Goal: Task Accomplishment & Management: Complete application form

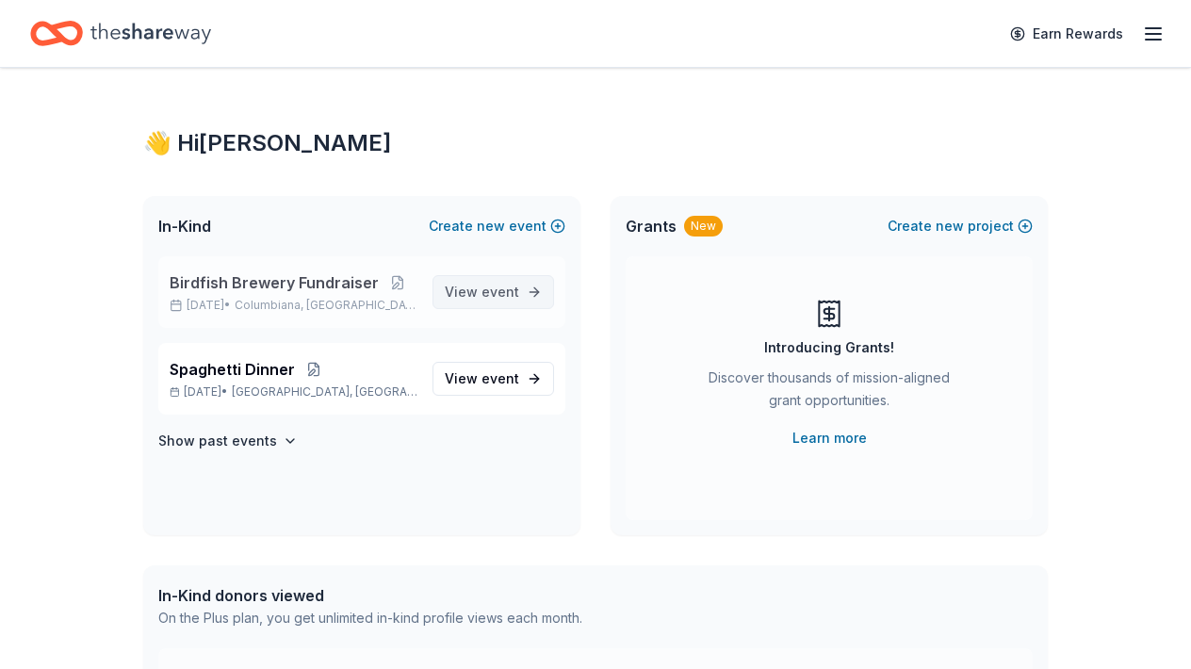
click at [505, 286] on span "event" at bounding box center [501, 292] width 38 height 16
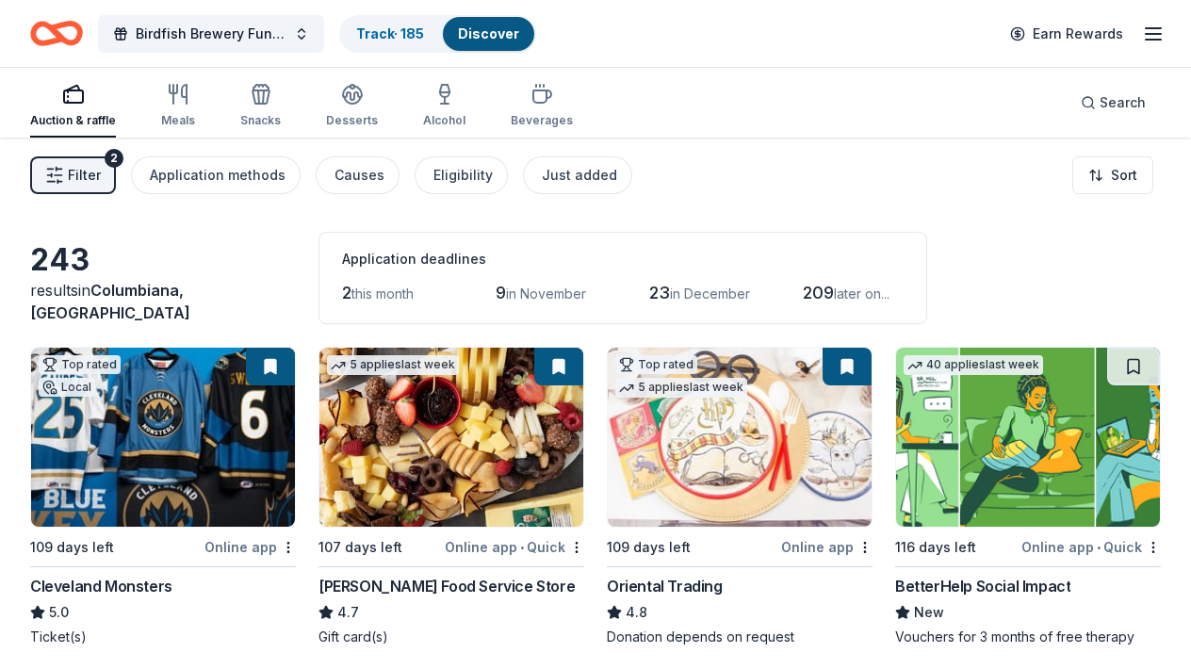
click at [351, 290] on span "2" at bounding box center [346, 293] width 9 height 20
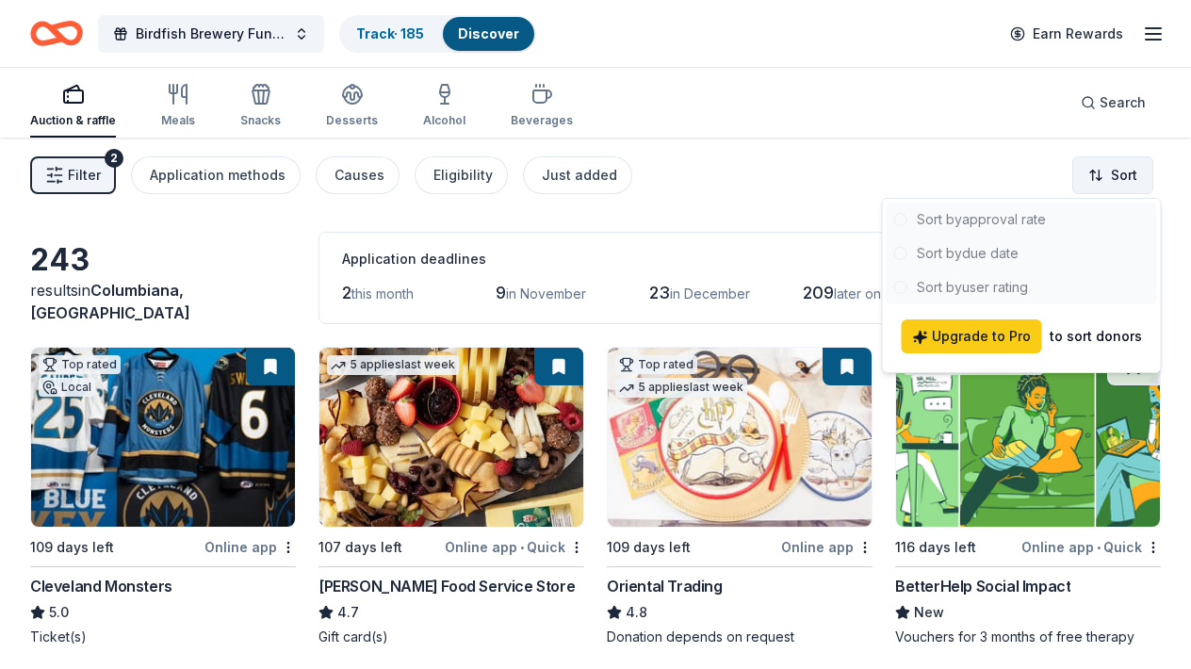
click at [1117, 165] on html "Birdfish Brewery Fundraiser Track · 185 Discover Earn Rewards Auction & raffle …" at bounding box center [595, 334] width 1191 height 669
click at [795, 180] on html "Birdfish Brewery Fundraiser Track · 185 Discover Earn Rewards Auction & raffle …" at bounding box center [595, 334] width 1191 height 669
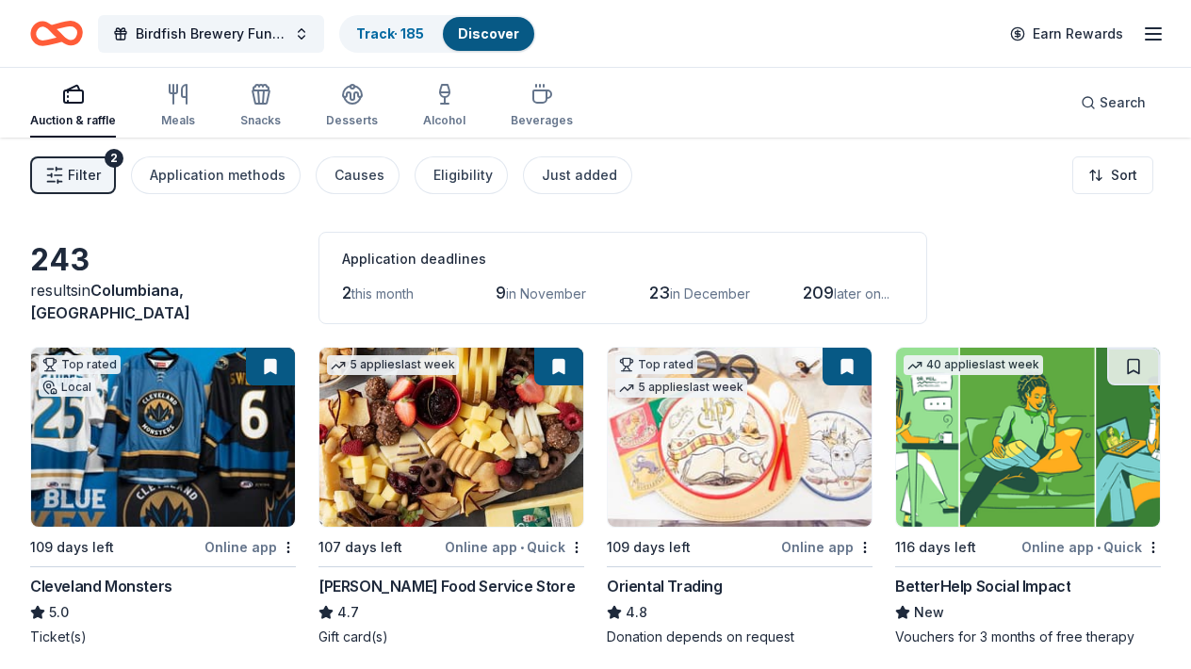
click at [82, 167] on span "Filter" at bounding box center [84, 175] width 33 height 23
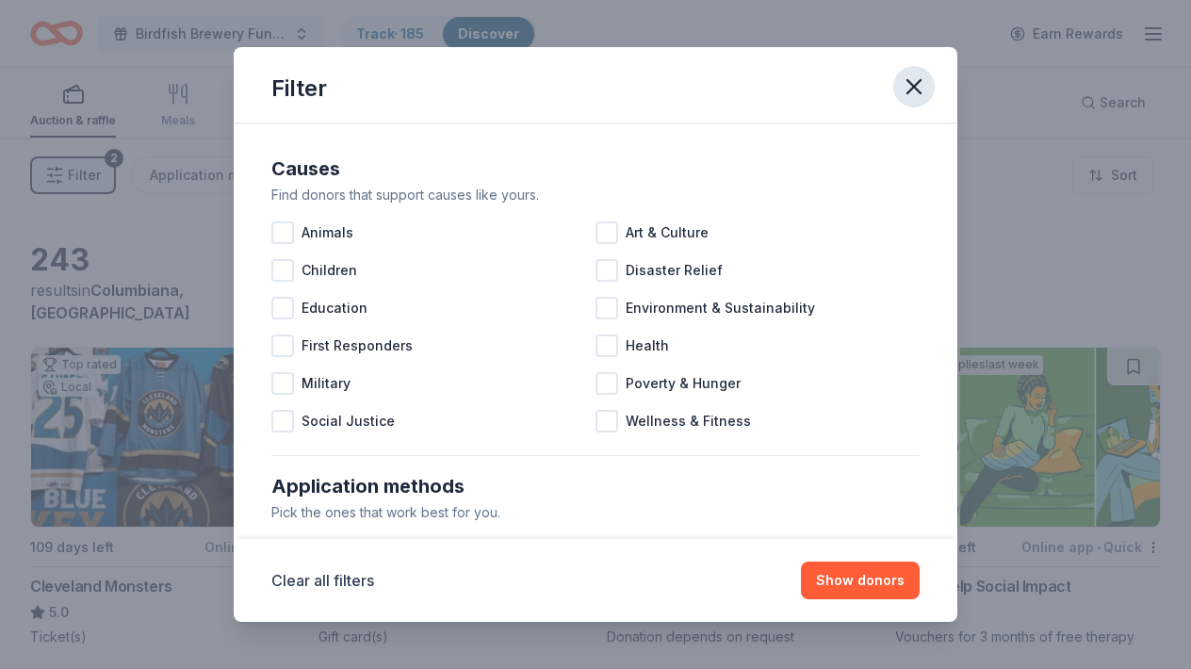
click at [913, 88] on icon "button" at bounding box center [913, 86] width 13 height 13
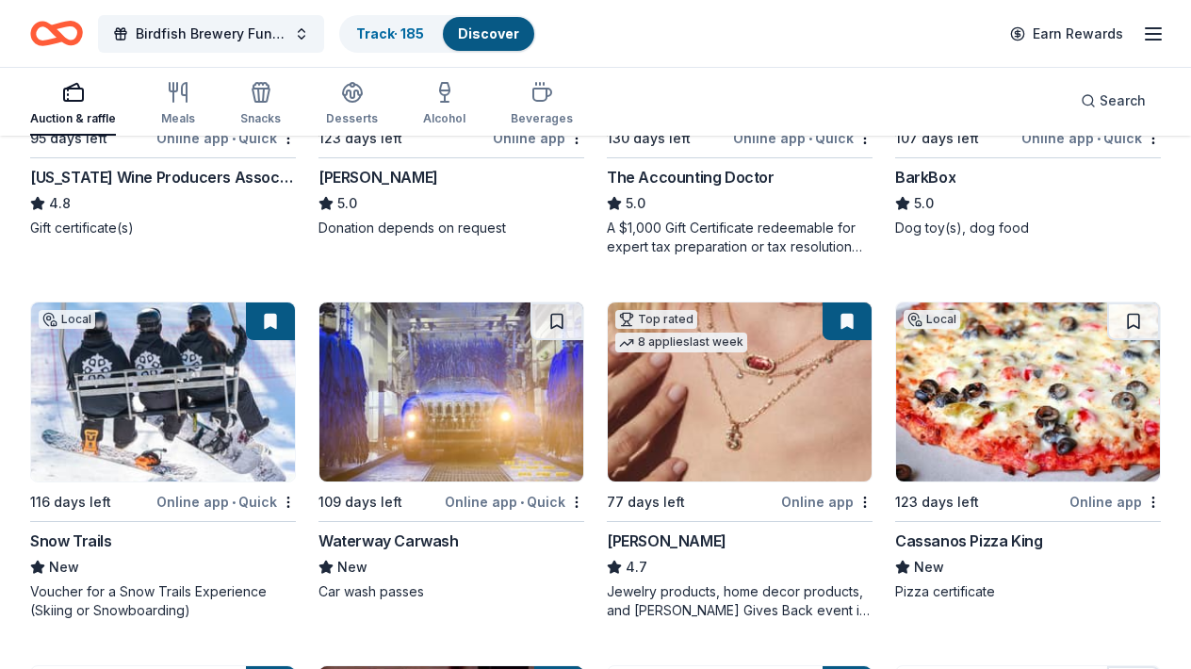
scroll to position [716, 0]
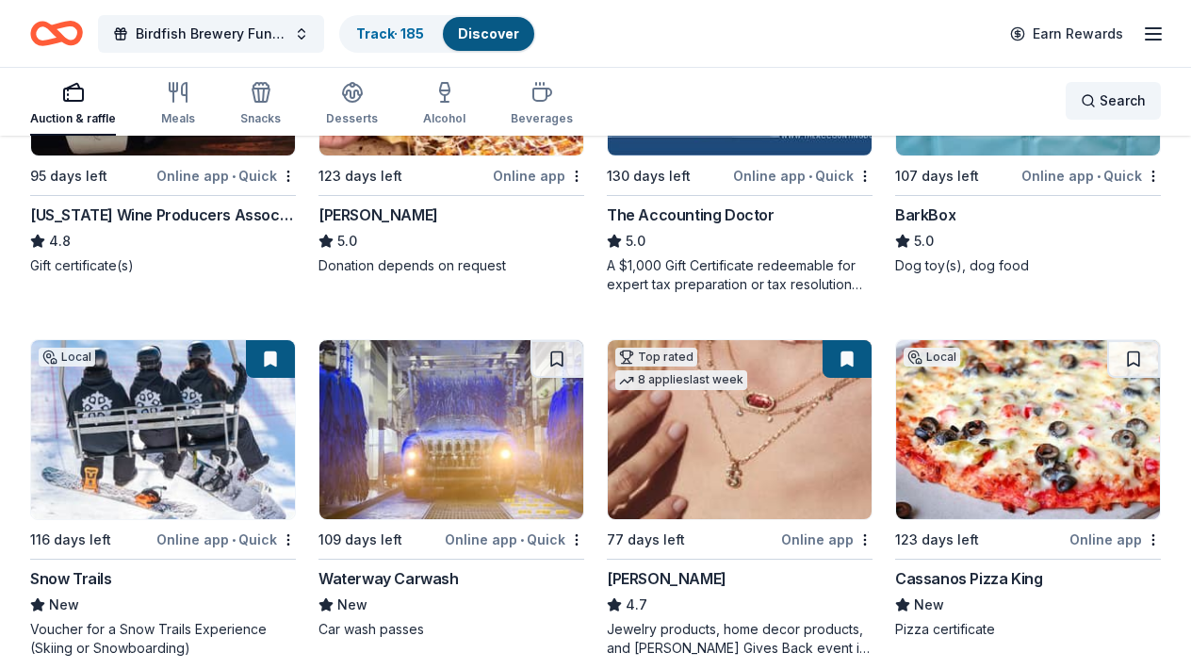
click at [1129, 101] on span "Search" at bounding box center [1123, 101] width 46 height 23
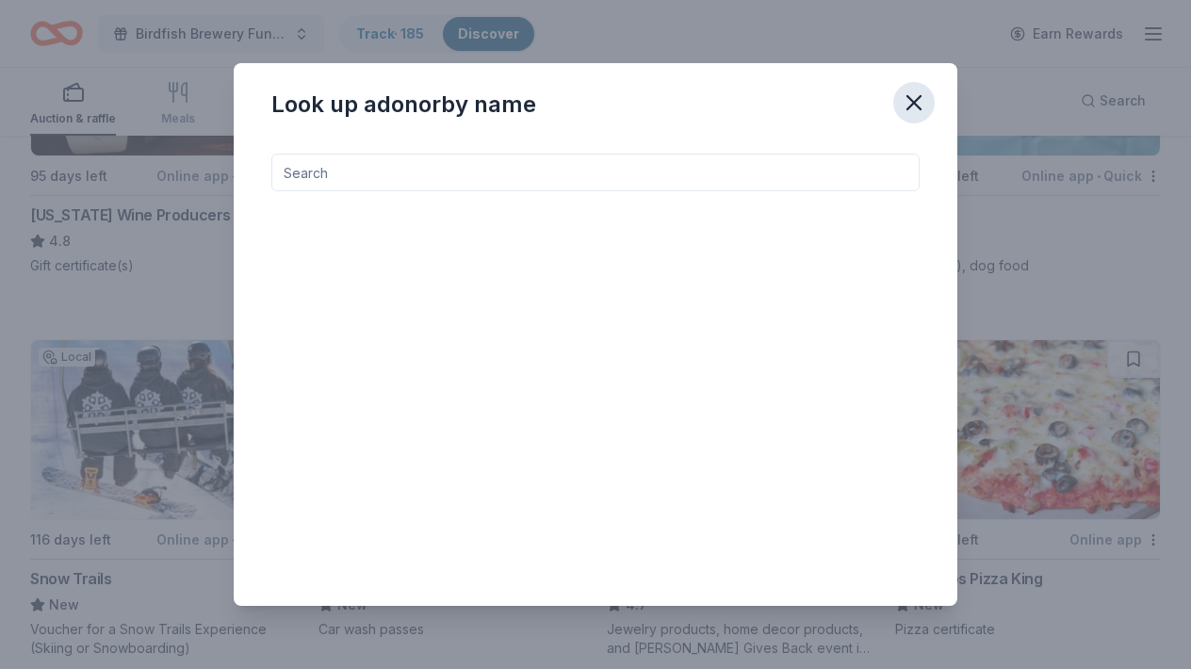
click at [905, 101] on icon "button" at bounding box center [914, 103] width 26 height 26
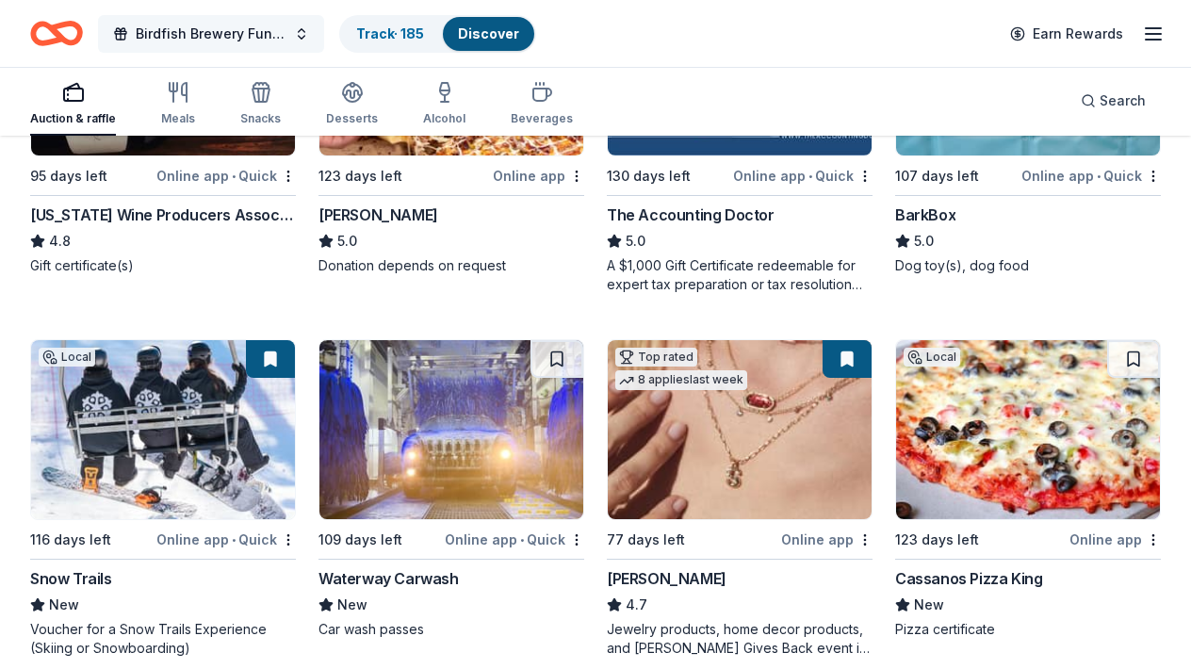
click at [311, 37] on button "Birdfish Brewery Fundraiser" at bounding box center [211, 34] width 226 height 38
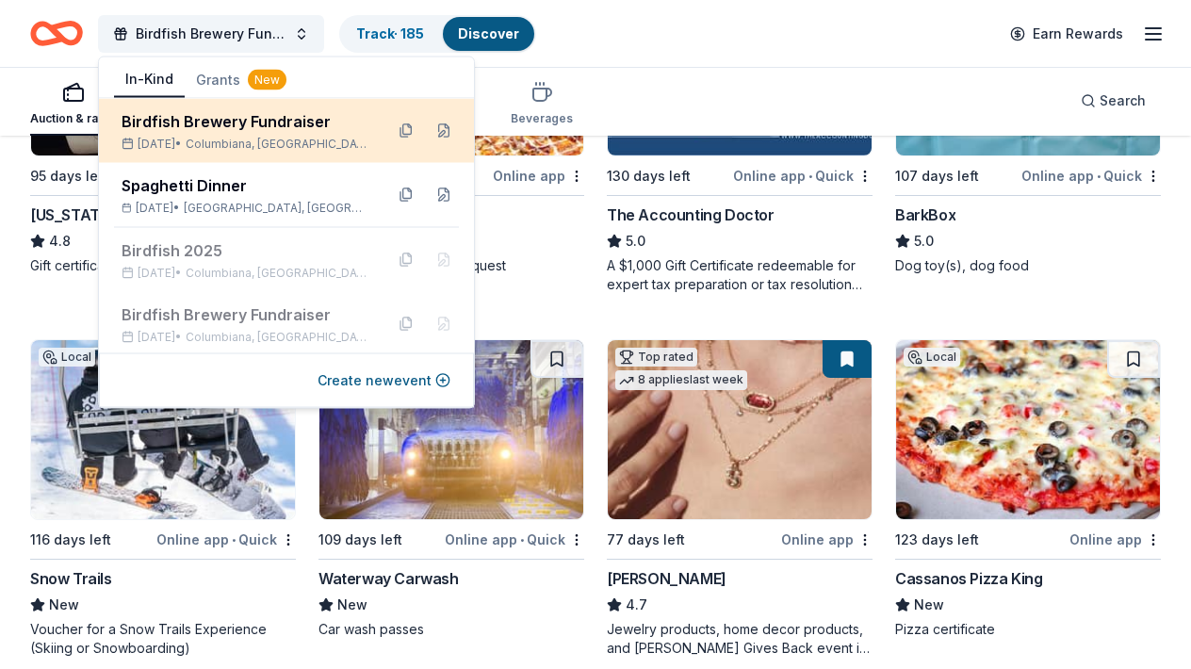
click at [204, 125] on div "Birdfish Brewery Fundraiser" at bounding box center [245, 121] width 247 height 23
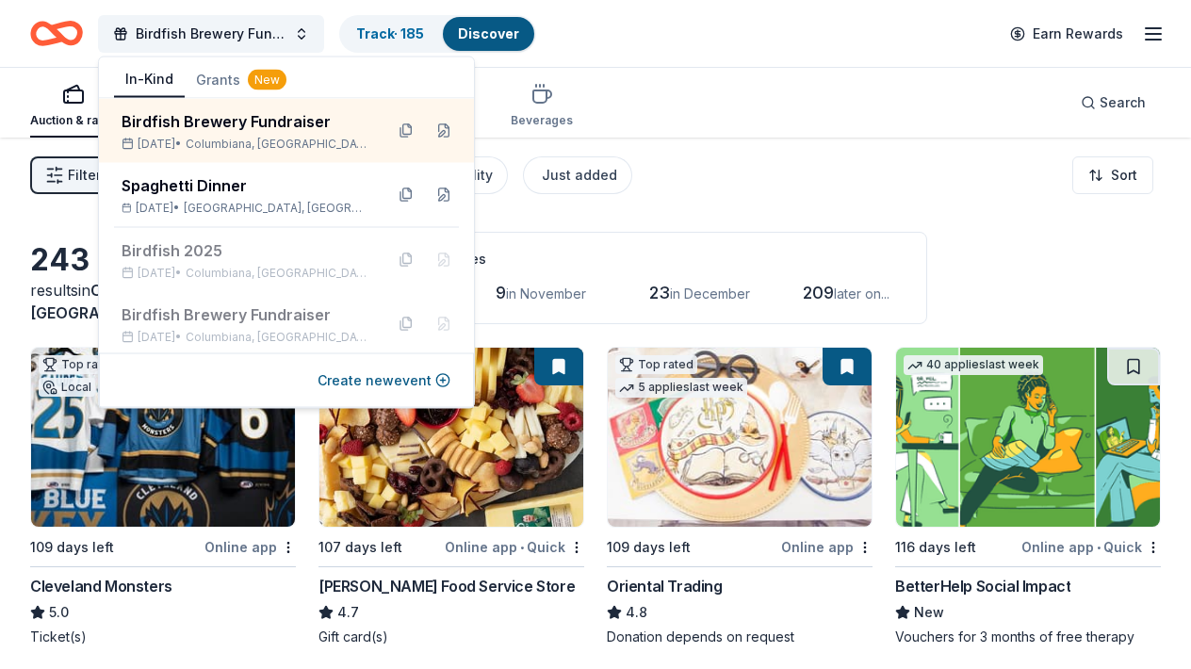
click at [675, 208] on div "Filter 2 Application methods Causes Eligibility Just added Sort" at bounding box center [595, 175] width 1191 height 75
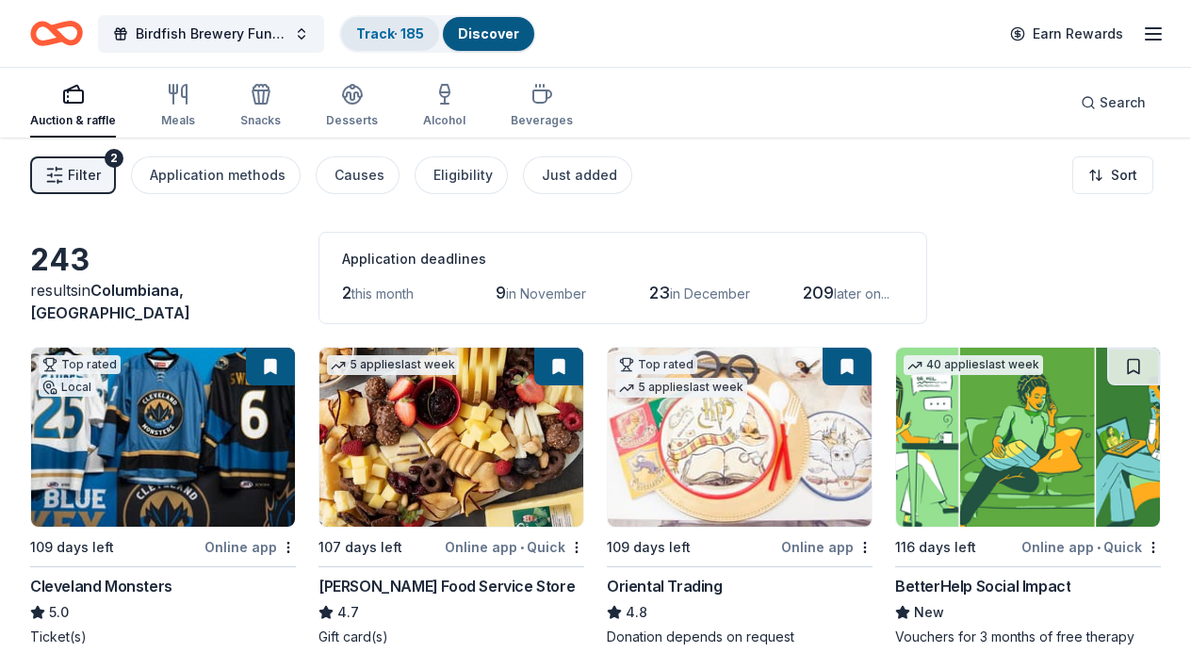
click at [395, 39] on link "Track · 185" at bounding box center [390, 33] width 68 height 16
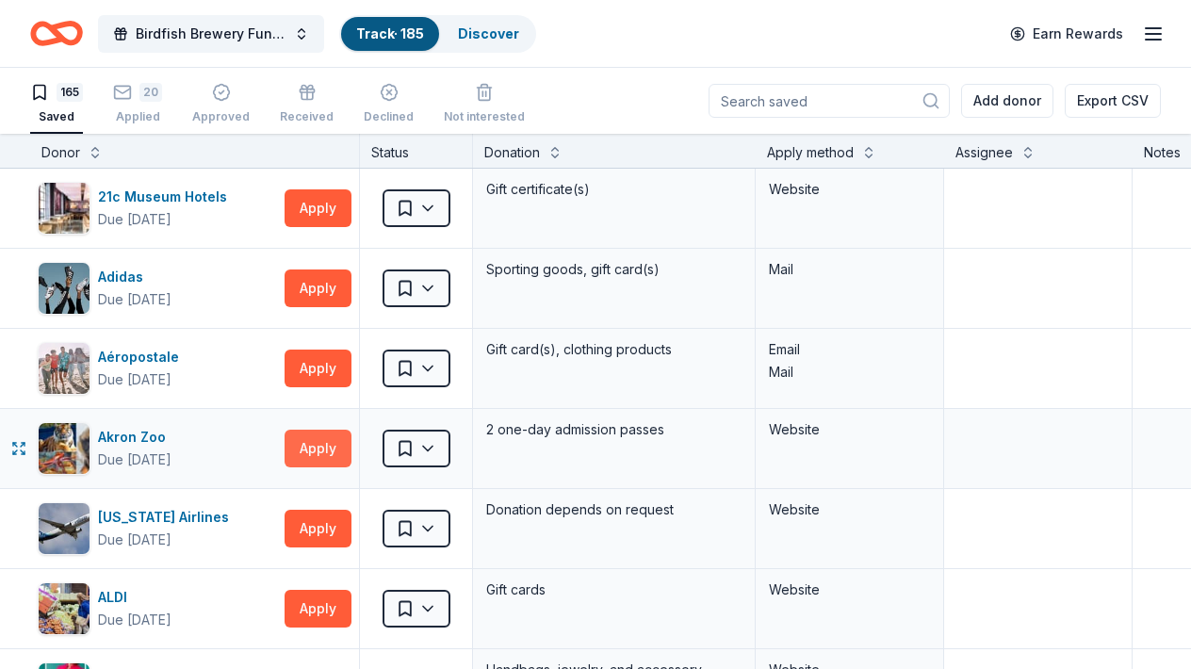
click at [303, 451] on button "Apply" at bounding box center [318, 449] width 67 height 38
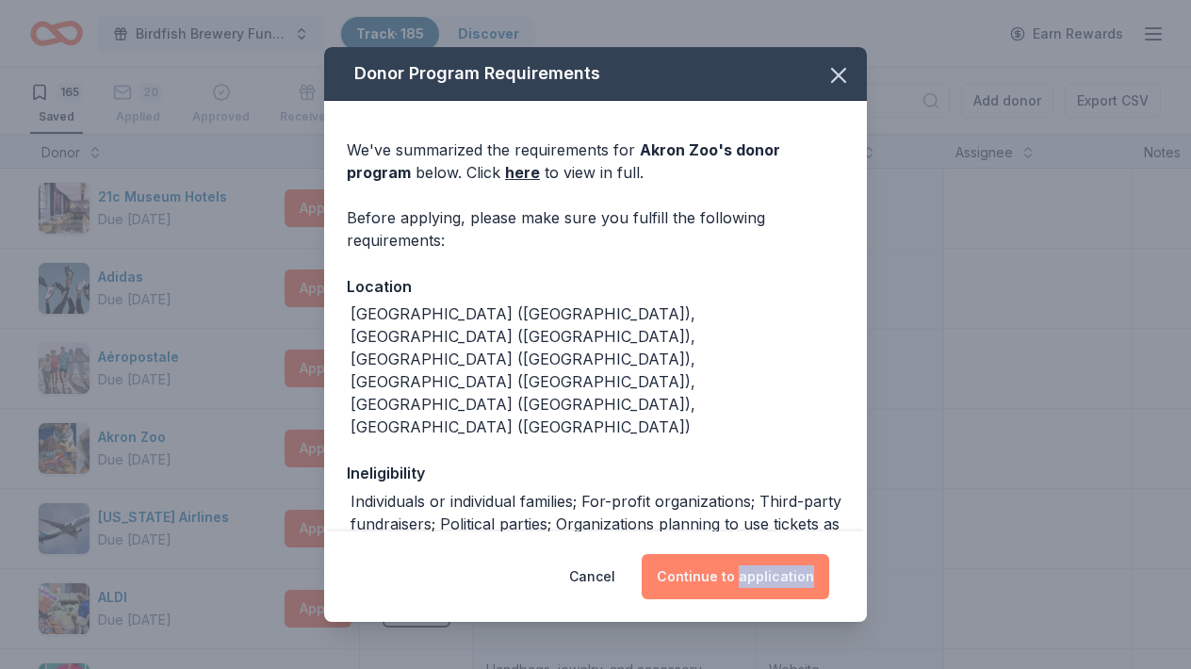
click at [755, 579] on button "Continue to application" at bounding box center [736, 576] width 188 height 45
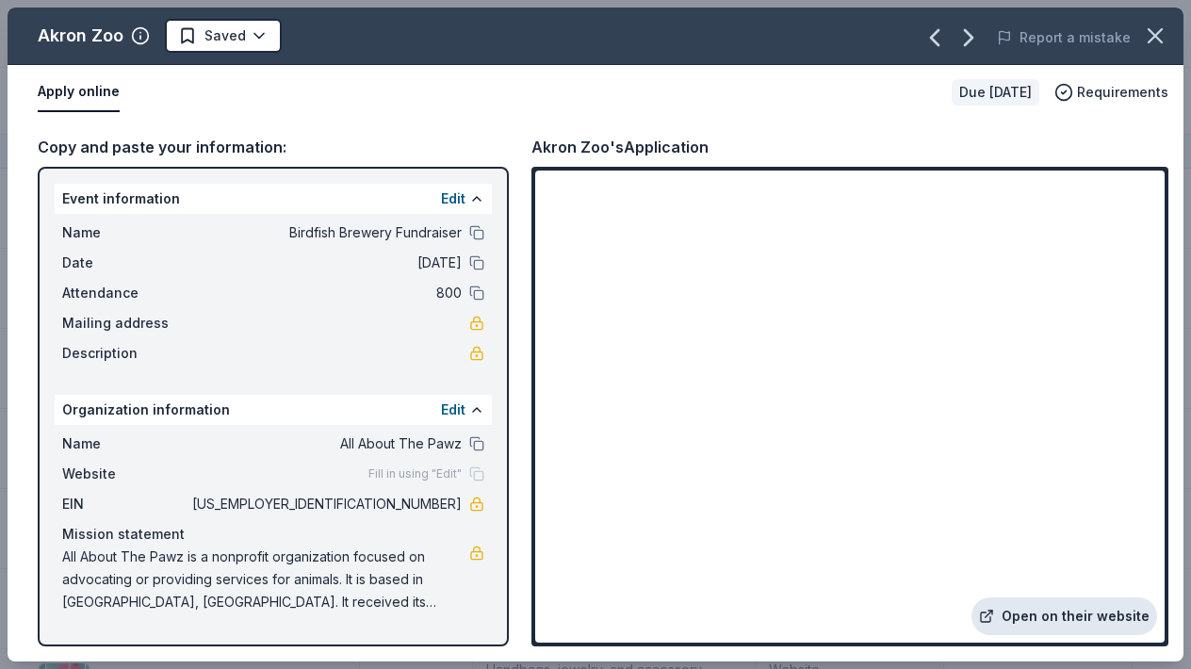
click at [994, 614] on icon at bounding box center [986, 616] width 15 height 15
click at [1152, 35] on icon "button" at bounding box center [1155, 36] width 26 height 26
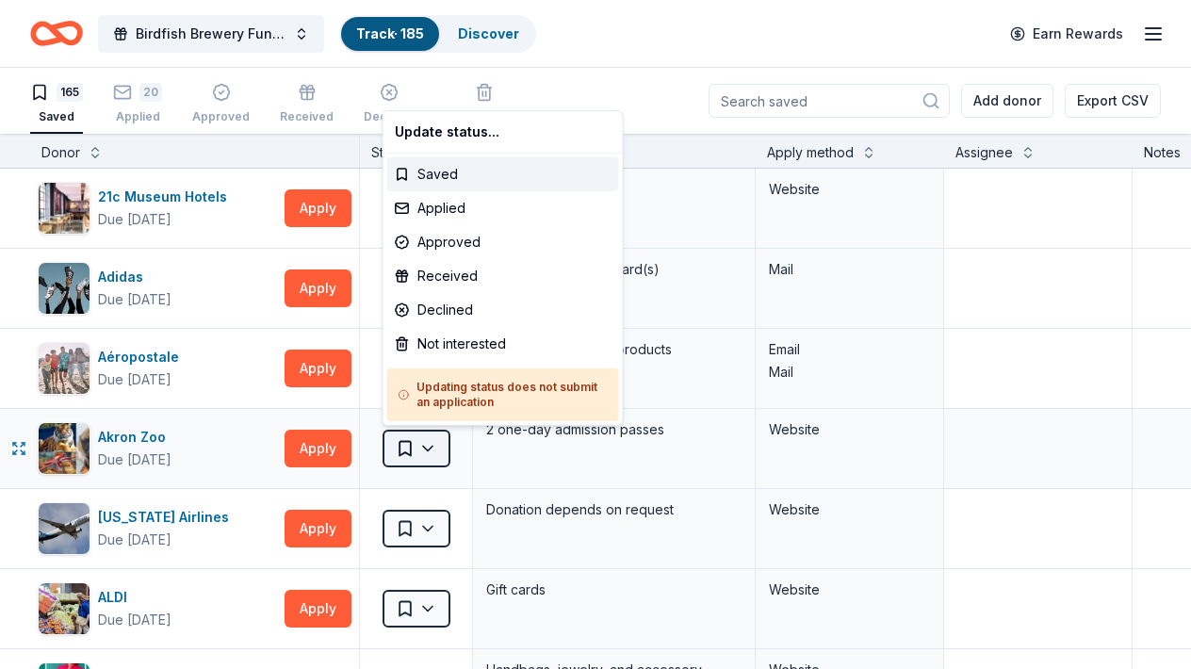
click at [432, 444] on html "Birdfish Brewery Fundraiser Track · 185 Discover Earn Rewards 165 Saved 20 Appl…" at bounding box center [595, 334] width 1191 height 669
click at [432, 211] on div "Applied" at bounding box center [503, 208] width 232 height 34
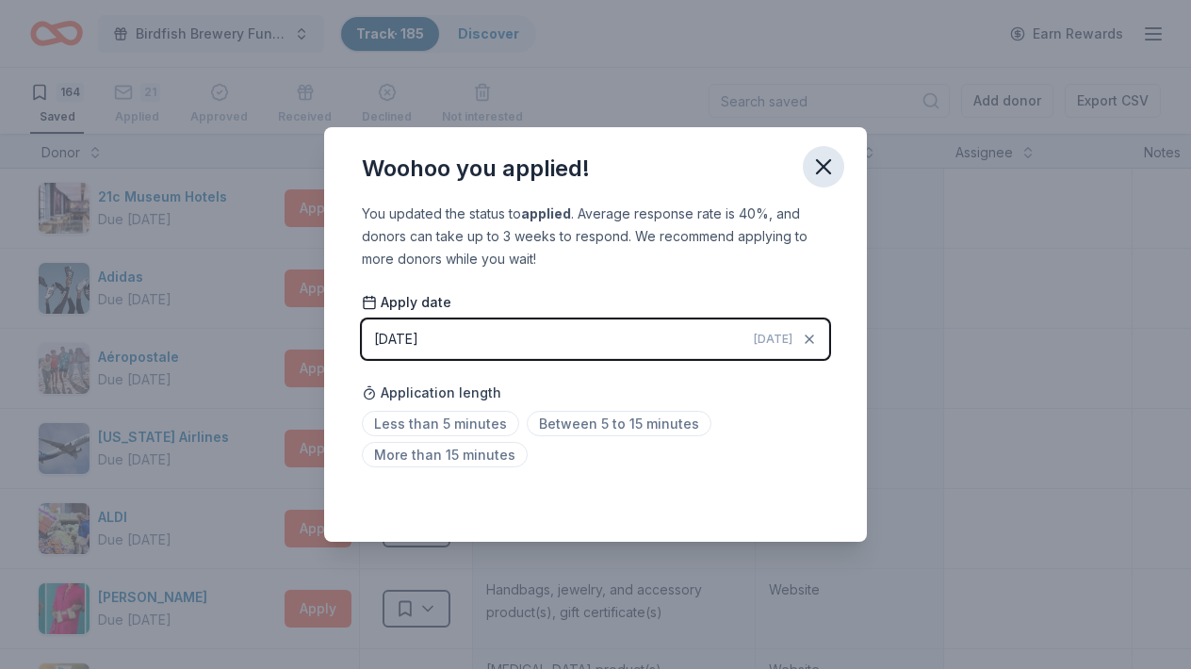
click at [825, 162] on icon "button" at bounding box center [823, 167] width 26 height 26
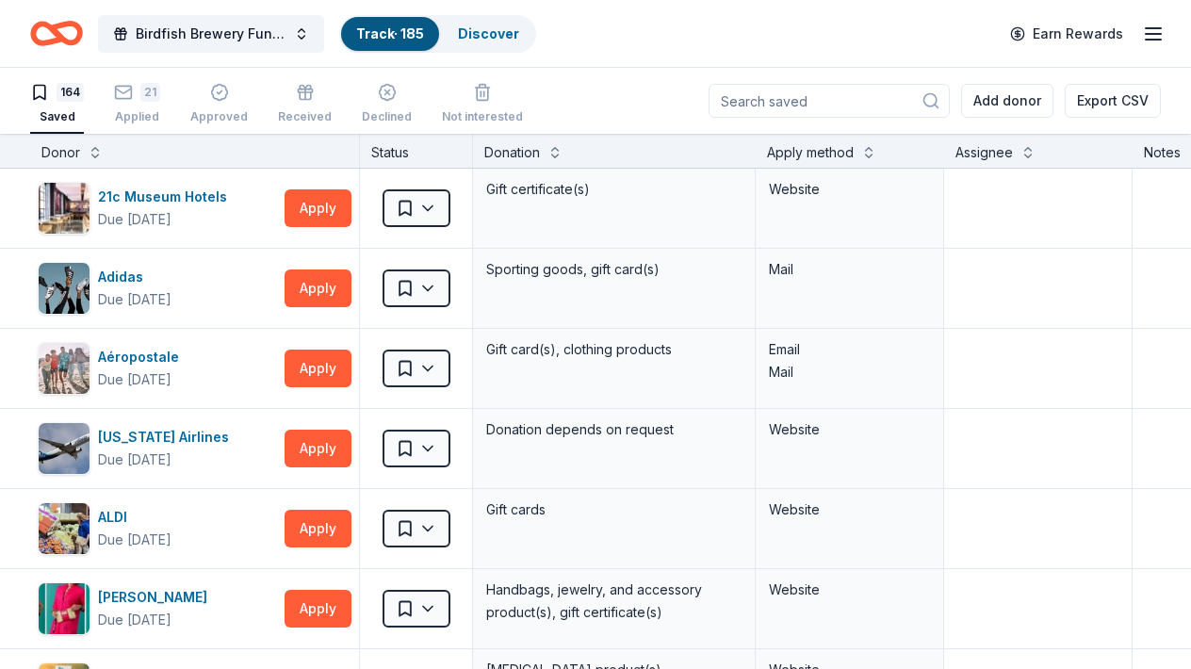
scroll to position [1, 0]
click at [657, 98] on div "164 Saved 21 Applied Approved Received Declined Not interested Add donor Export…" at bounding box center [595, 100] width 1131 height 66
click at [688, 146] on div "Donation" at bounding box center [614, 151] width 260 height 23
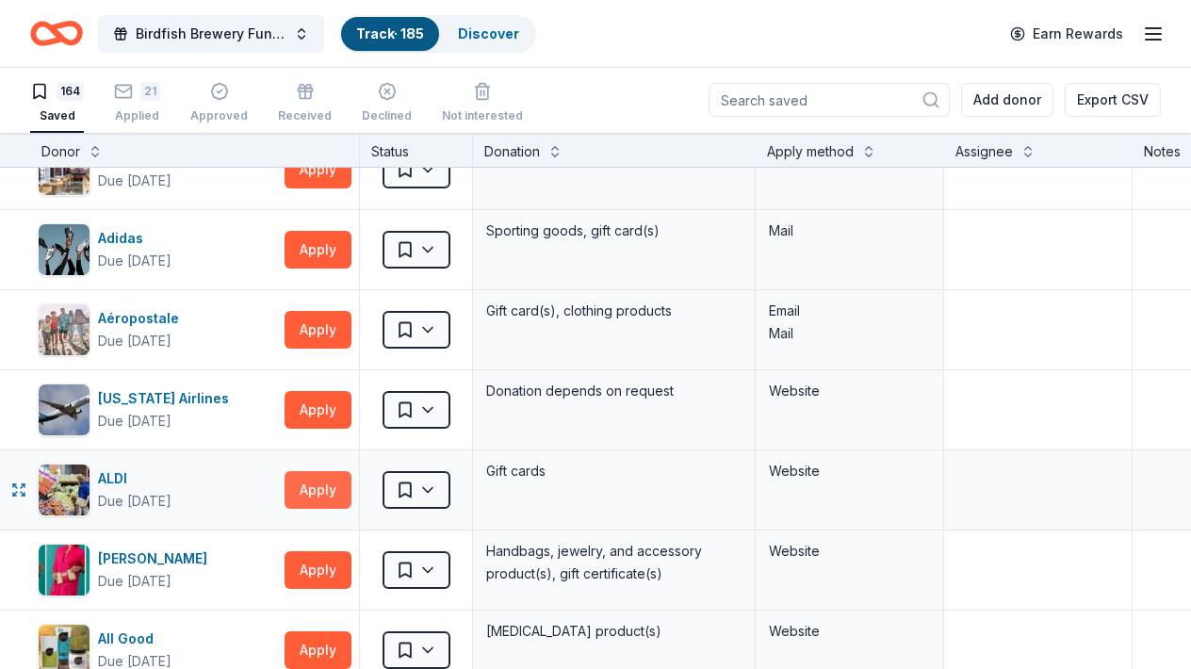
click at [316, 483] on button "Apply" at bounding box center [318, 490] width 67 height 38
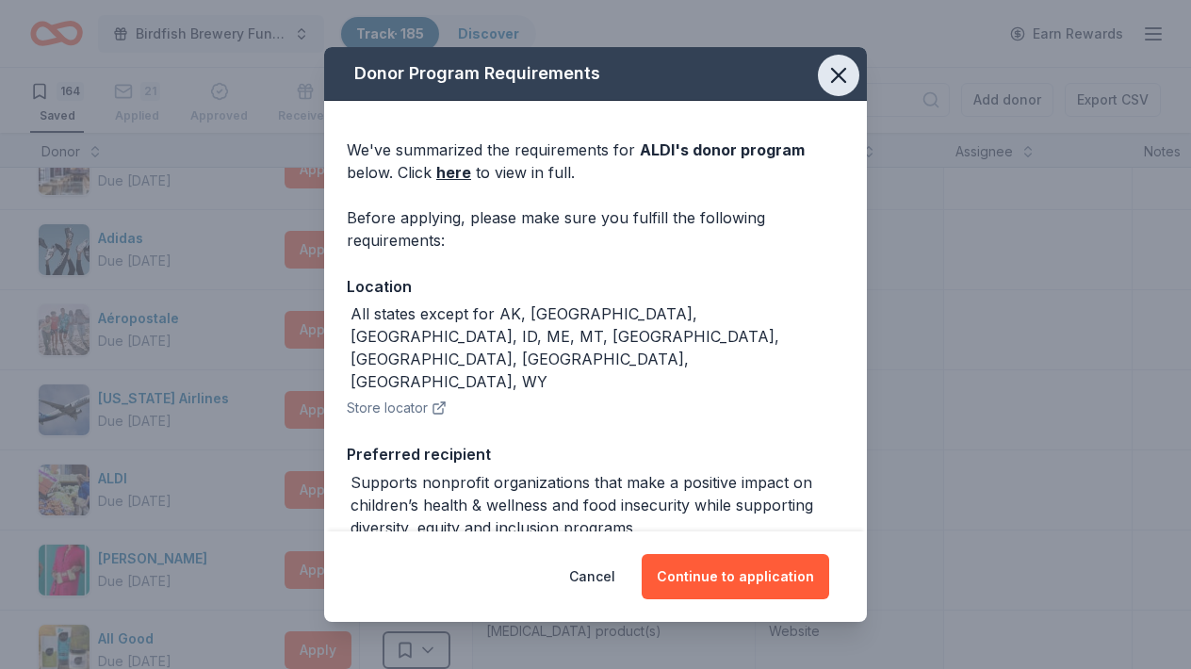
click at [836, 78] on icon "button" at bounding box center [838, 75] width 13 height 13
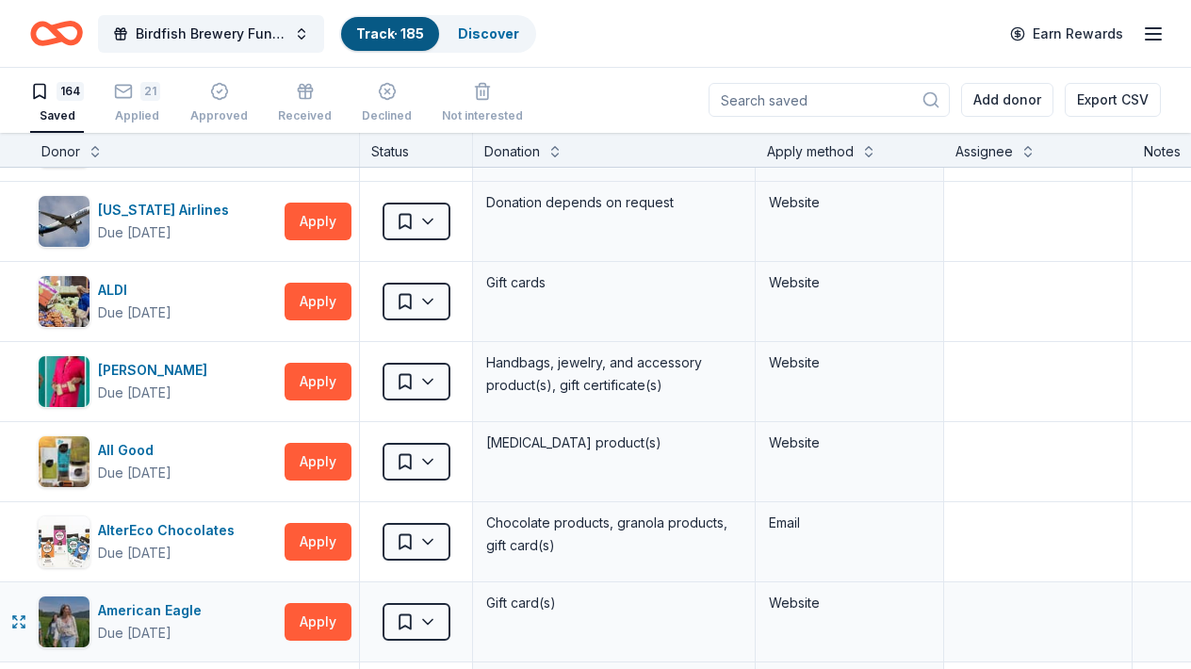
scroll to position [264, 0]
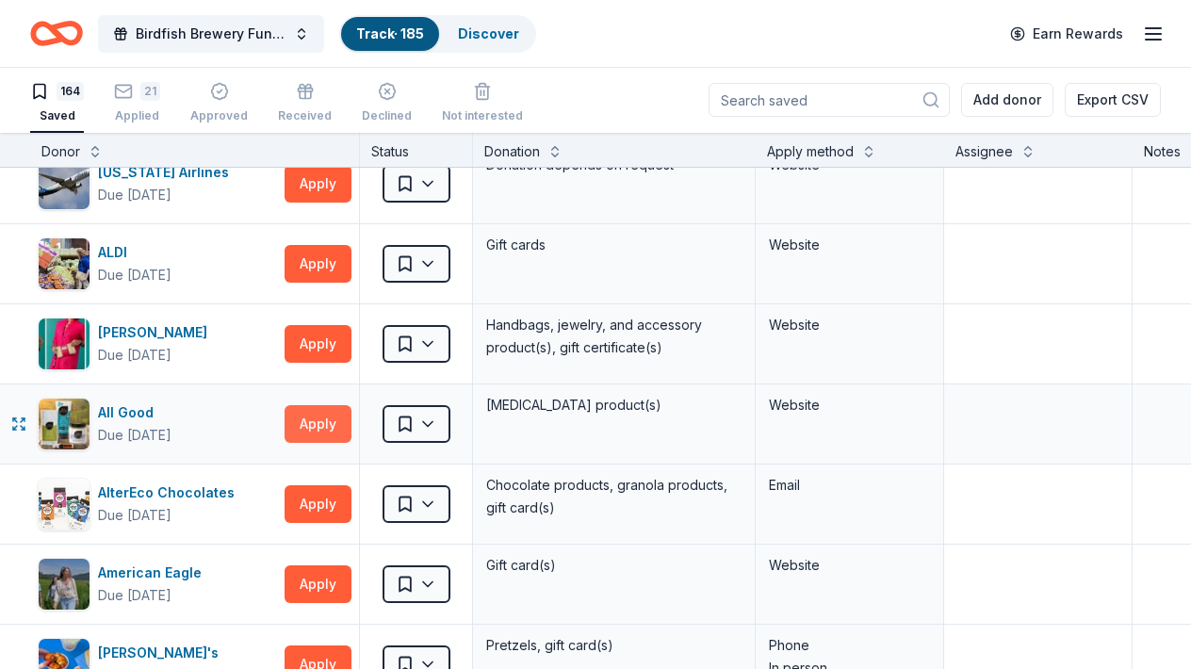
click at [321, 422] on button "Apply" at bounding box center [318, 424] width 67 height 38
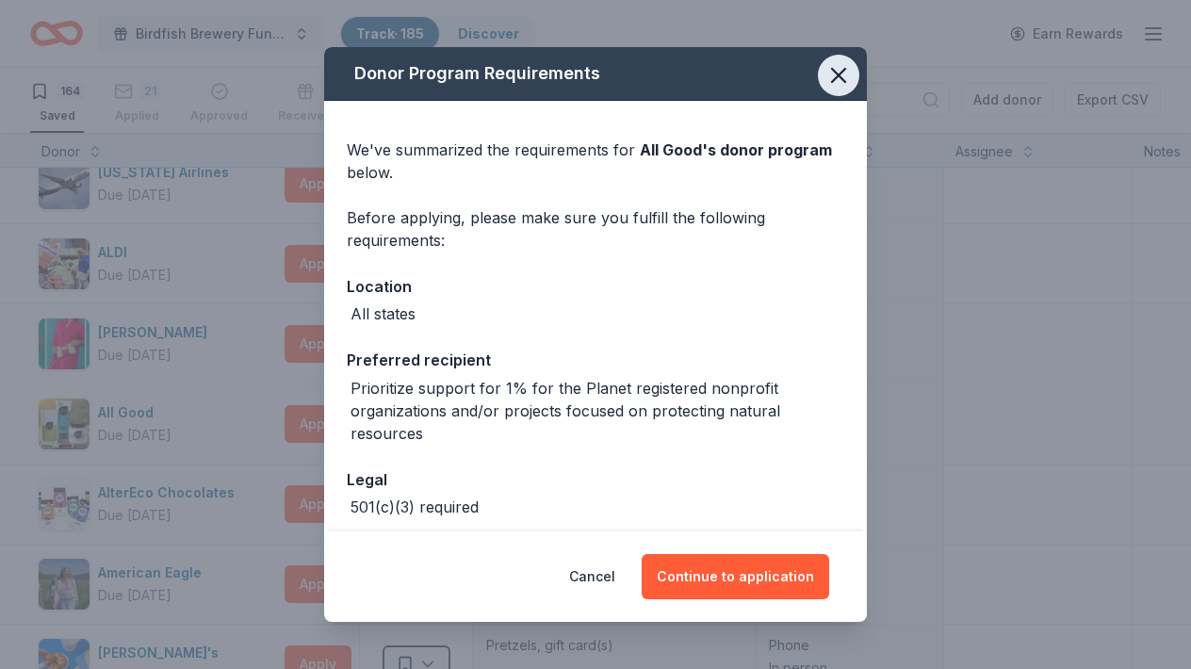
click at [846, 81] on icon "button" at bounding box center [838, 75] width 26 height 26
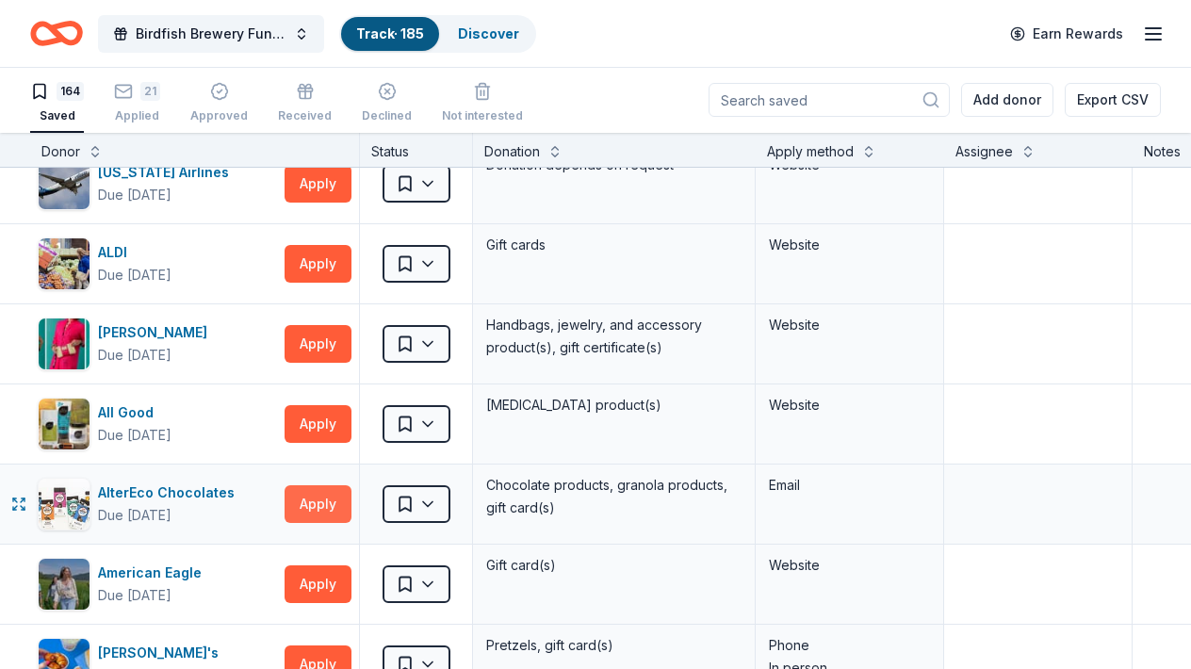
click at [316, 503] on button "Apply" at bounding box center [318, 504] width 67 height 38
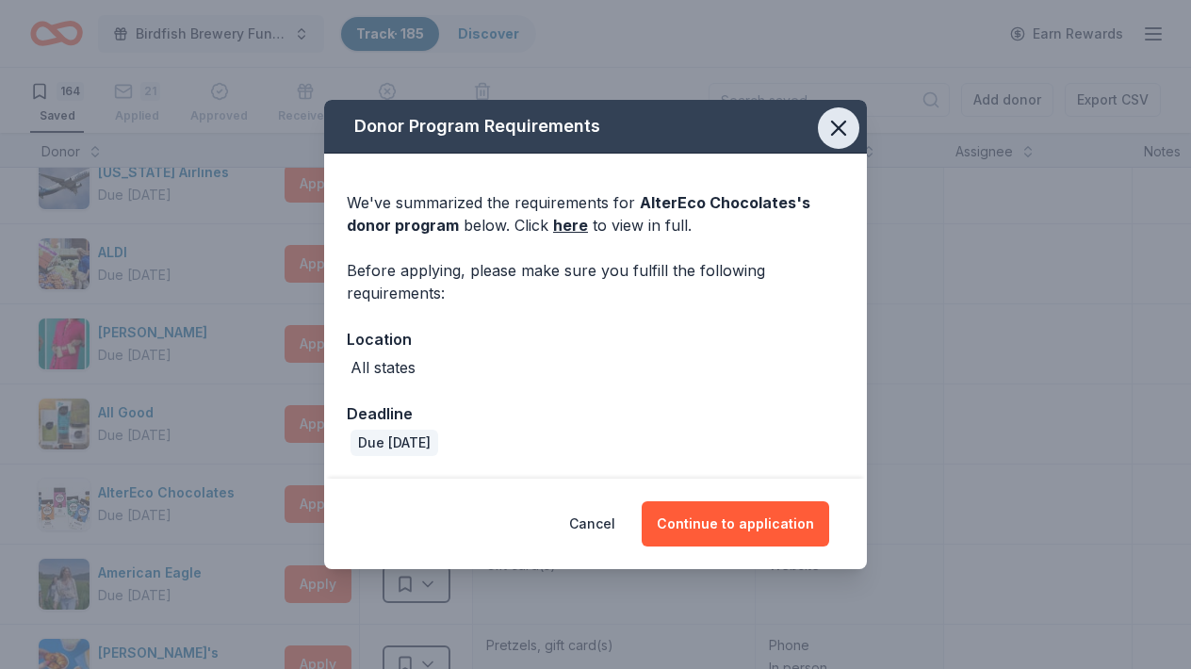
click at [842, 130] on icon "button" at bounding box center [838, 128] width 26 height 26
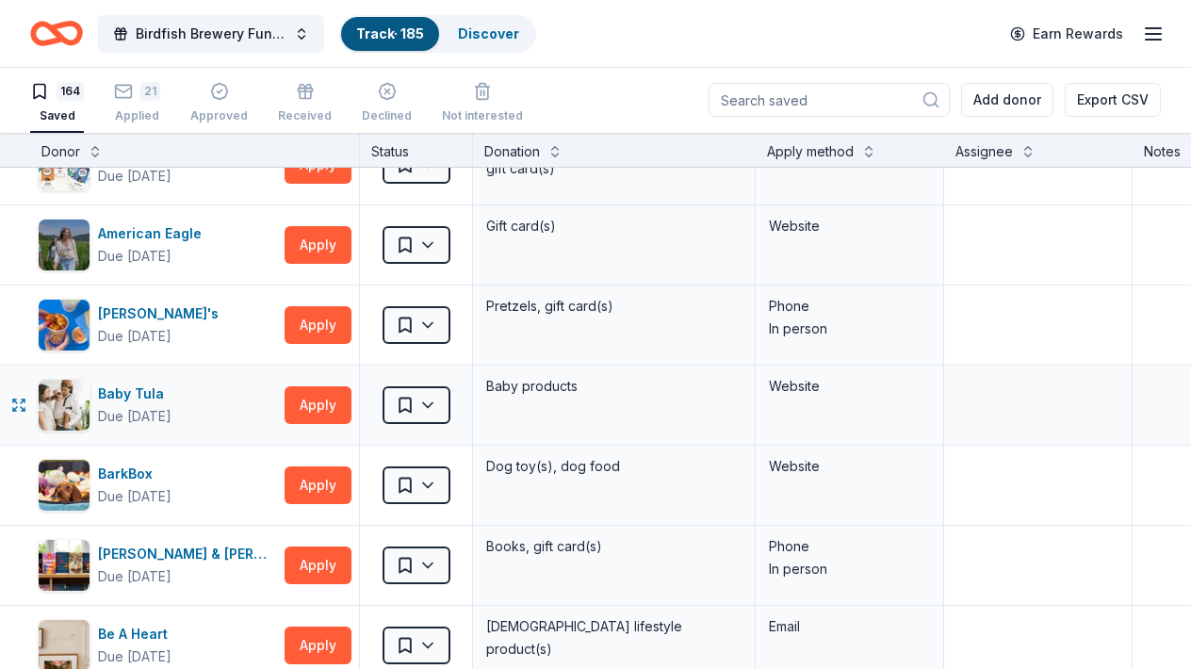
scroll to position [641, 0]
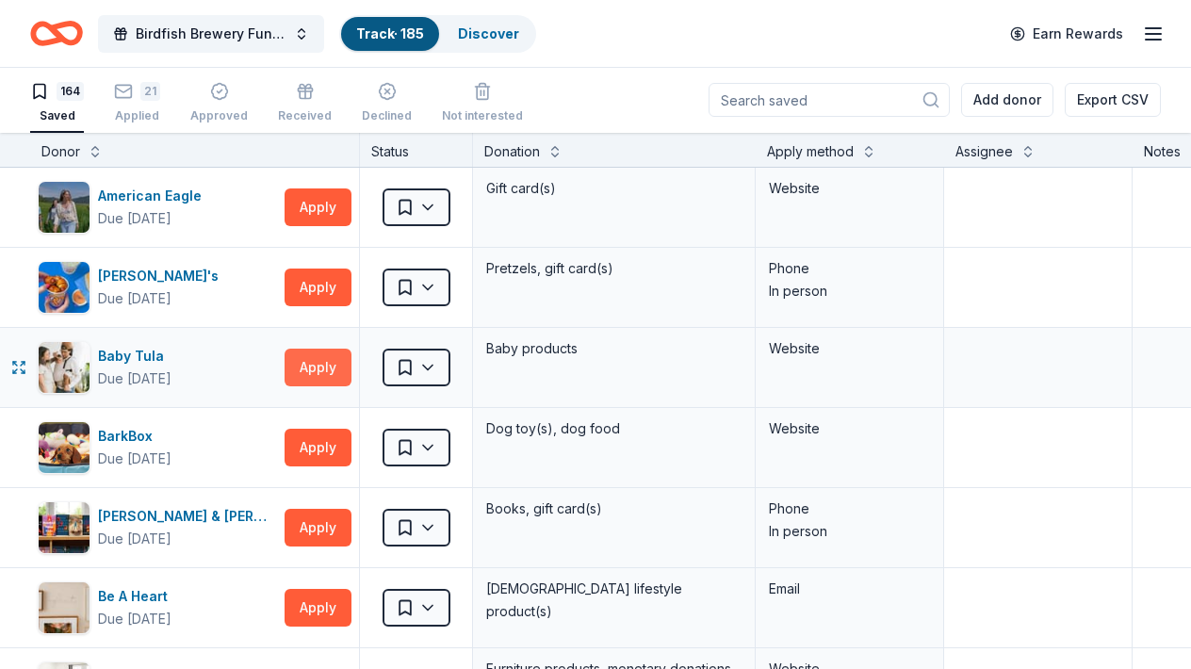
click at [306, 368] on button "Apply" at bounding box center [318, 368] width 67 height 38
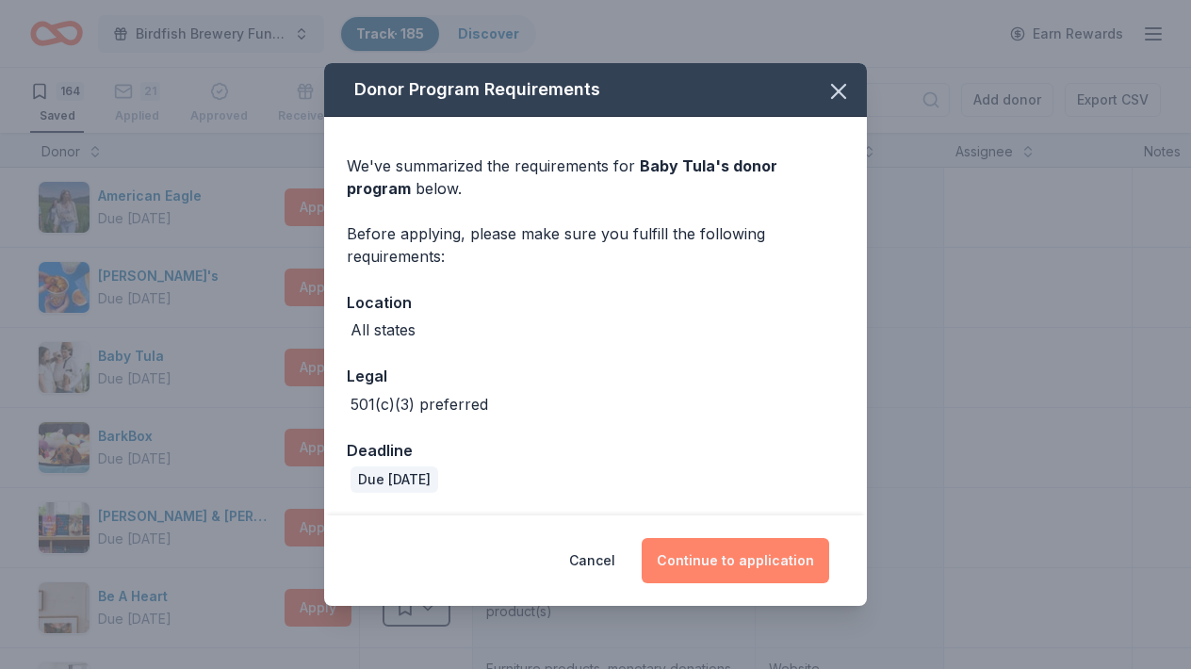
click at [733, 574] on button "Continue to application" at bounding box center [736, 560] width 188 height 45
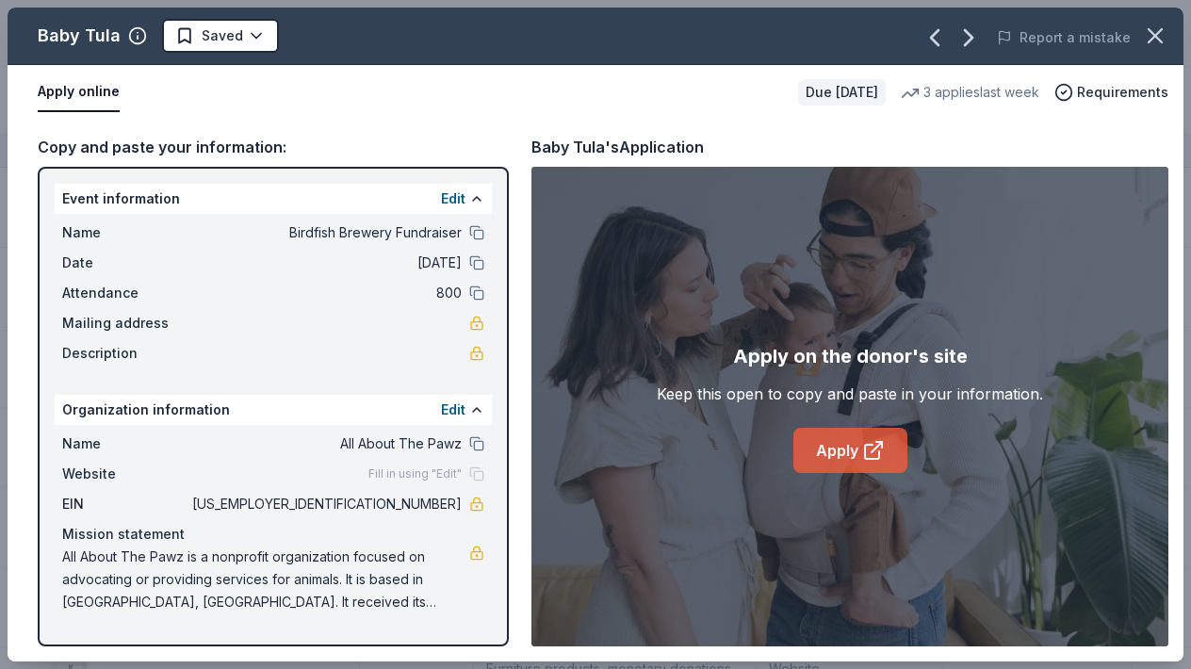
click at [855, 460] on link "Apply" at bounding box center [850, 450] width 114 height 45
click at [1155, 36] on icon "button" at bounding box center [1155, 35] width 13 height 13
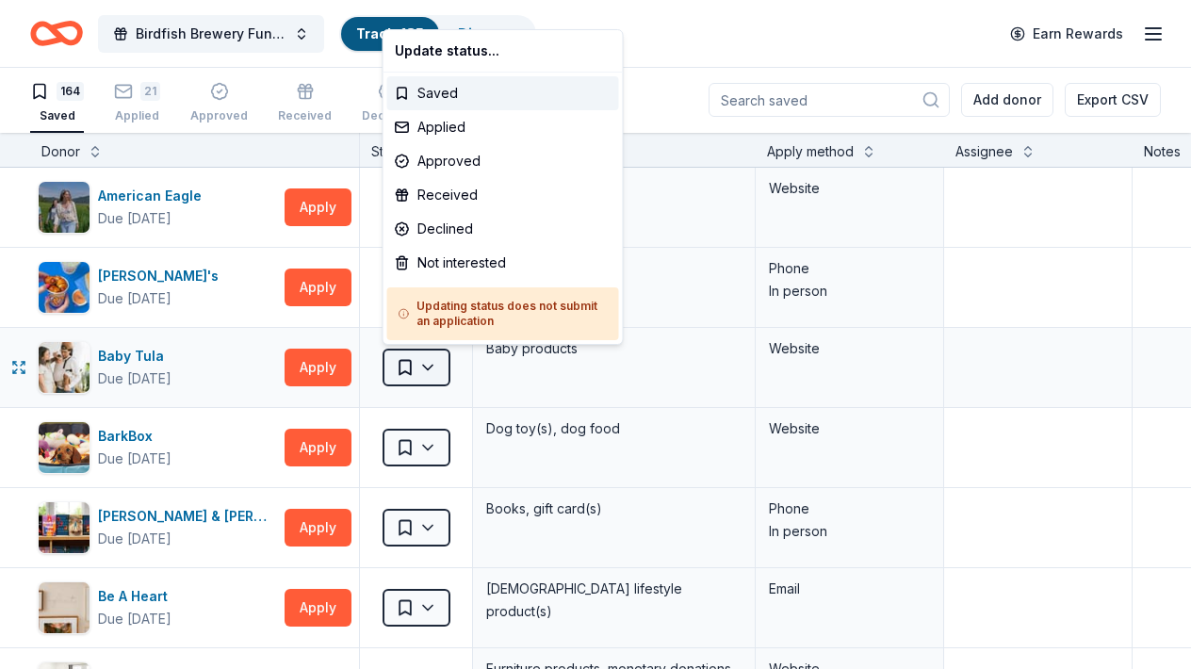
click at [432, 369] on html "Birdfish Brewery Fundraiser Track · 185 Discover Earn Rewards 164 Saved 21 Appl…" at bounding box center [595, 333] width 1191 height 669
click at [433, 131] on div "Applied" at bounding box center [503, 127] width 232 height 34
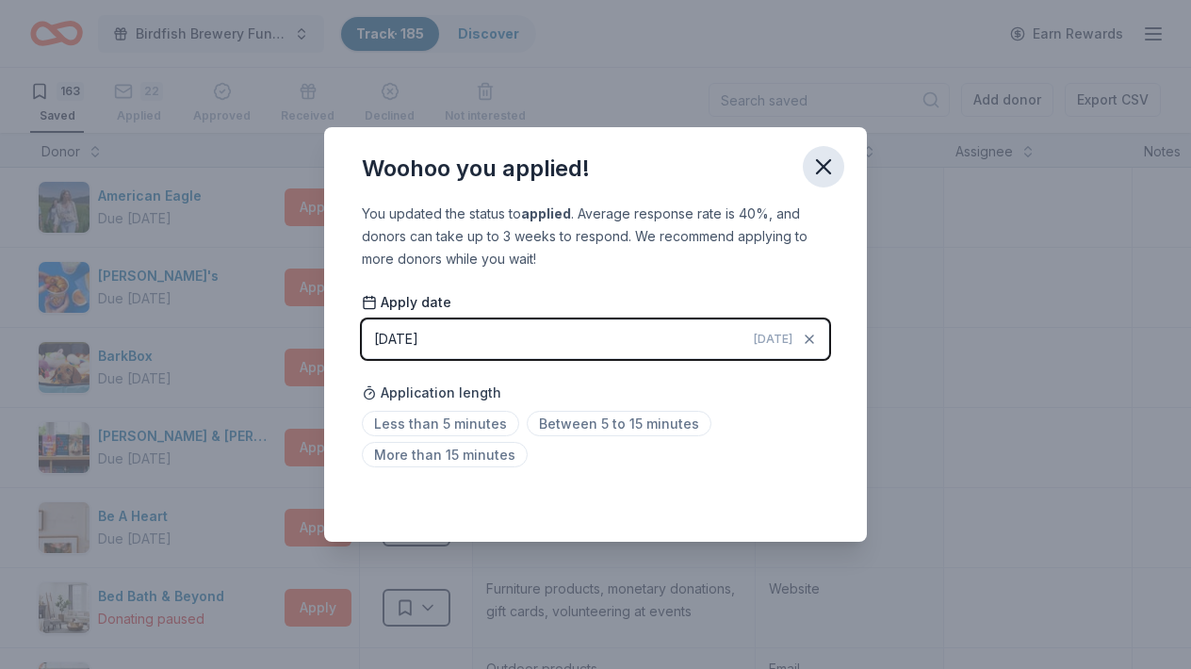
click at [825, 164] on icon "button" at bounding box center [823, 166] width 13 height 13
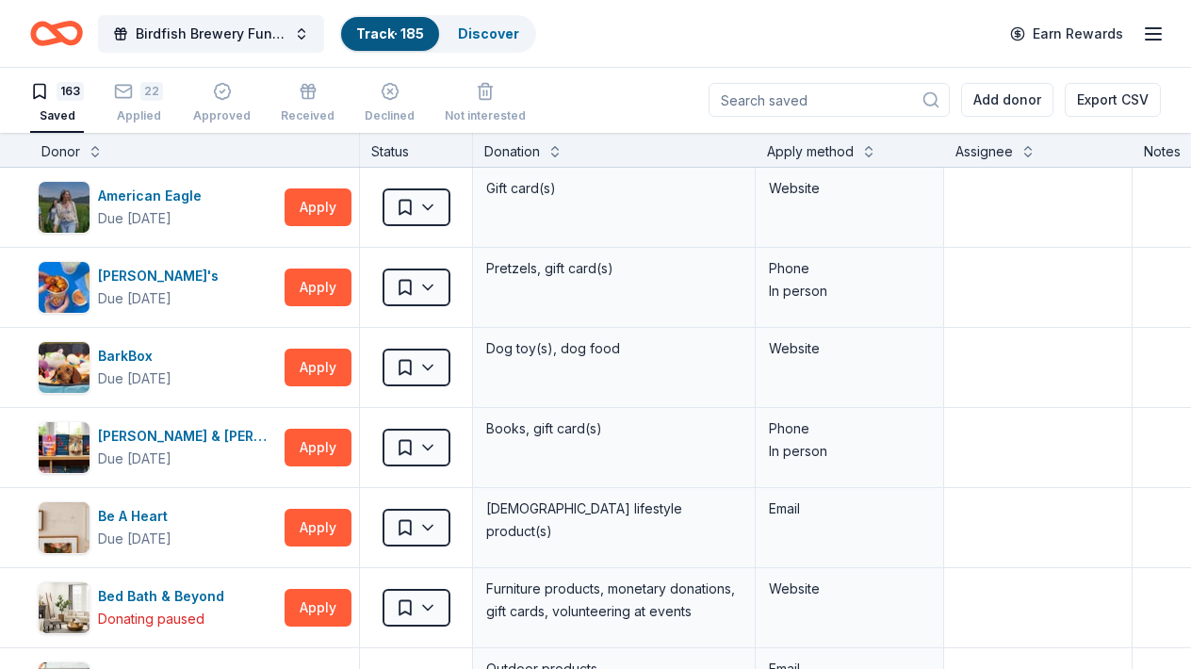
click at [673, 150] on div "Donation" at bounding box center [614, 151] width 260 height 23
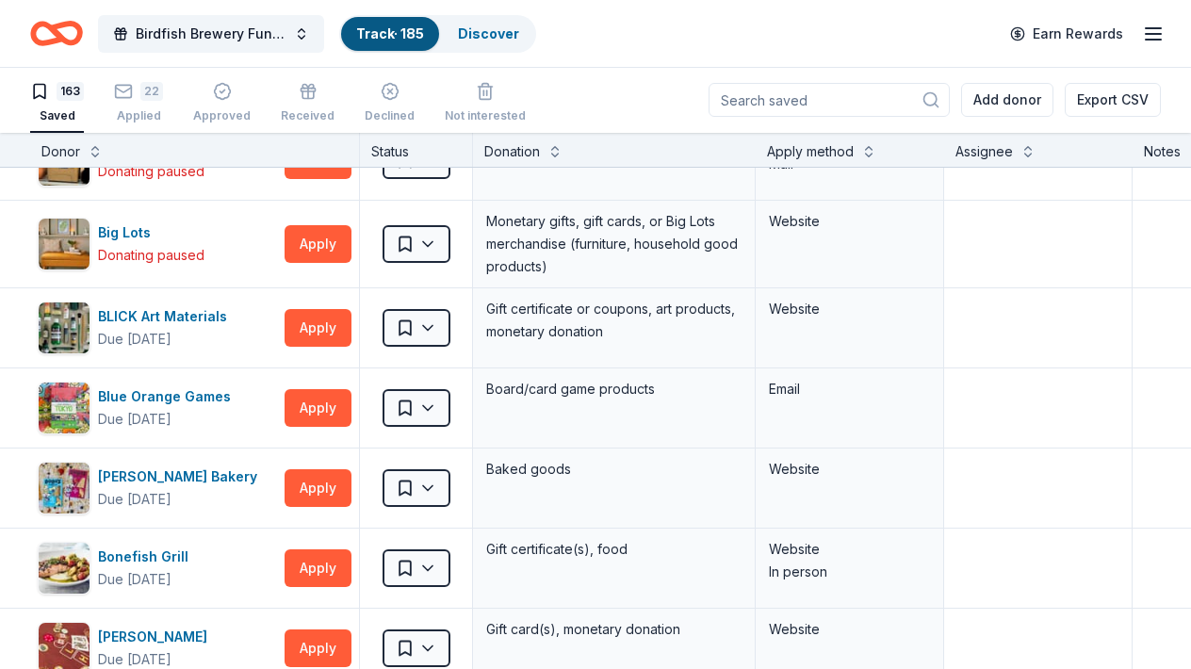
scroll to position [1206, 0]
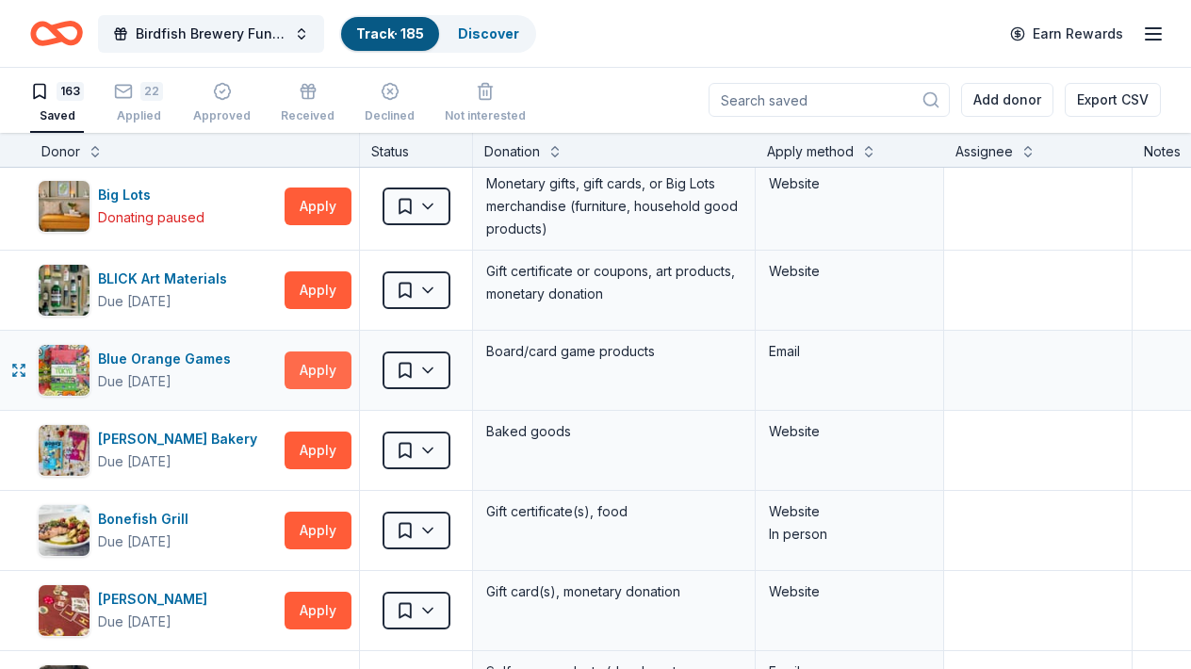
click at [327, 364] on button "Apply" at bounding box center [318, 370] width 67 height 38
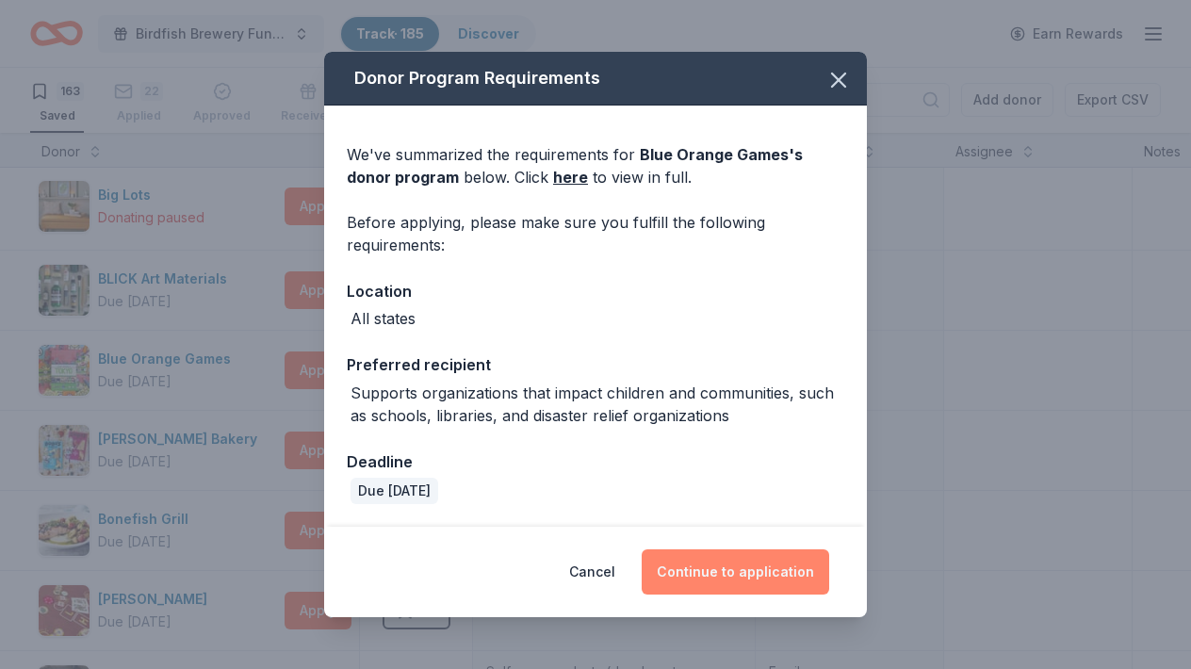
click at [730, 562] on button "Continue to application" at bounding box center [736, 571] width 188 height 45
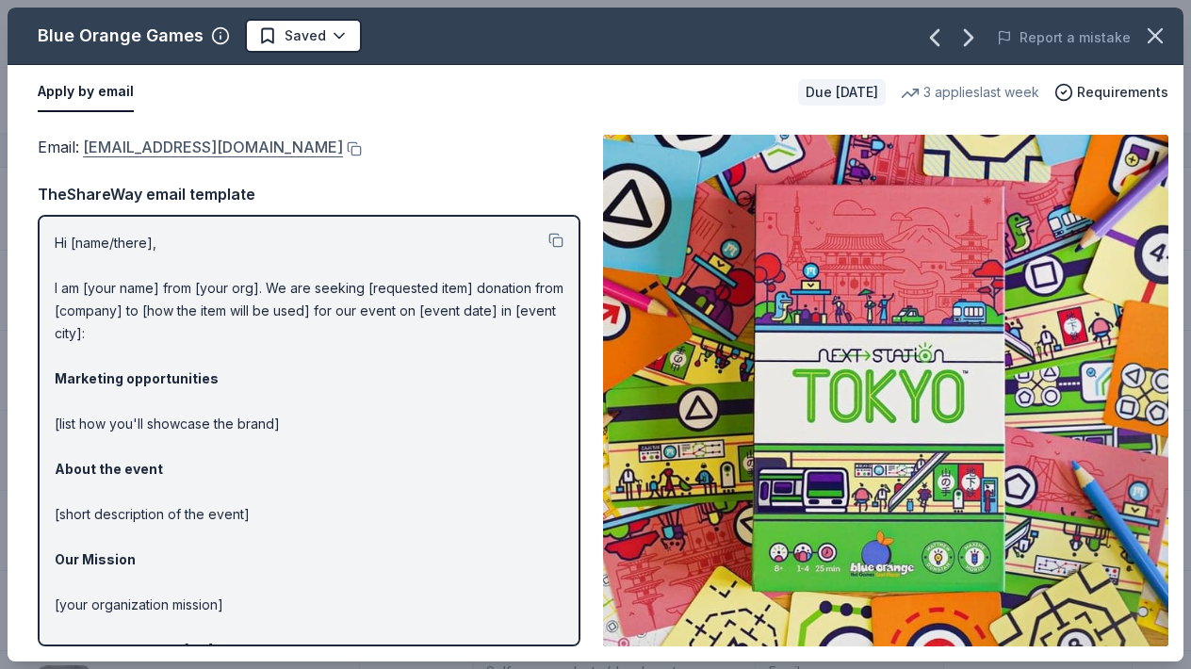
click at [210, 149] on link "[EMAIL_ADDRESS][DOMAIN_NAME]" at bounding box center [213, 147] width 260 height 25
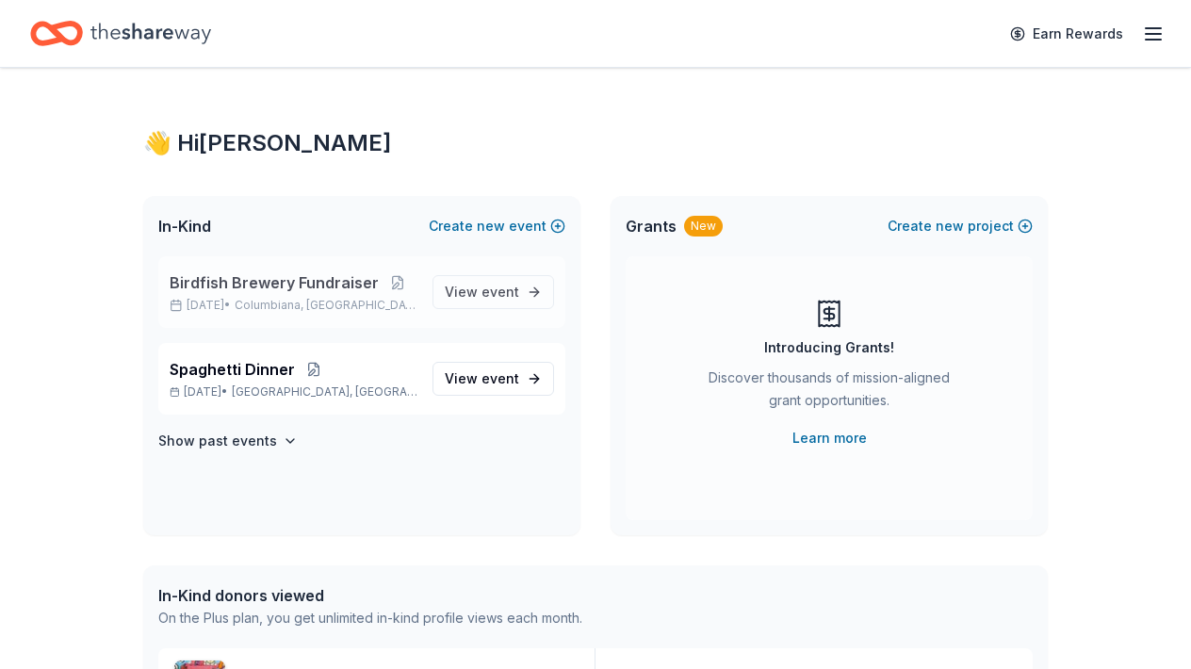
click at [271, 283] on span "Birdfish Brewery Fundraiser" at bounding box center [274, 282] width 209 height 23
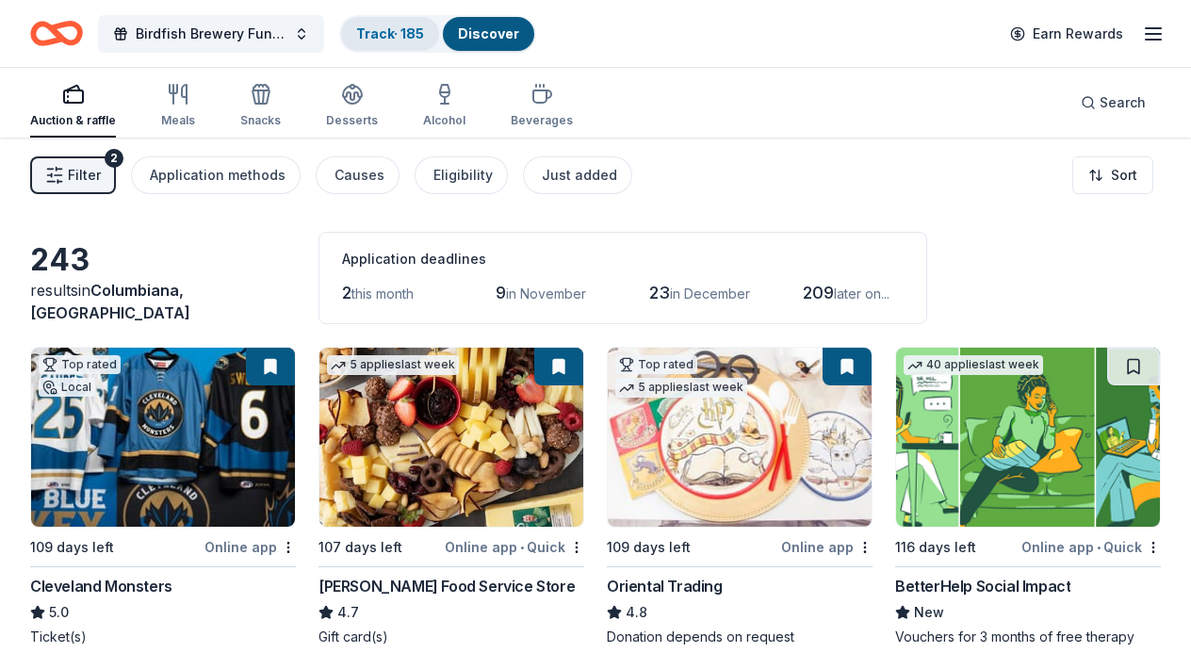
click at [385, 28] on link "Track · 185" at bounding box center [390, 33] width 68 height 16
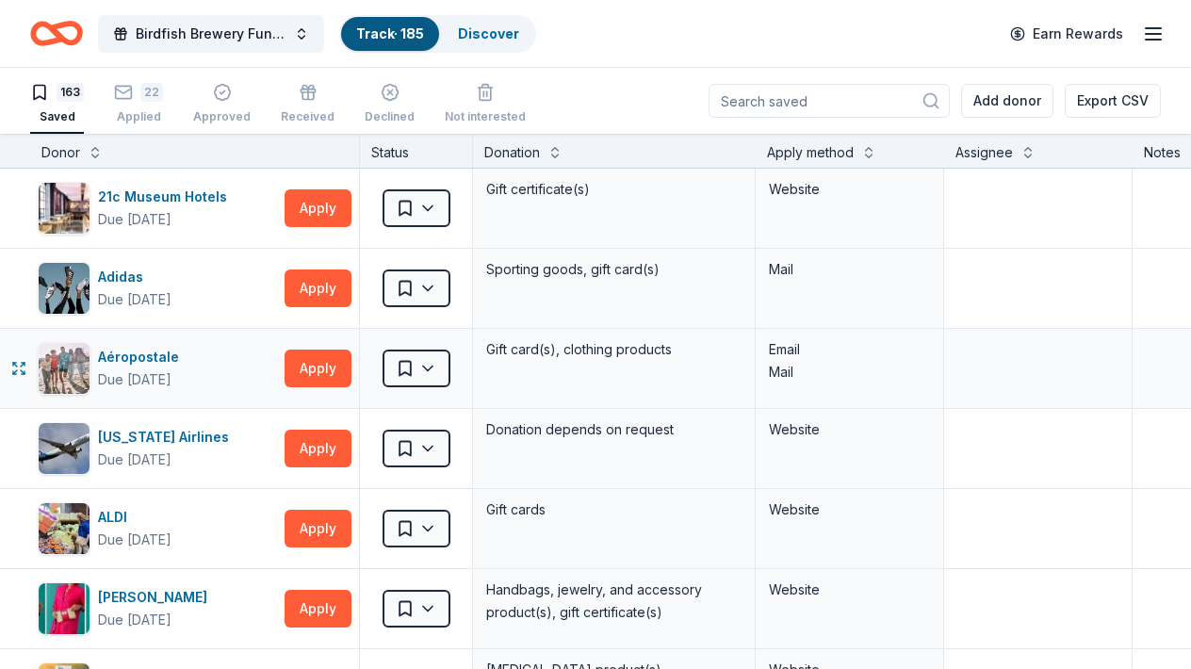
scroll to position [1, 0]
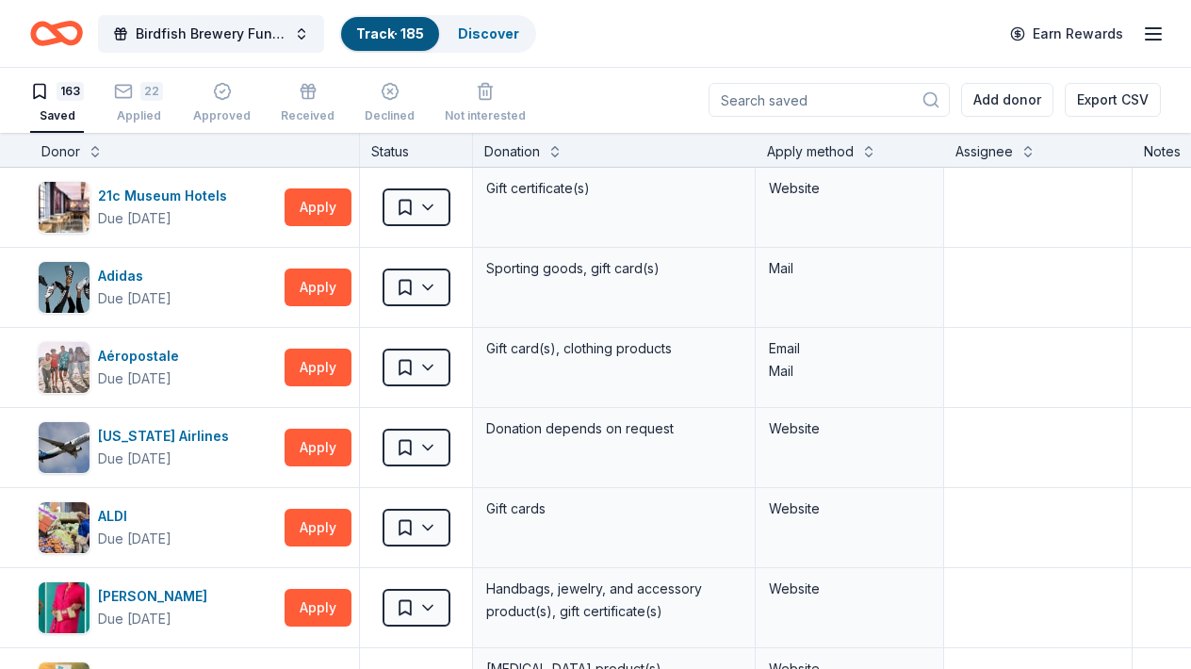
click at [696, 154] on div "Donation" at bounding box center [614, 151] width 260 height 23
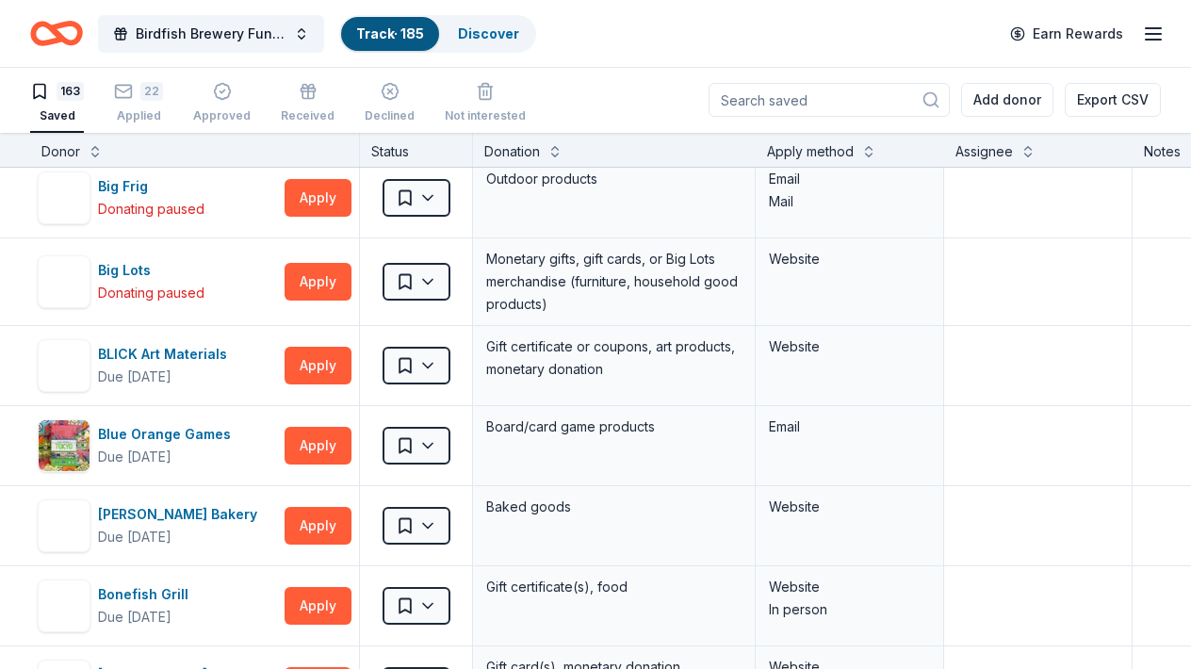
scroll to position [1168, 0]
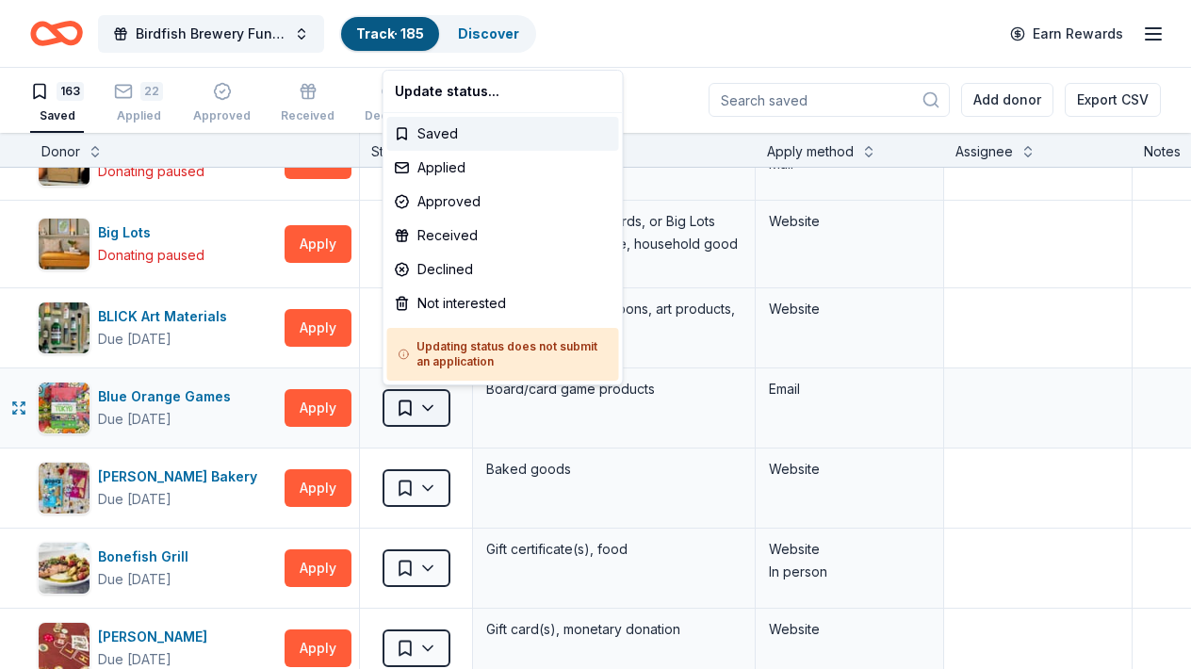
click at [433, 400] on html "Birdfish Brewery Fundraiser Track · 185 Discover Earn Rewards 163 Saved 22 Appl…" at bounding box center [595, 333] width 1191 height 669
click at [430, 171] on div "Applied" at bounding box center [503, 168] width 232 height 34
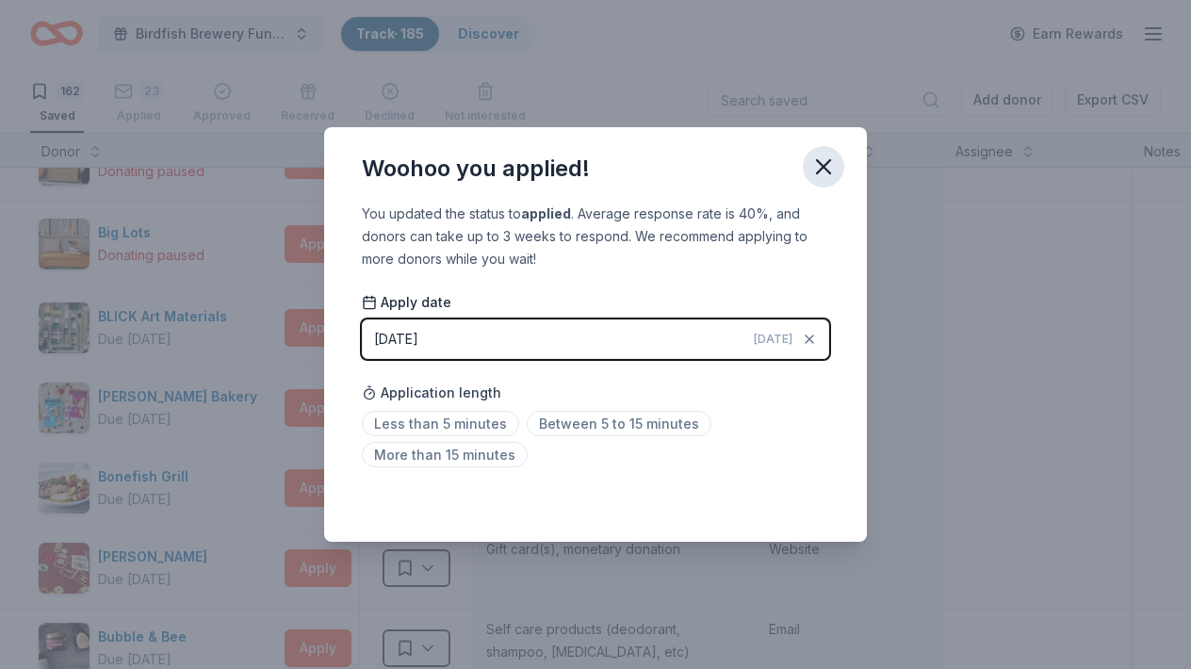
click at [824, 159] on icon "button" at bounding box center [823, 167] width 26 height 26
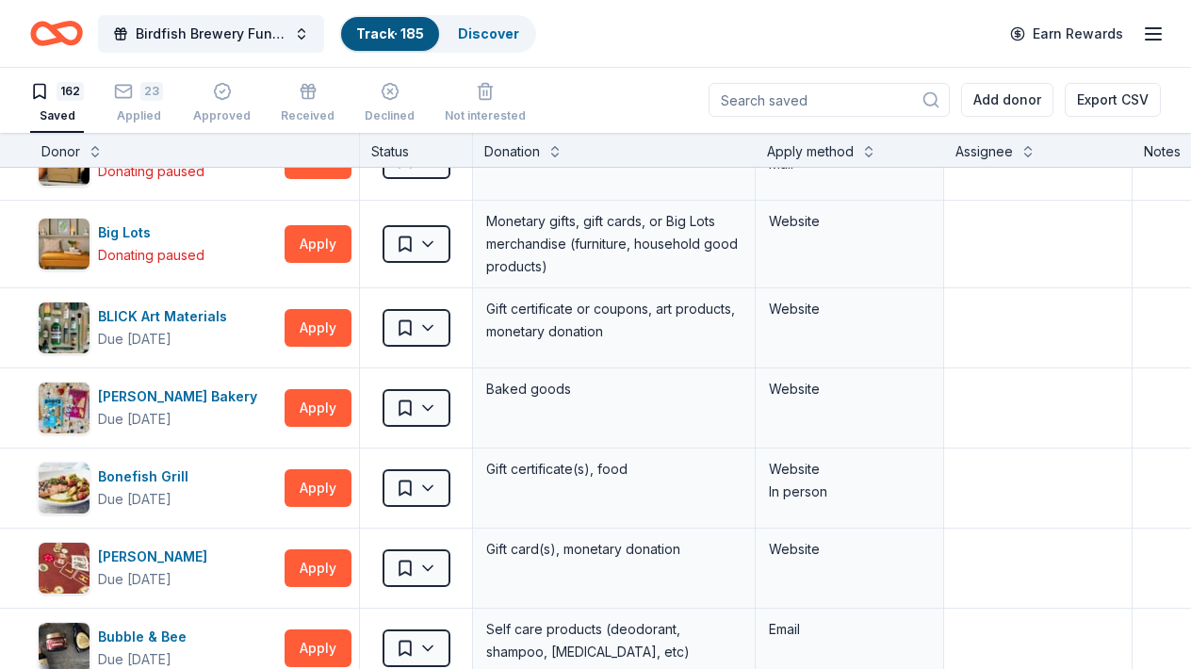
click at [711, 155] on div "Donation" at bounding box center [614, 151] width 260 height 23
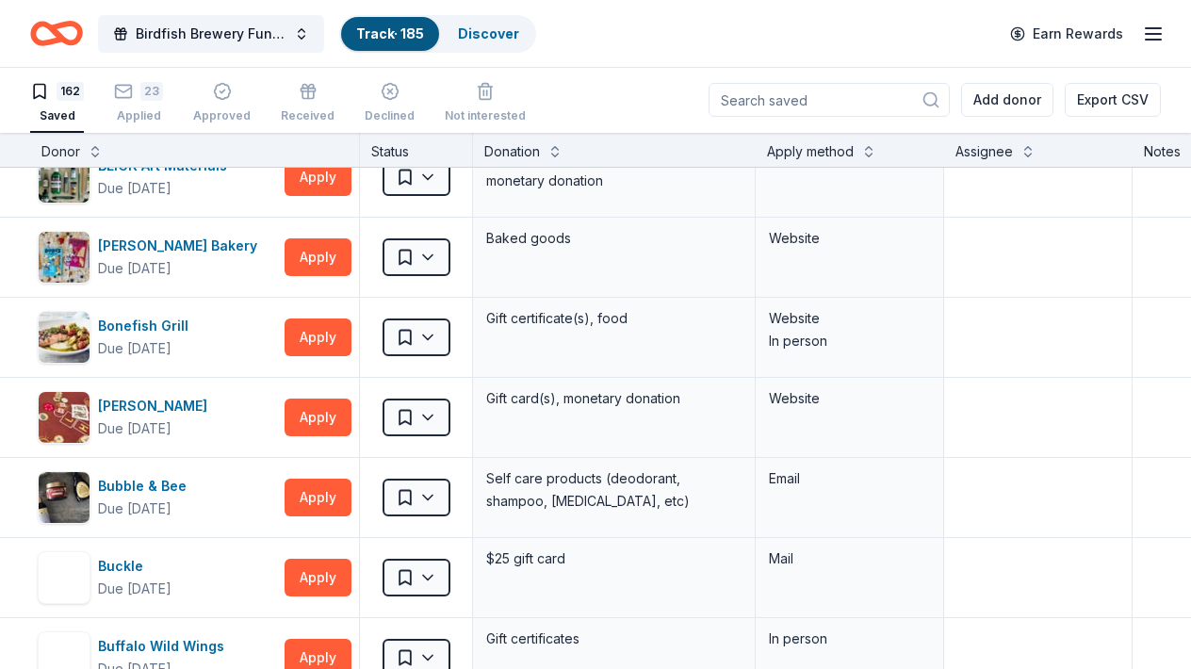
scroll to position [1357, 0]
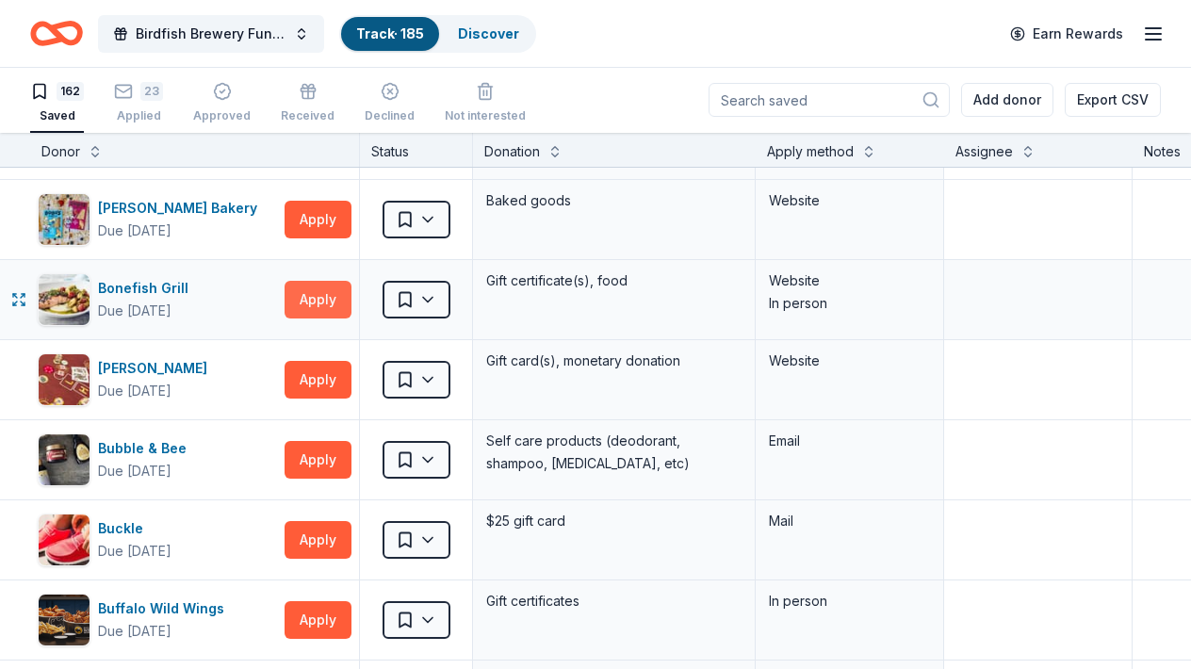
click at [315, 302] on button "Apply" at bounding box center [318, 300] width 67 height 38
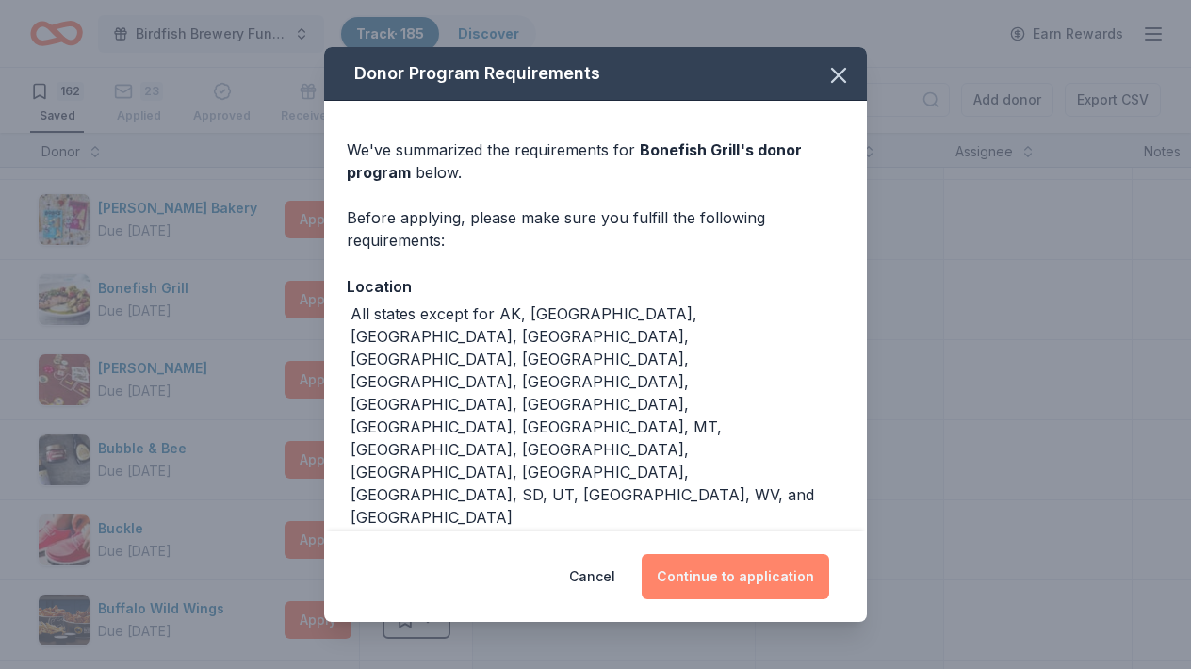
click at [732, 554] on button "Continue to application" at bounding box center [736, 576] width 188 height 45
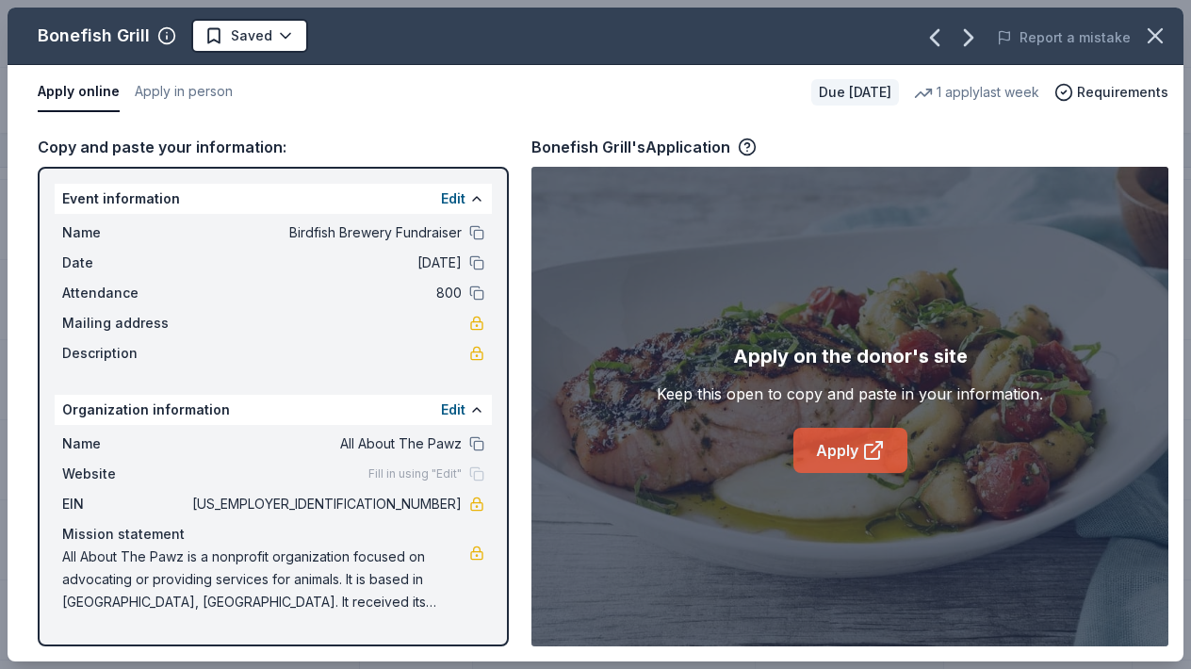
click at [854, 461] on link "Apply" at bounding box center [850, 450] width 114 height 45
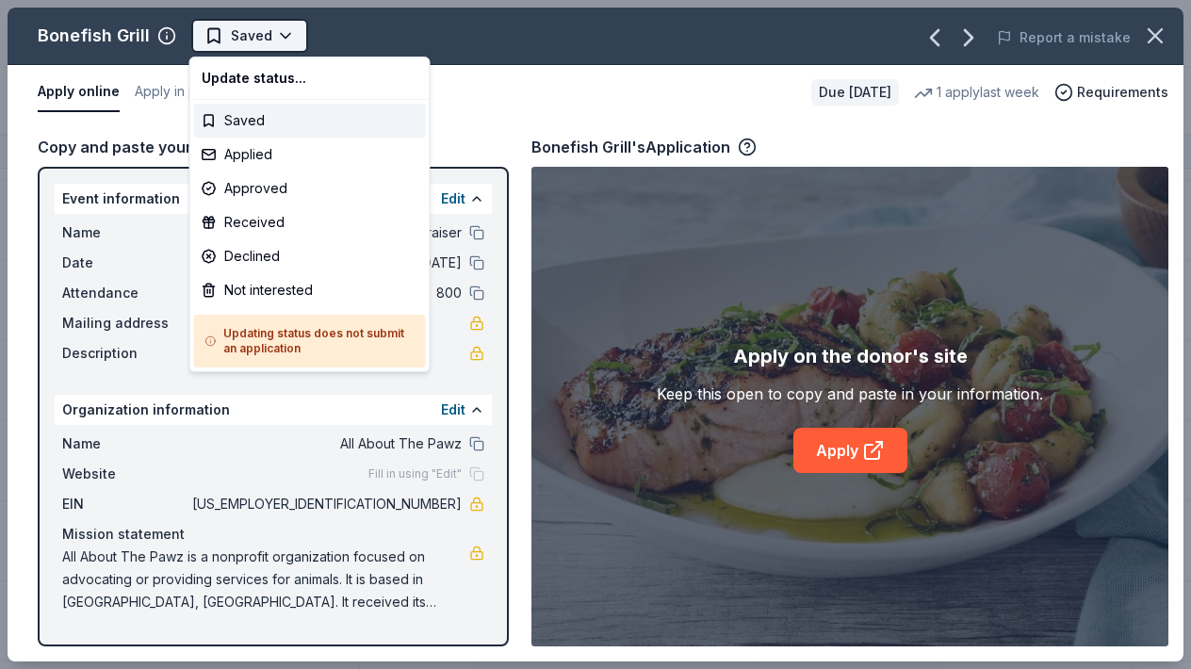
click at [264, 38] on html "Birdfish Brewery Fundraiser Track · 185 Discover Earn Rewards 162 Saved 23 Appl…" at bounding box center [595, 334] width 1191 height 669
click at [255, 145] on div "Applied" at bounding box center [310, 155] width 232 height 34
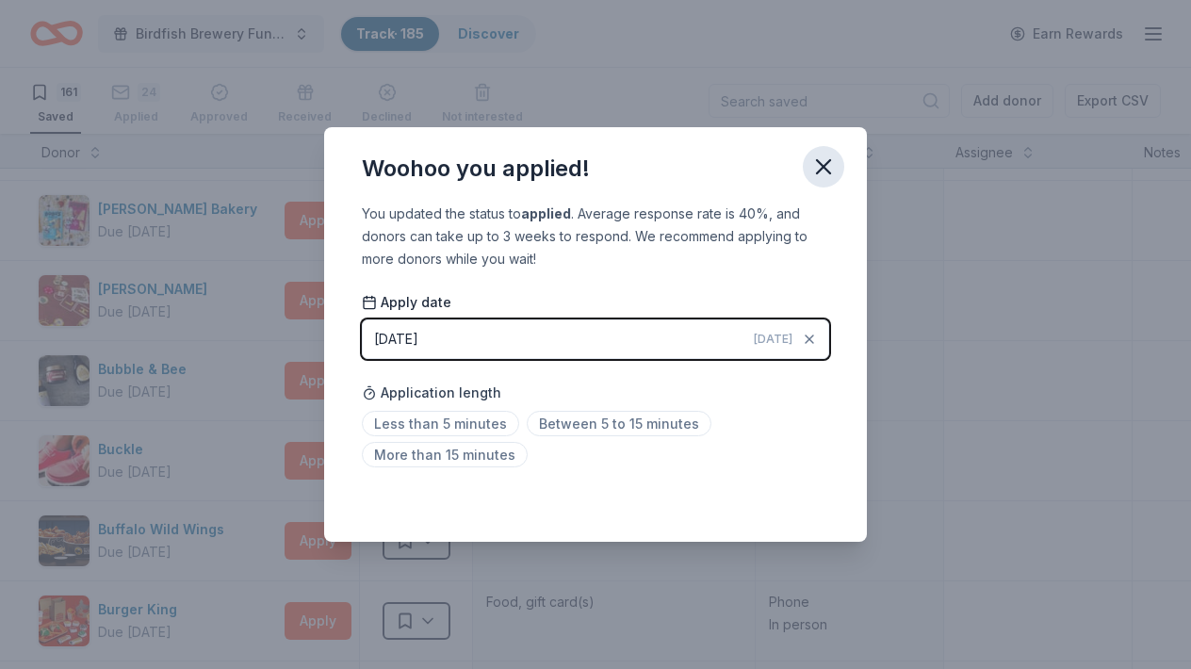
click at [825, 167] on icon "button" at bounding box center [823, 167] width 26 height 26
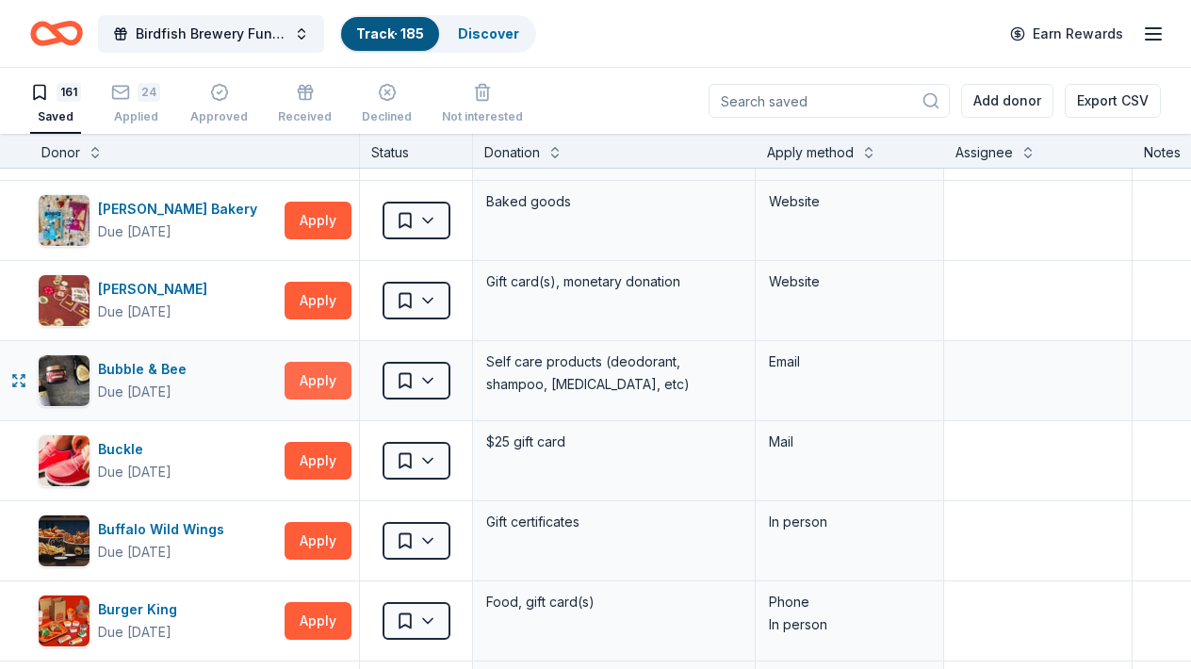
click at [302, 386] on button "Apply" at bounding box center [318, 381] width 67 height 38
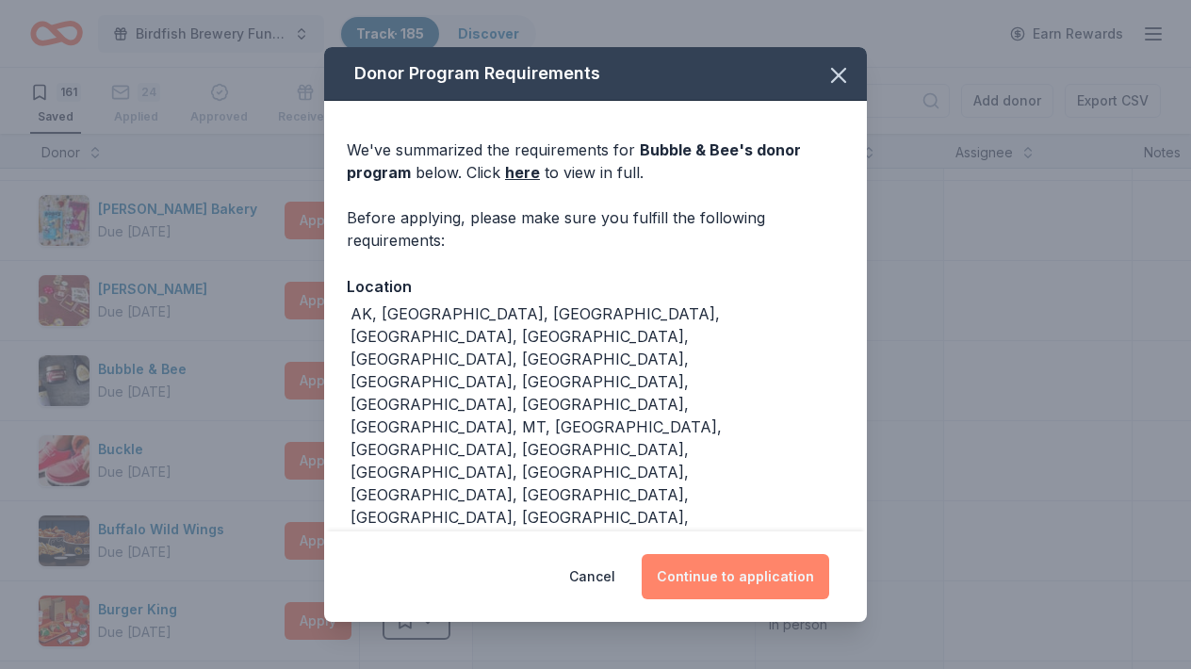
click at [699, 554] on button "Continue to application" at bounding box center [736, 576] width 188 height 45
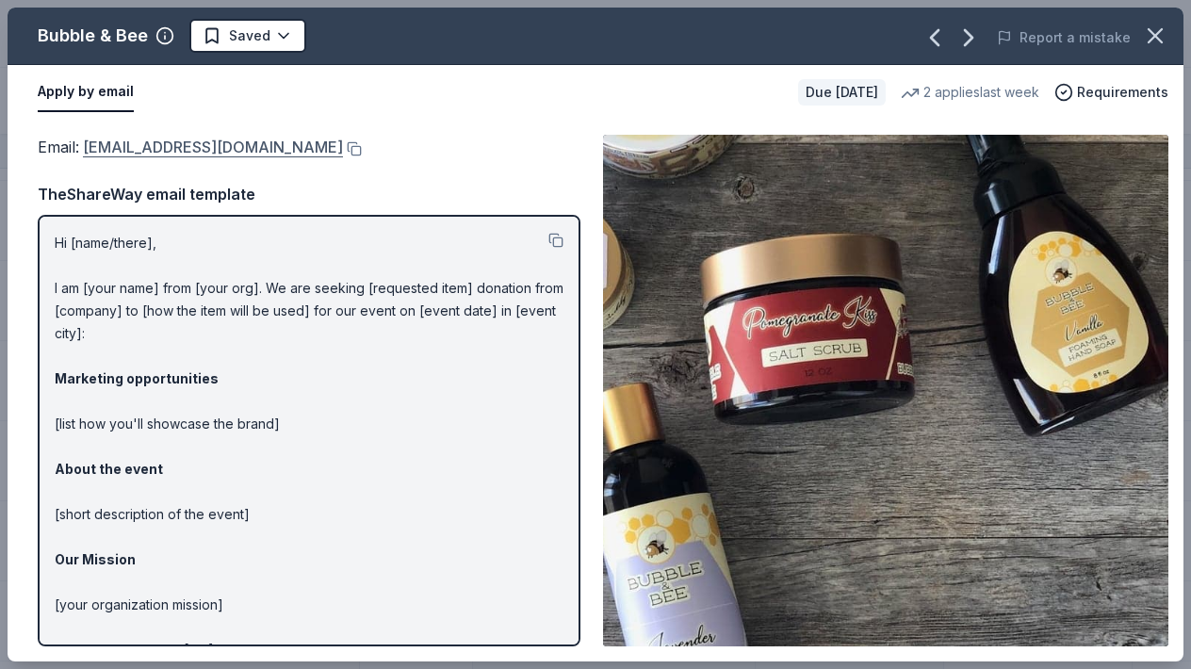
click at [235, 150] on link "info@bubbleandbee.com" at bounding box center [213, 147] width 260 height 25
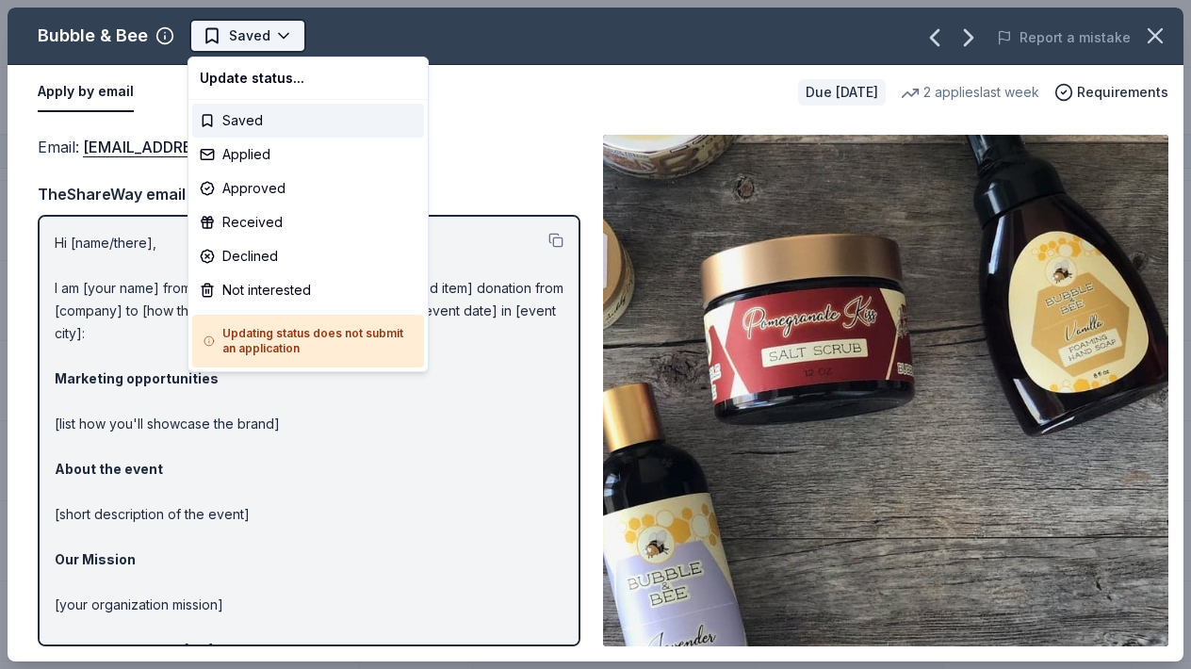
click at [280, 37] on html "Birdfish Brewery Fundraiser Track · 185 Discover Earn Rewards 161 Saved 24 Appl…" at bounding box center [595, 334] width 1191 height 669
click at [224, 155] on div "Applied" at bounding box center [308, 155] width 232 height 34
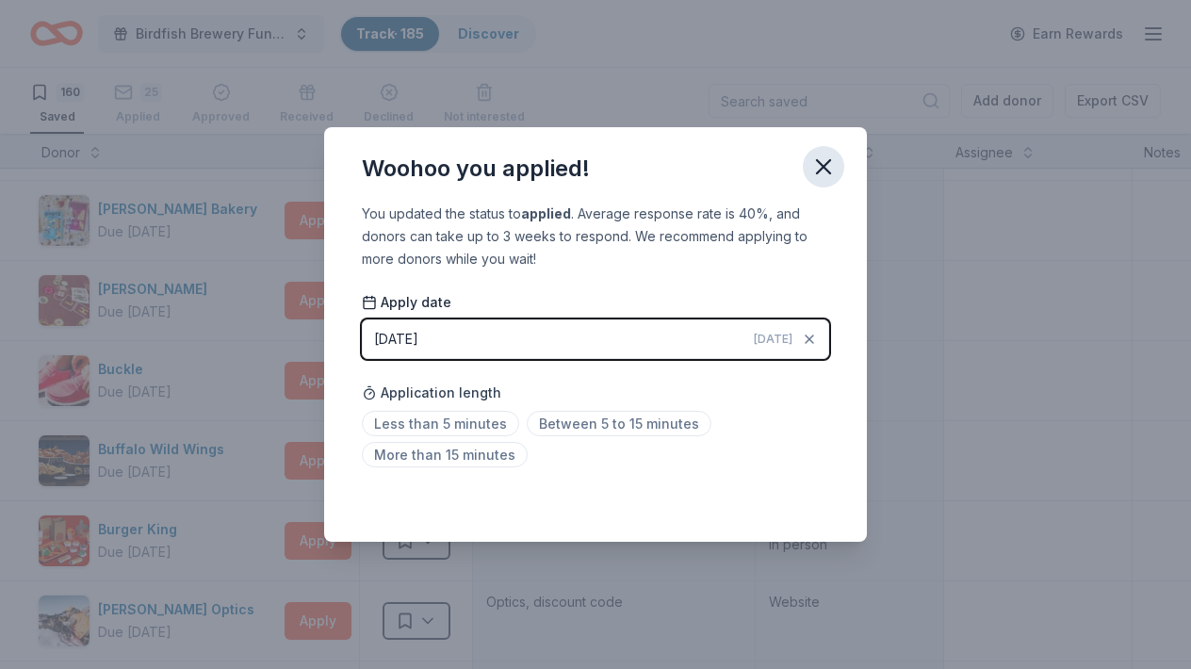
click at [825, 174] on icon "button" at bounding box center [823, 167] width 26 height 26
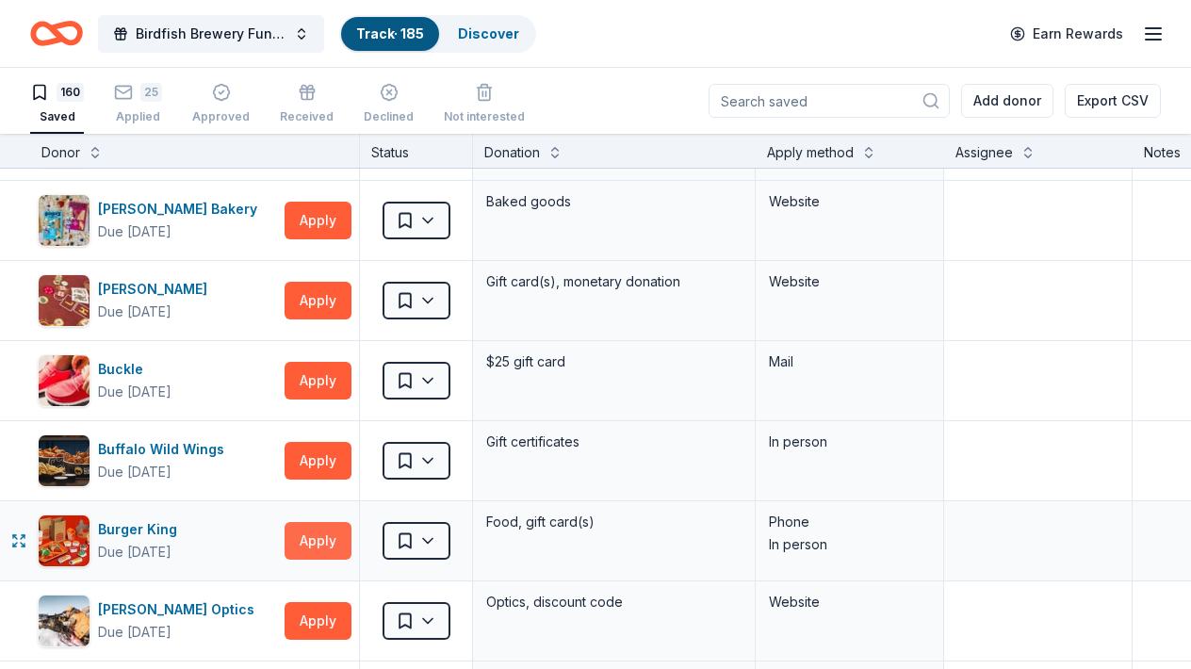
click at [330, 539] on button "Apply" at bounding box center [318, 541] width 67 height 38
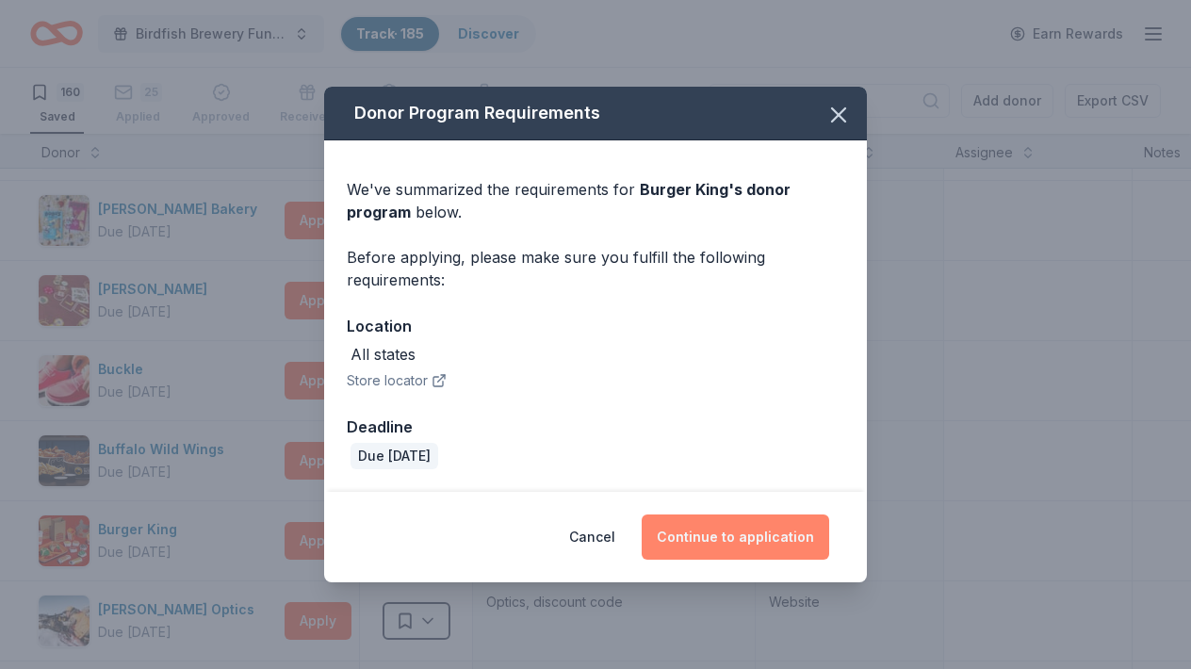
click at [780, 539] on button "Continue to application" at bounding box center [736, 537] width 188 height 45
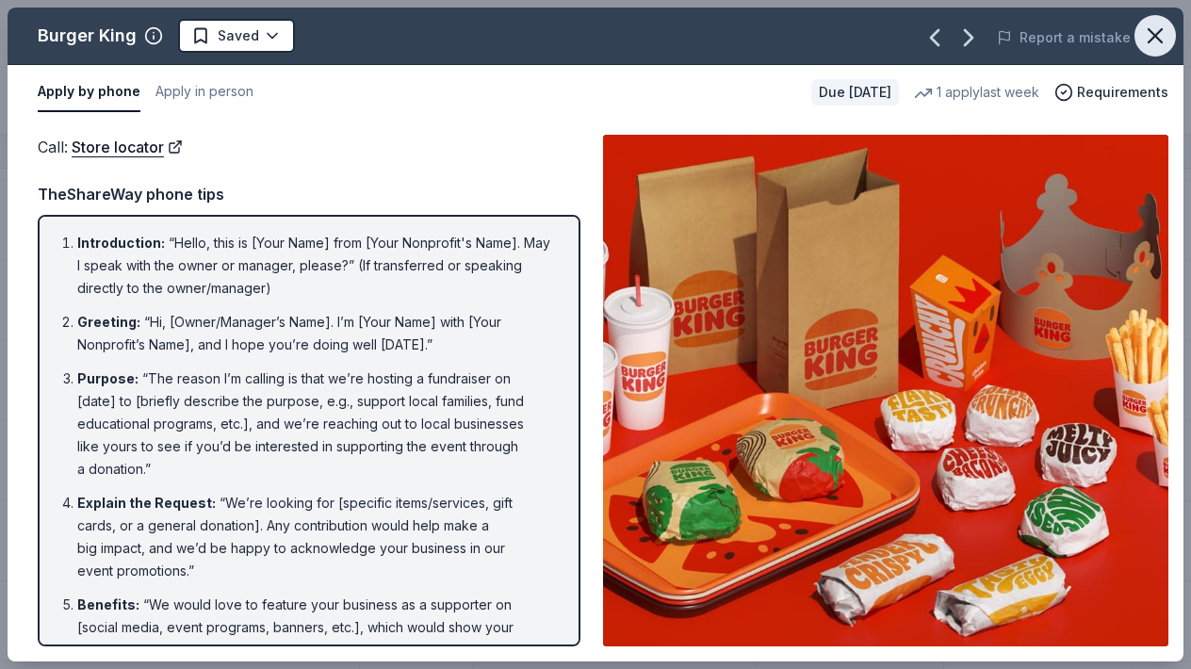
click at [1152, 40] on icon "button" at bounding box center [1155, 35] width 13 height 13
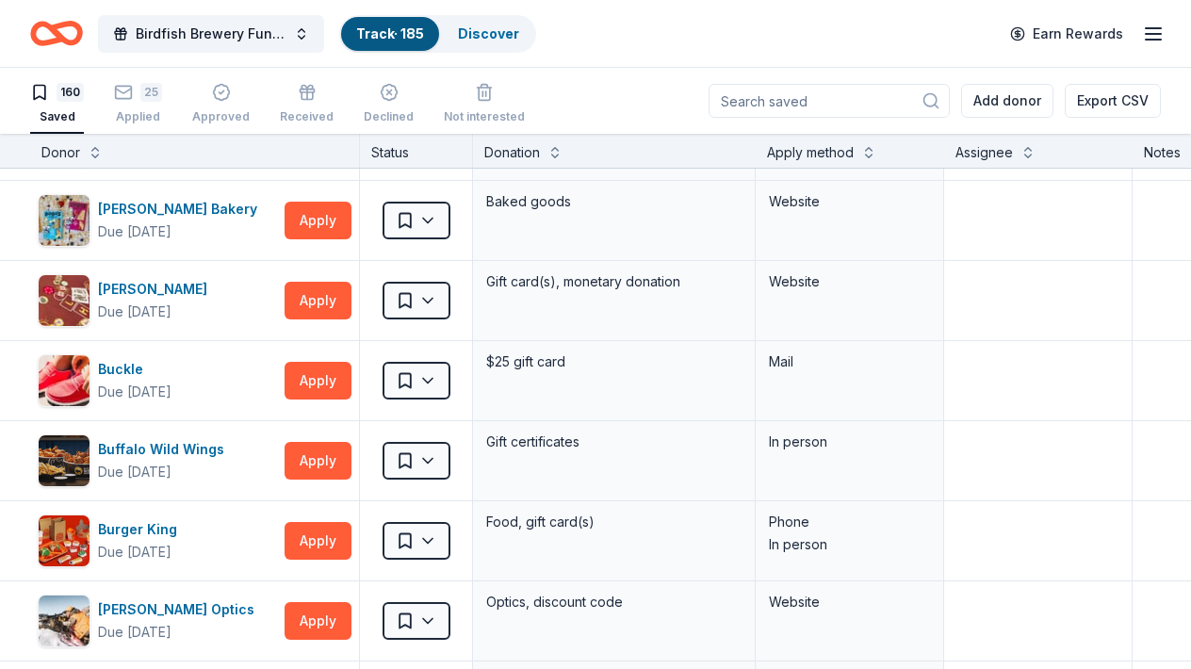
click at [604, 139] on div "Donation" at bounding box center [614, 151] width 283 height 34
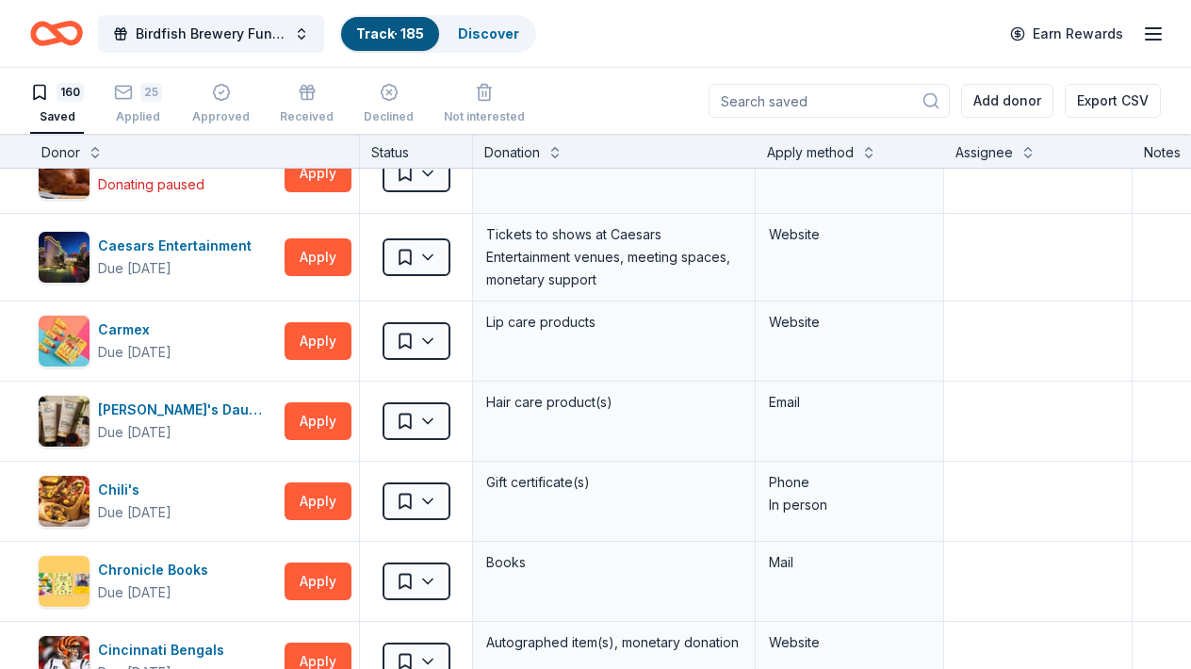
scroll to position [1922, 0]
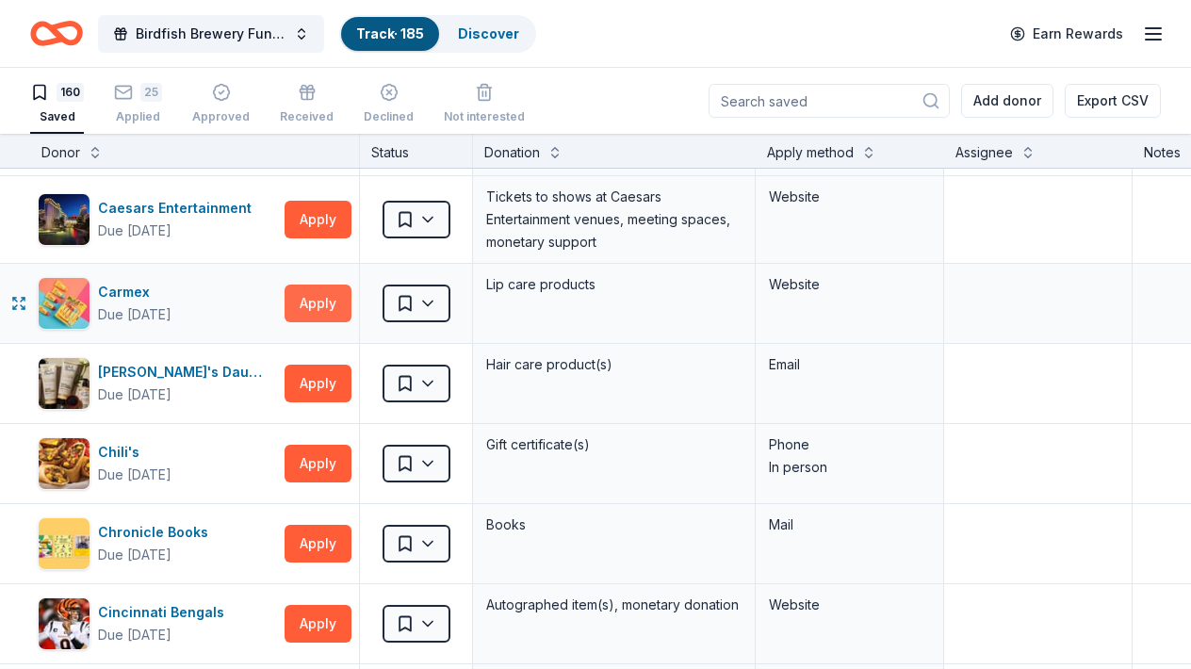
click at [305, 302] on button "Apply" at bounding box center [318, 304] width 67 height 38
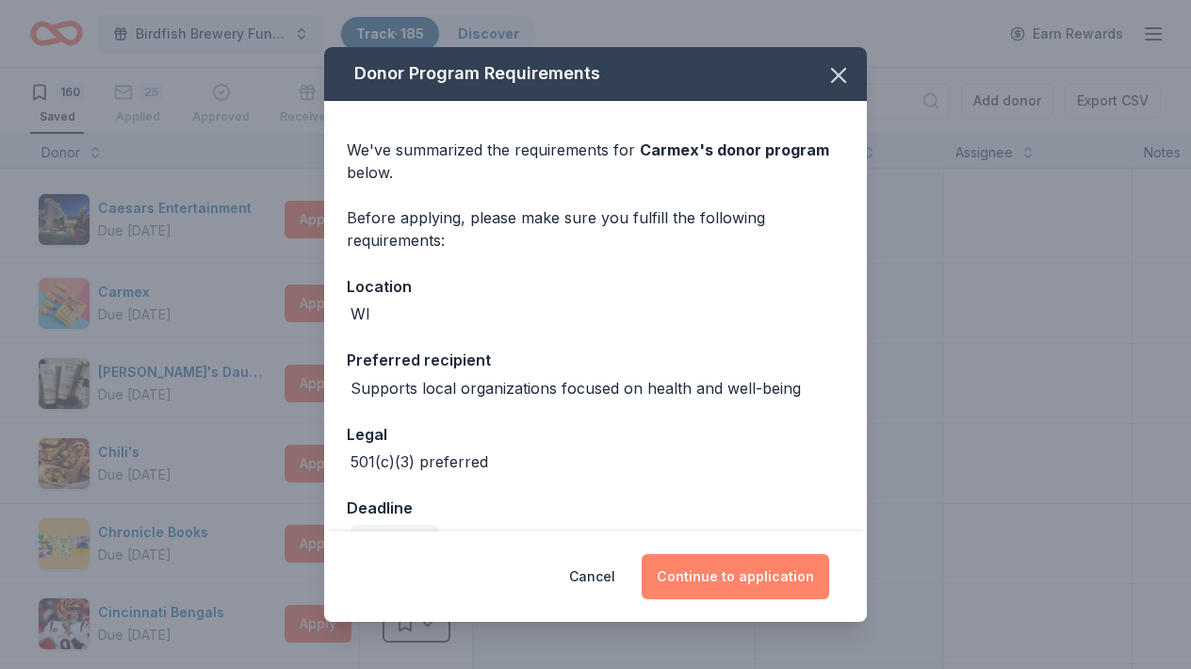
click at [699, 575] on button "Continue to application" at bounding box center [736, 576] width 188 height 45
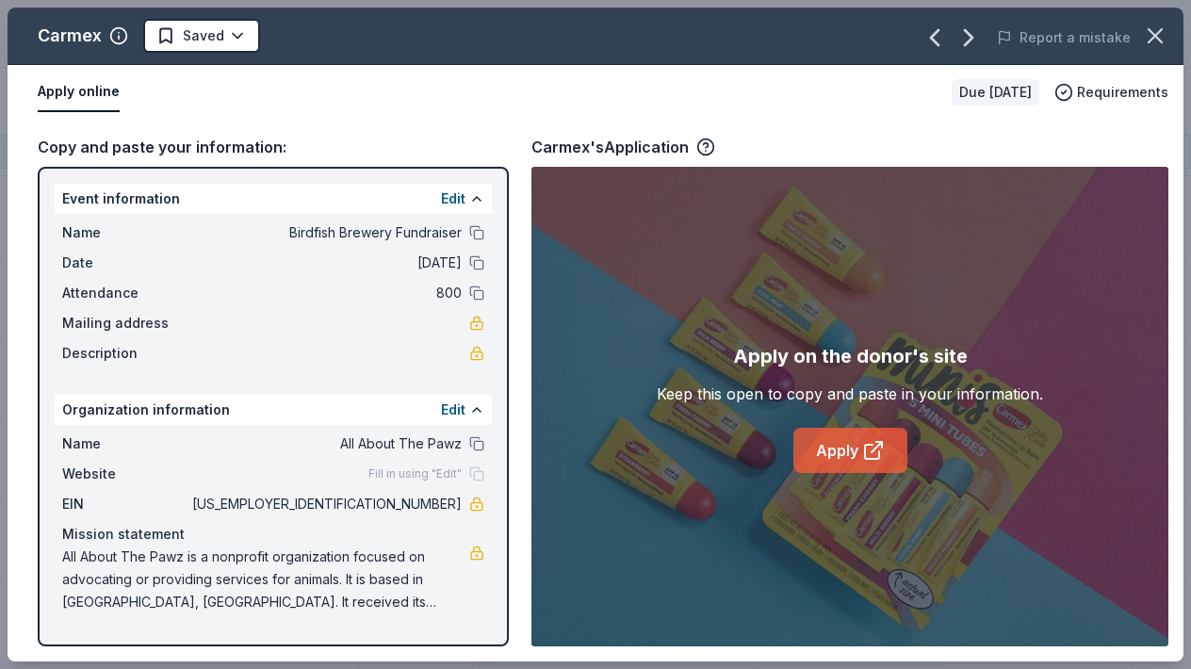
click at [870, 461] on icon at bounding box center [873, 450] width 23 height 23
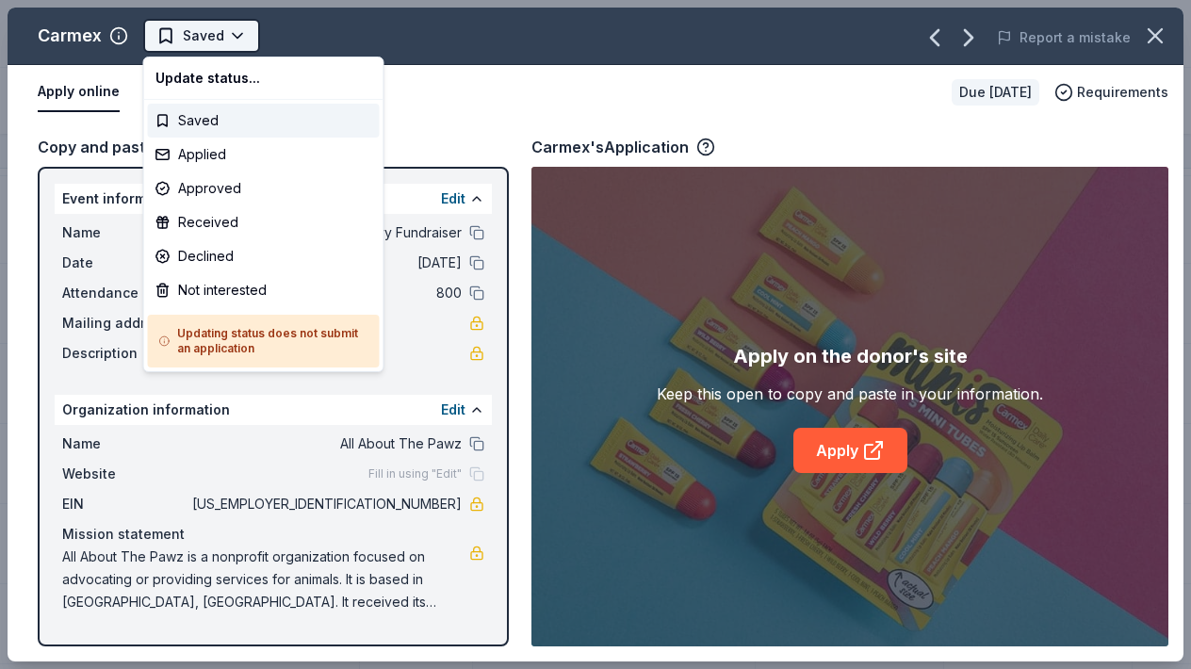
click at [228, 39] on html "Birdfish Brewery Fundraiser Track · 185 Discover Earn Rewards 160 Saved 25 Appl…" at bounding box center [595, 334] width 1191 height 669
click at [168, 182] on div "Approved" at bounding box center [264, 189] width 232 height 34
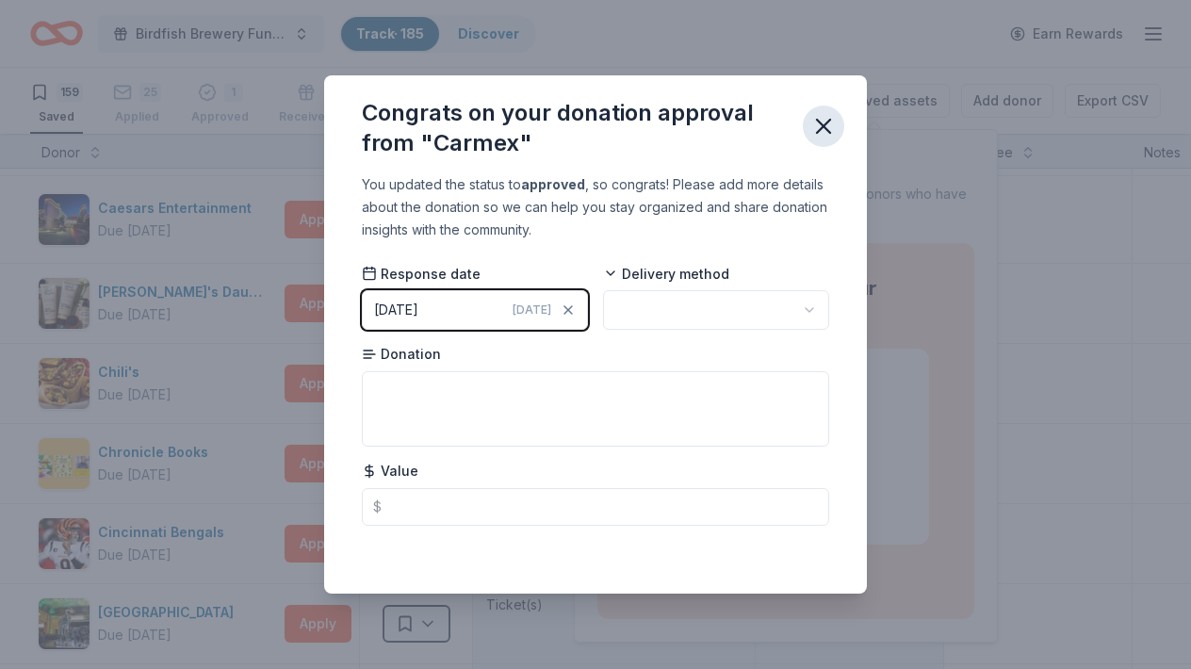
click at [825, 129] on icon "button" at bounding box center [823, 126] width 13 height 13
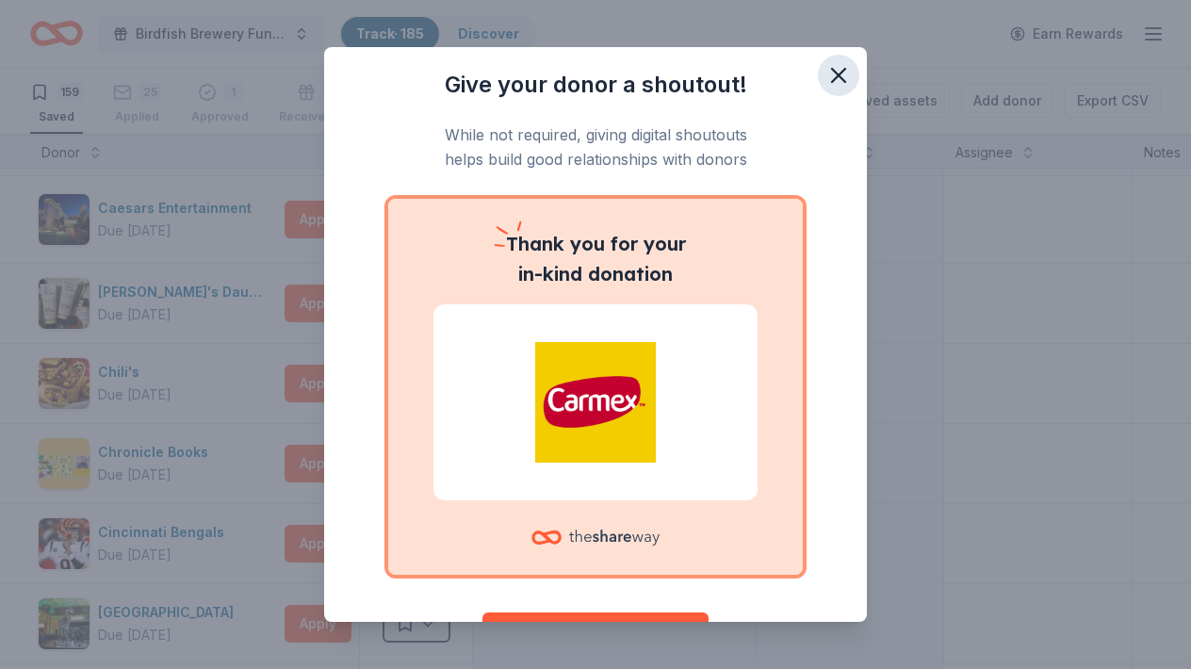
click at [837, 73] on icon "button" at bounding box center [838, 75] width 13 height 13
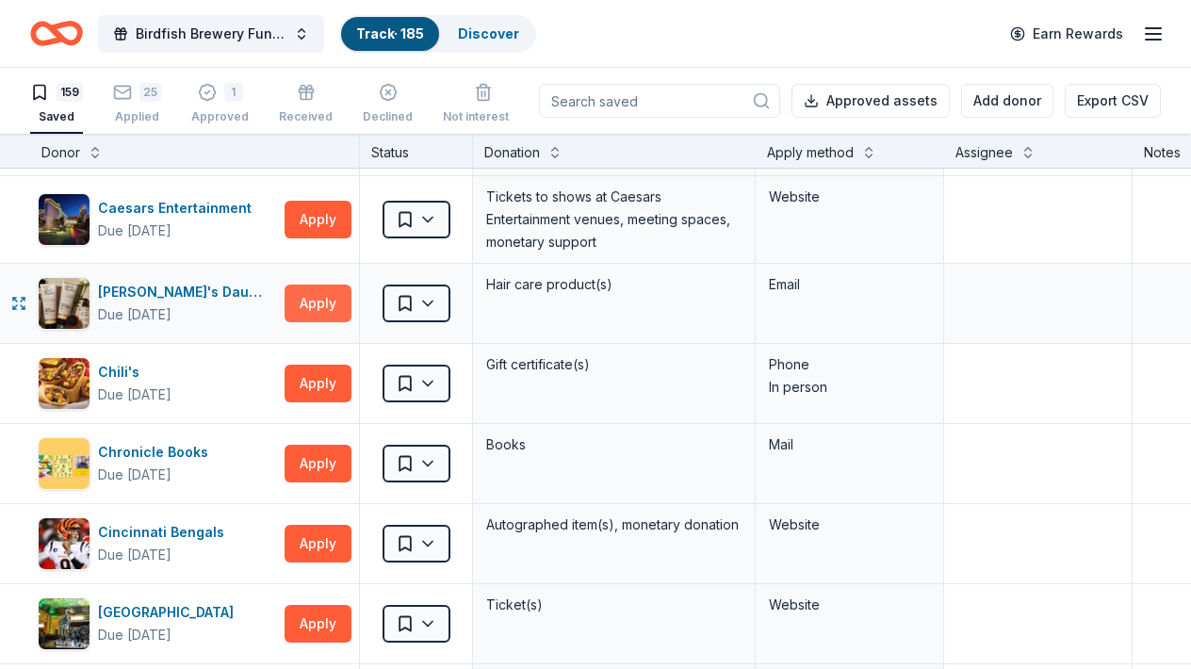
click at [319, 313] on button "Apply" at bounding box center [318, 304] width 67 height 38
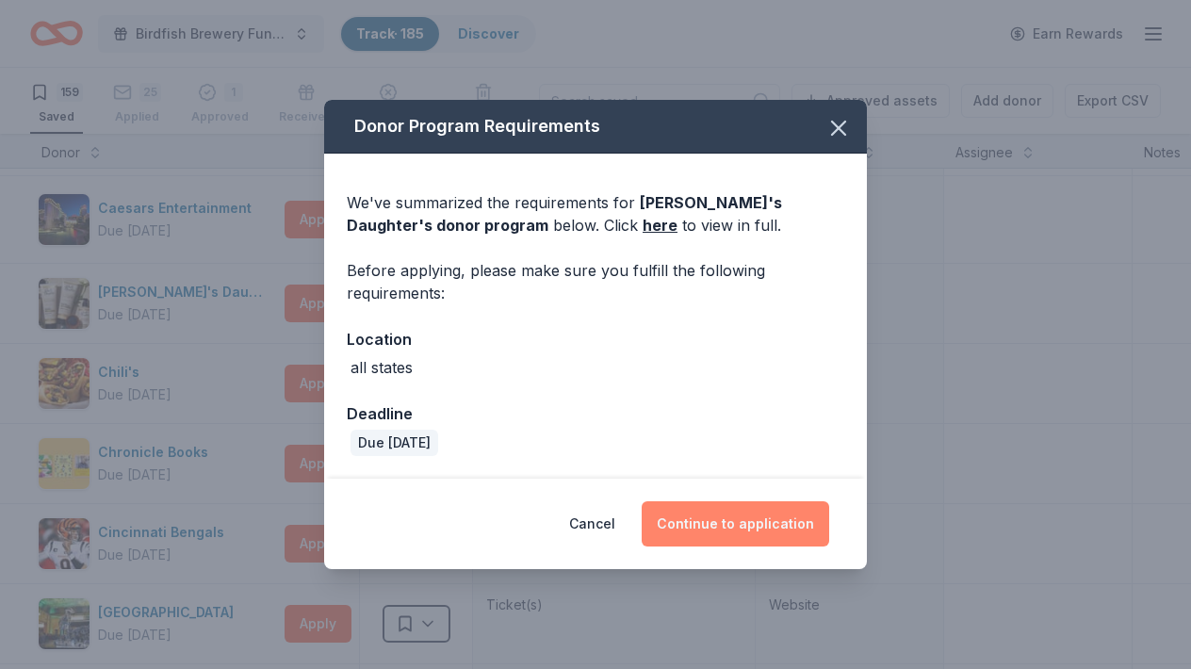
click at [754, 538] on button "Continue to application" at bounding box center [736, 523] width 188 height 45
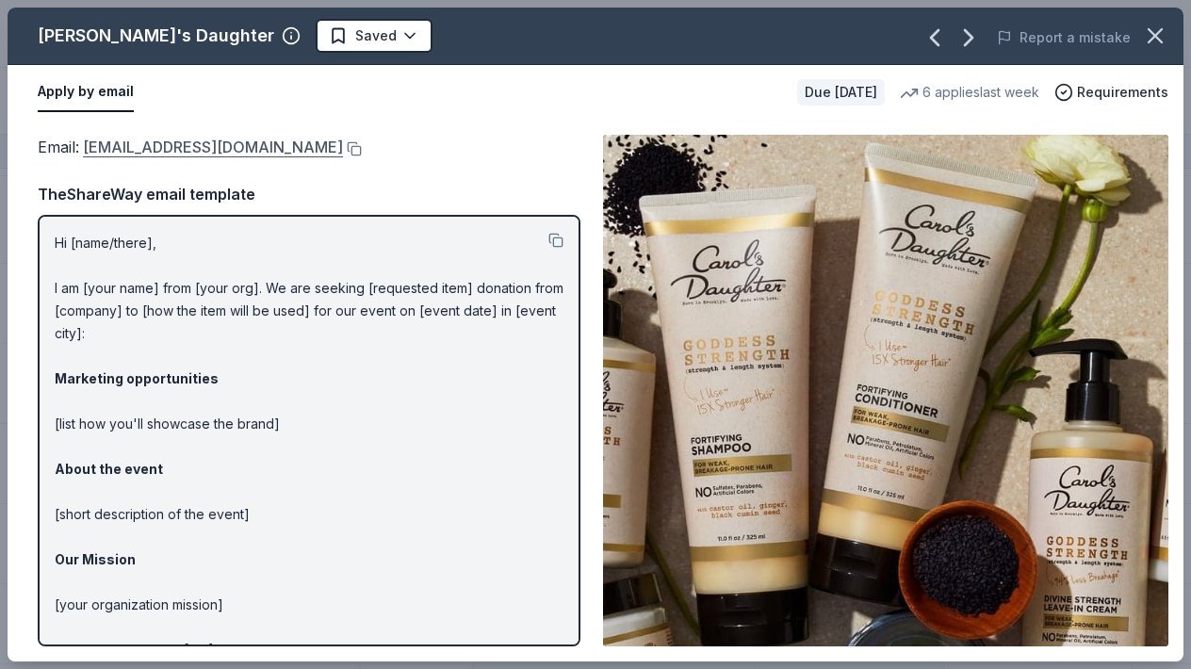
click at [288, 146] on link "press@support.carolsdaughter.com" at bounding box center [213, 147] width 260 height 25
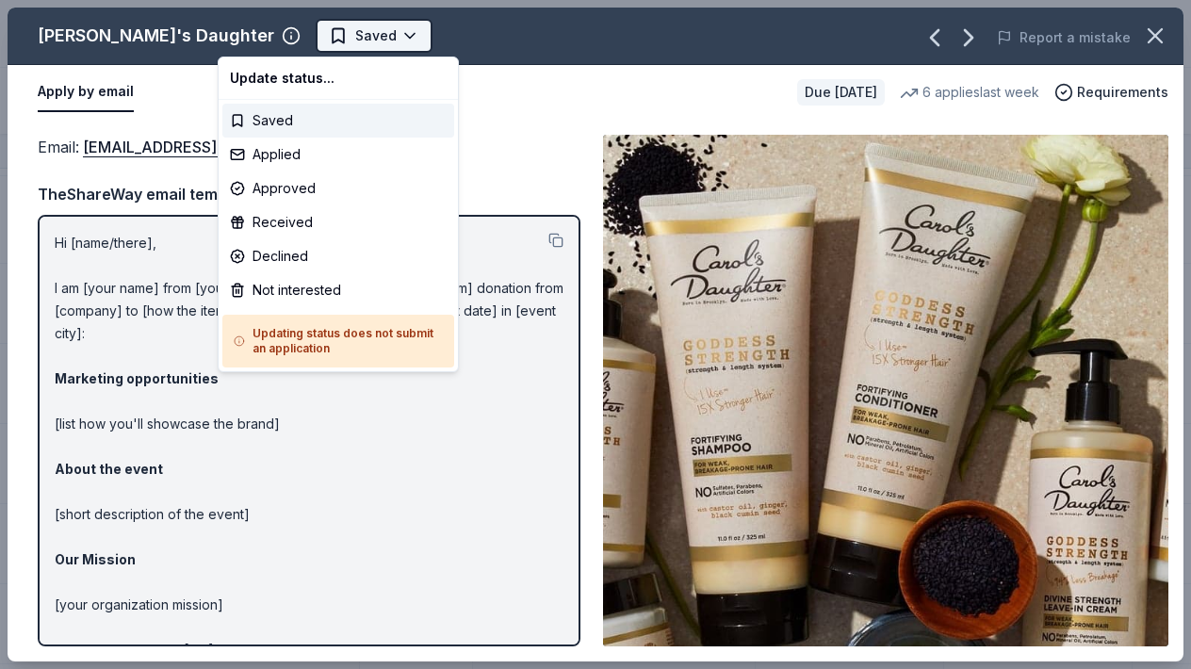
click at [312, 40] on html "Birdfish Brewery Fundraiser Track · 185 Discover Earn Rewards 159 Saved 25 Appl…" at bounding box center [595, 334] width 1191 height 669
click at [233, 155] on div "Applied" at bounding box center [338, 155] width 232 height 34
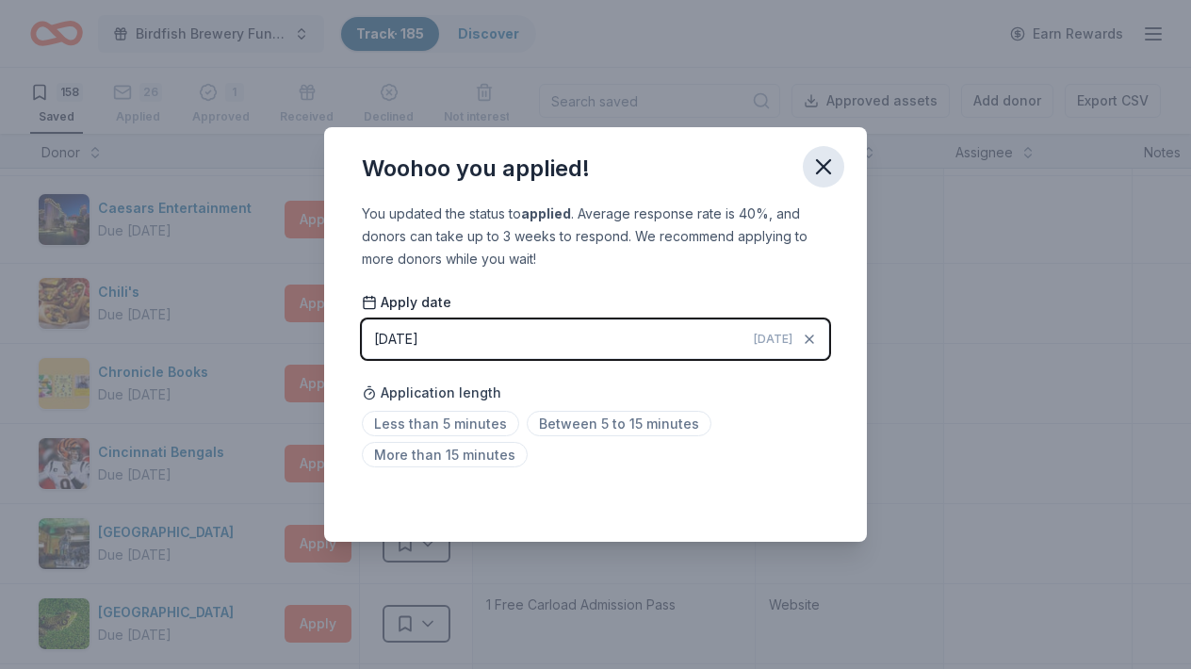
click at [824, 169] on icon "button" at bounding box center [823, 167] width 26 height 26
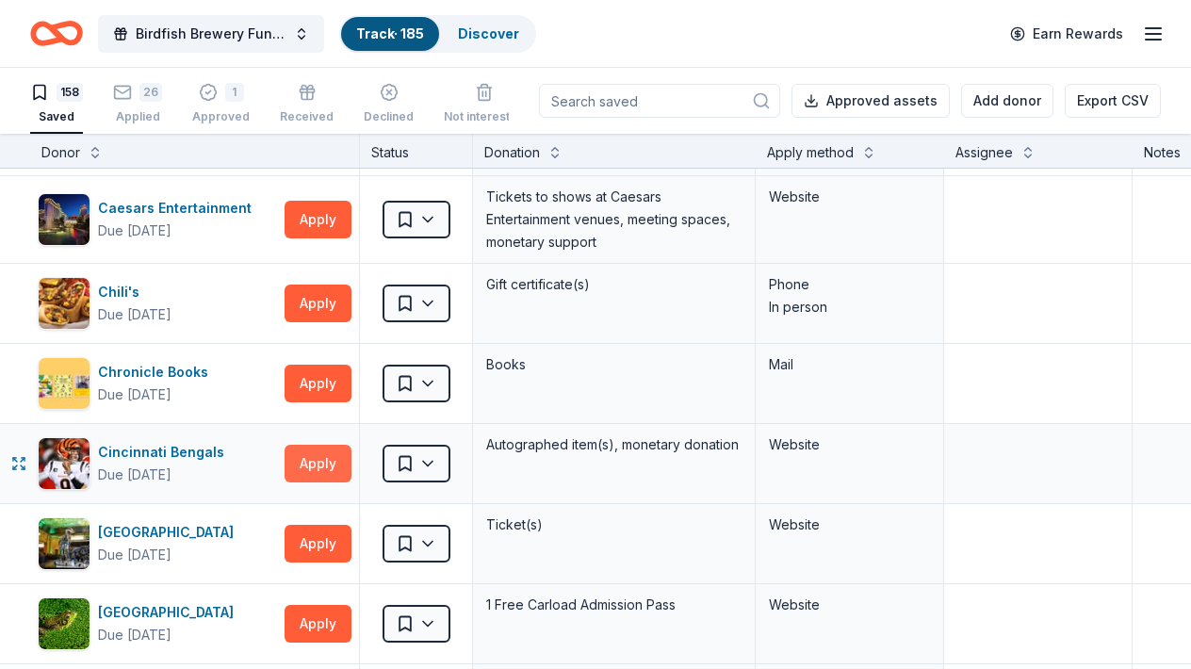
click at [336, 458] on button "Apply" at bounding box center [318, 464] width 67 height 38
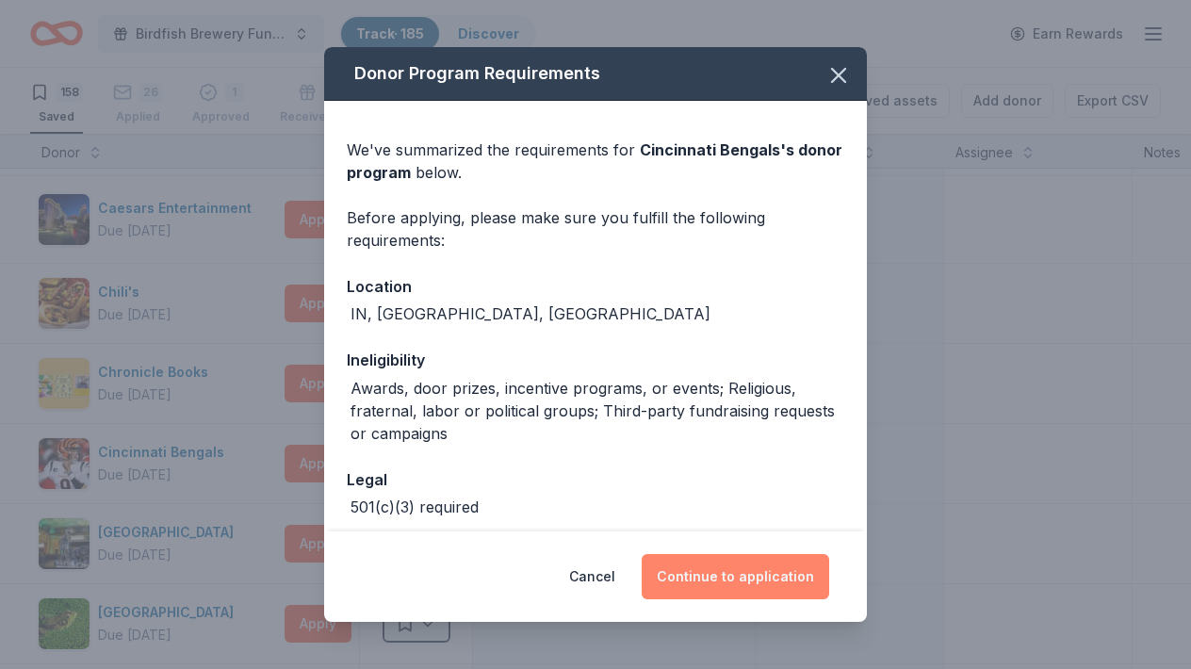
click at [700, 566] on button "Continue to application" at bounding box center [736, 576] width 188 height 45
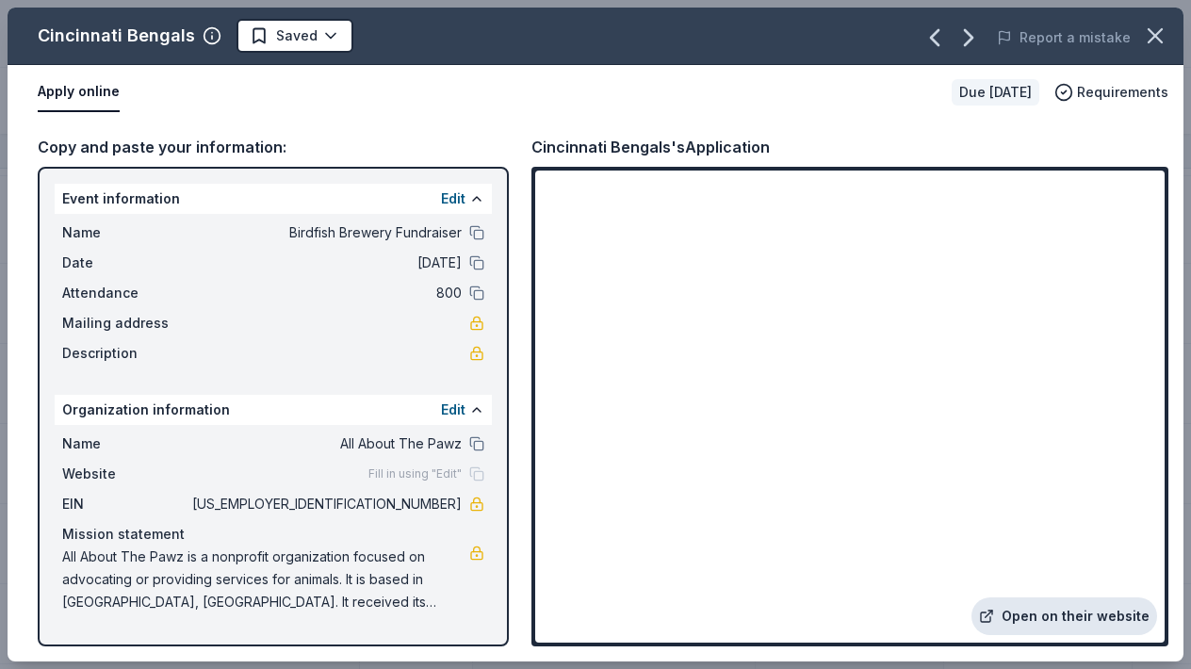
click at [1045, 621] on link "Open on their website" at bounding box center [1065, 616] width 186 height 38
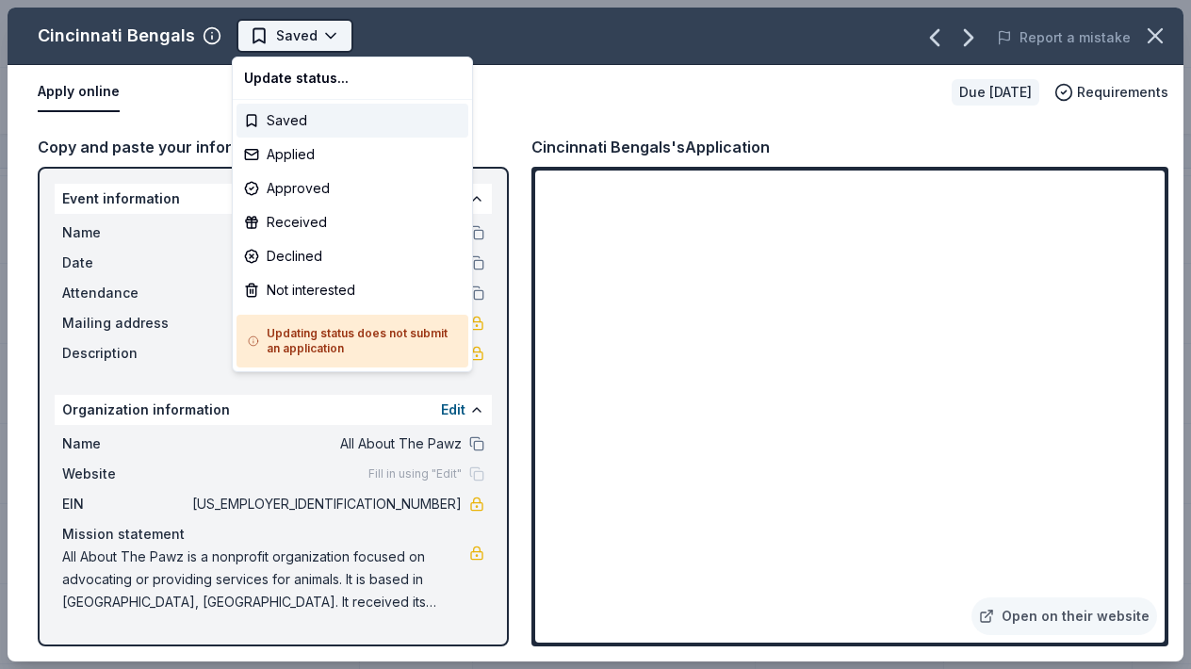
click at [317, 33] on html "Birdfish Brewery Fundraiser Track · 185 Discover Earn Rewards 158 Saved 26 Appl…" at bounding box center [595, 334] width 1191 height 669
click at [248, 149] on div "Applied" at bounding box center [353, 155] width 232 height 34
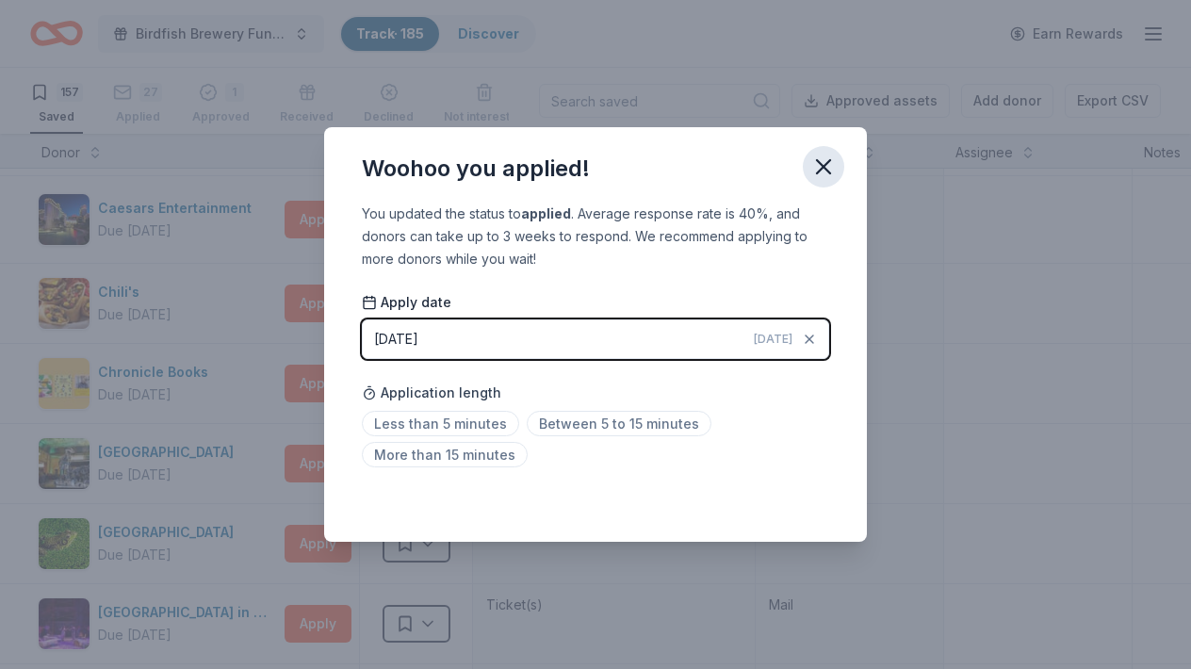
click at [824, 175] on icon "button" at bounding box center [823, 167] width 26 height 26
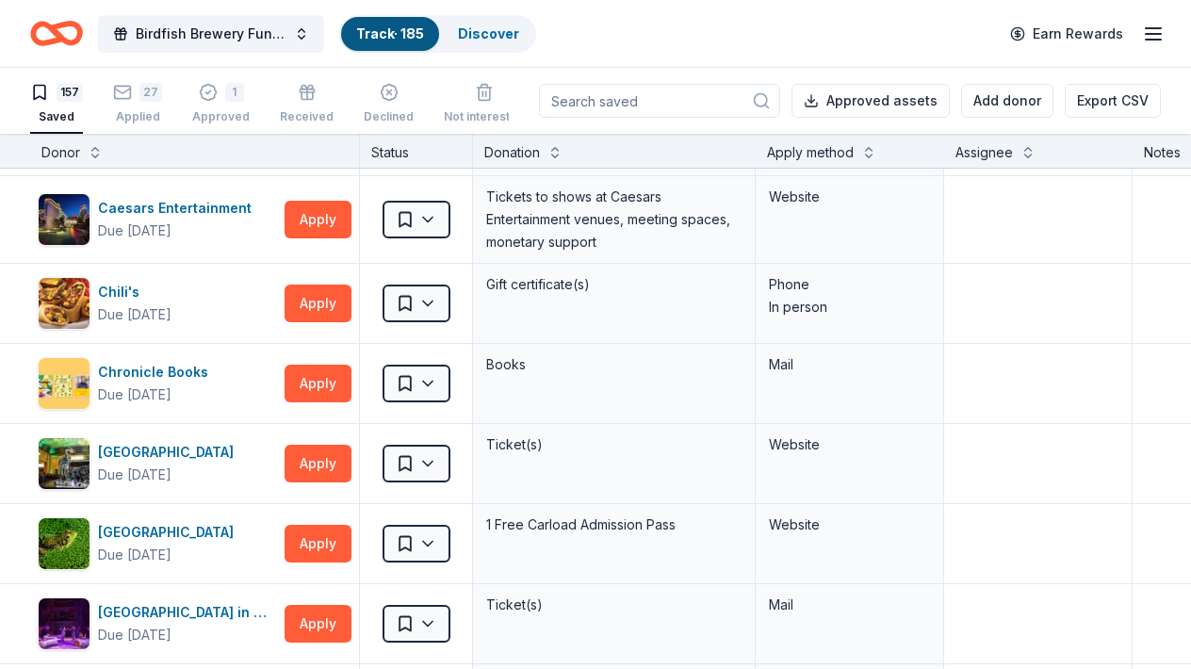
scroll to position [1, 0]
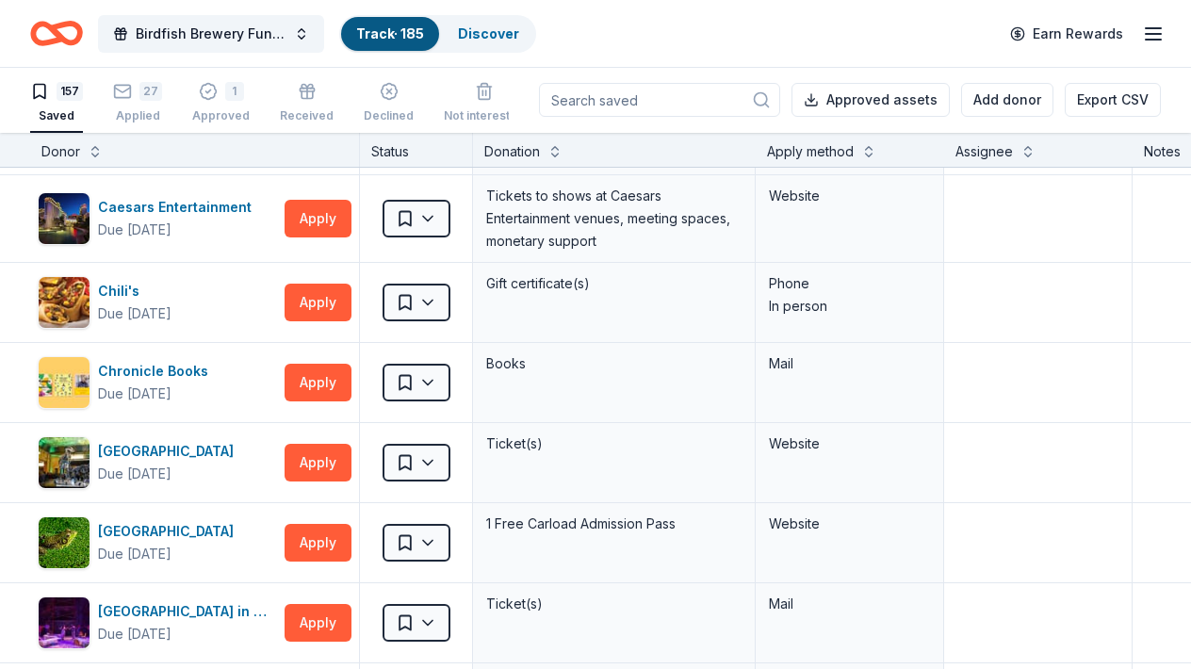
click at [959, 38] on div "Birdfish Brewery Fundraiser Track · 185 Discover Earn Rewards" at bounding box center [595, 33] width 1131 height 44
click at [722, 155] on div "Donation" at bounding box center [614, 151] width 260 height 23
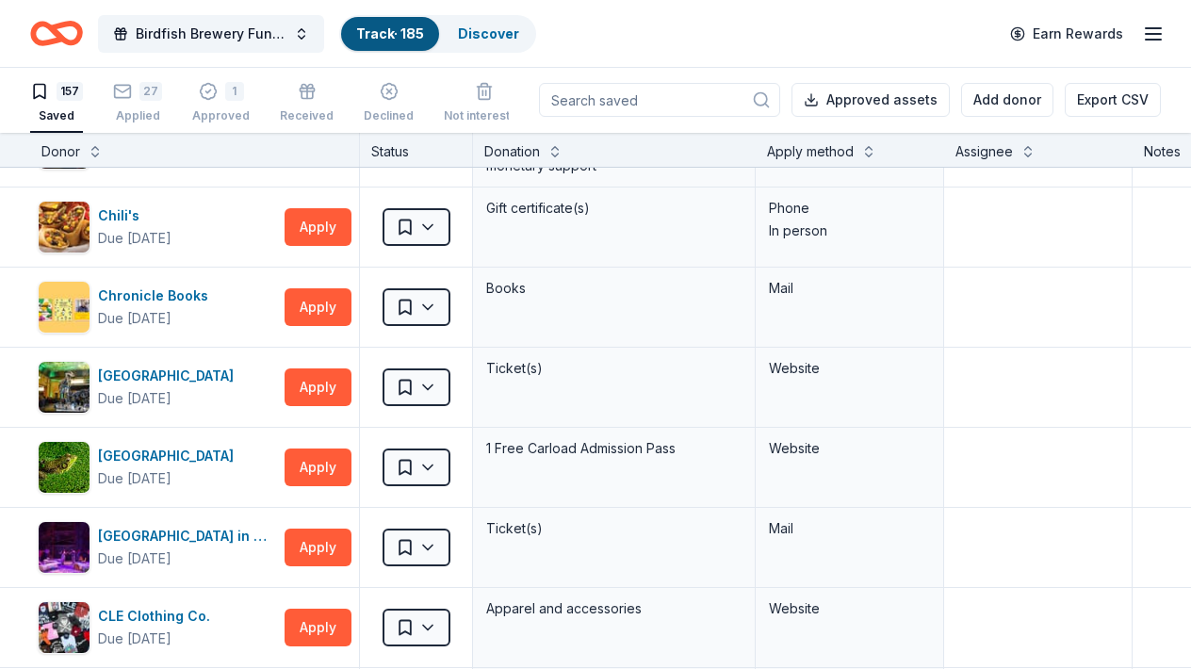
scroll to position [2035, 0]
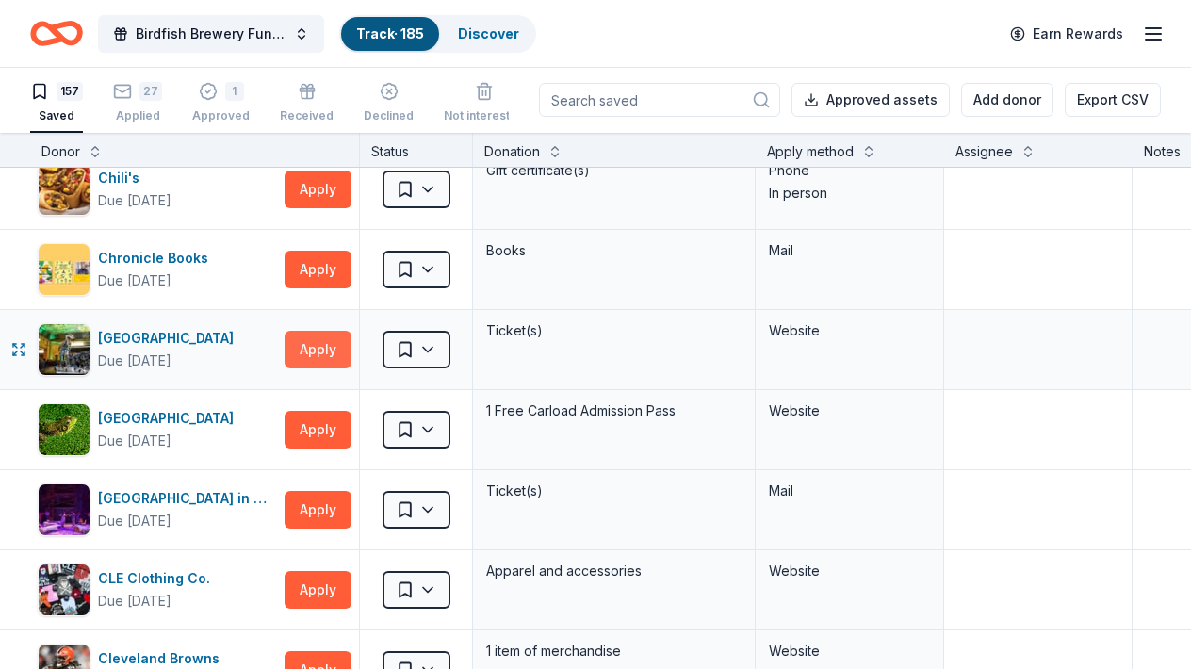
click at [335, 361] on button "Apply" at bounding box center [318, 350] width 67 height 38
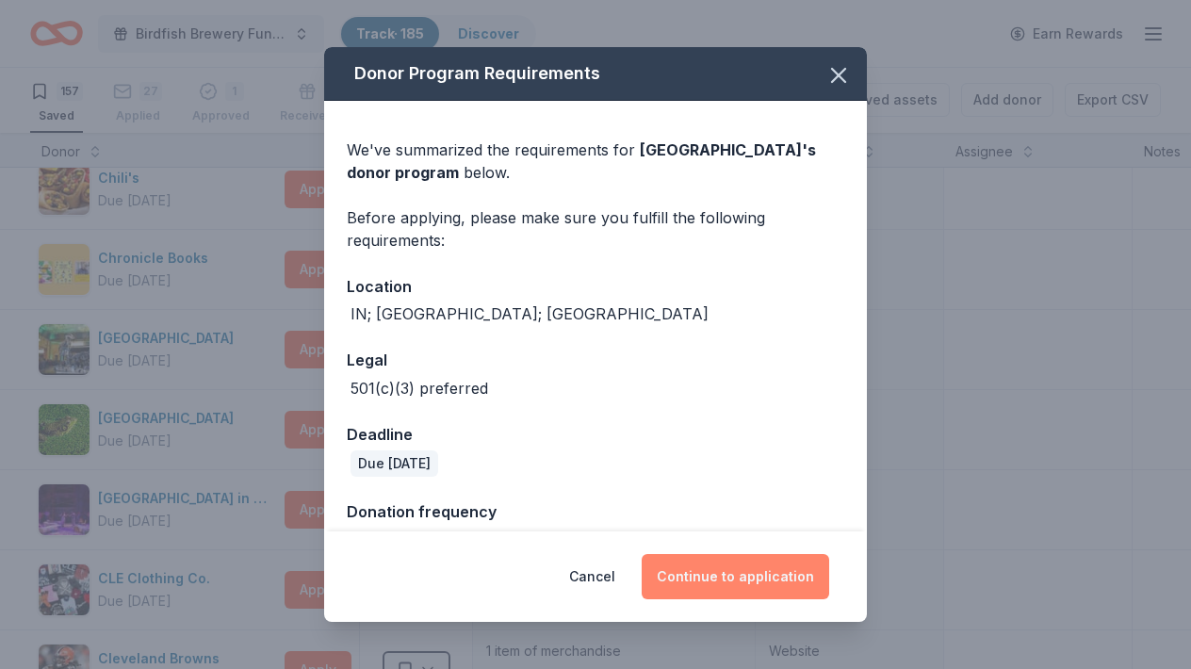
click at [757, 569] on button "Continue to application" at bounding box center [736, 576] width 188 height 45
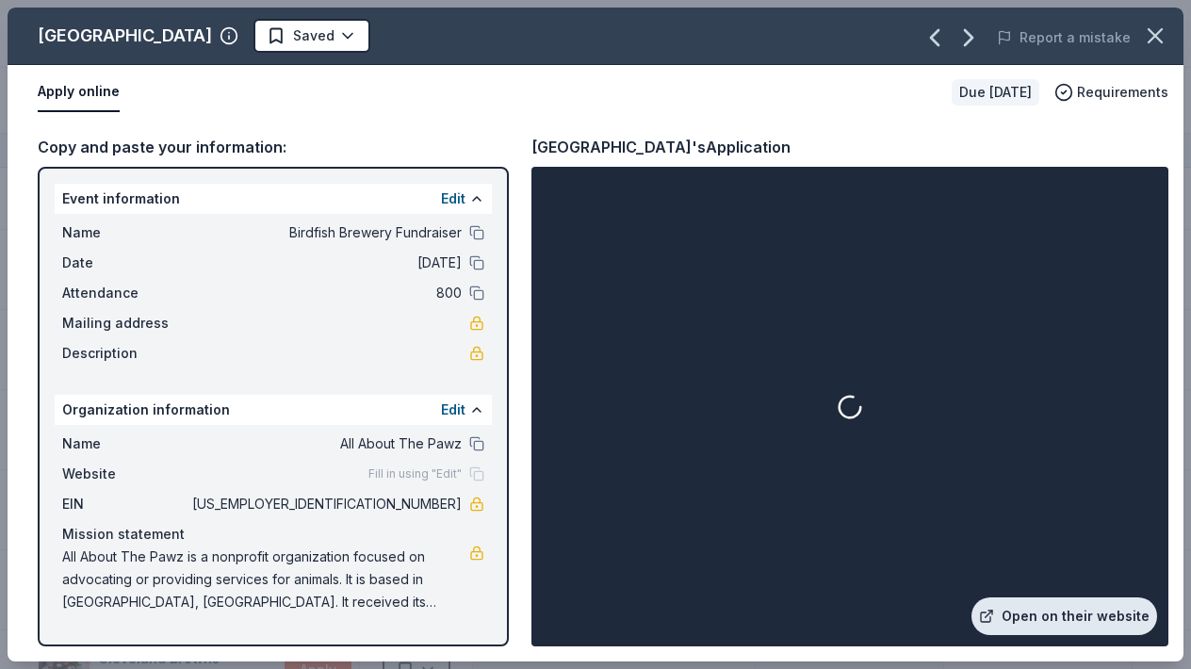
click at [1030, 612] on link "Open on their website" at bounding box center [1065, 616] width 186 height 38
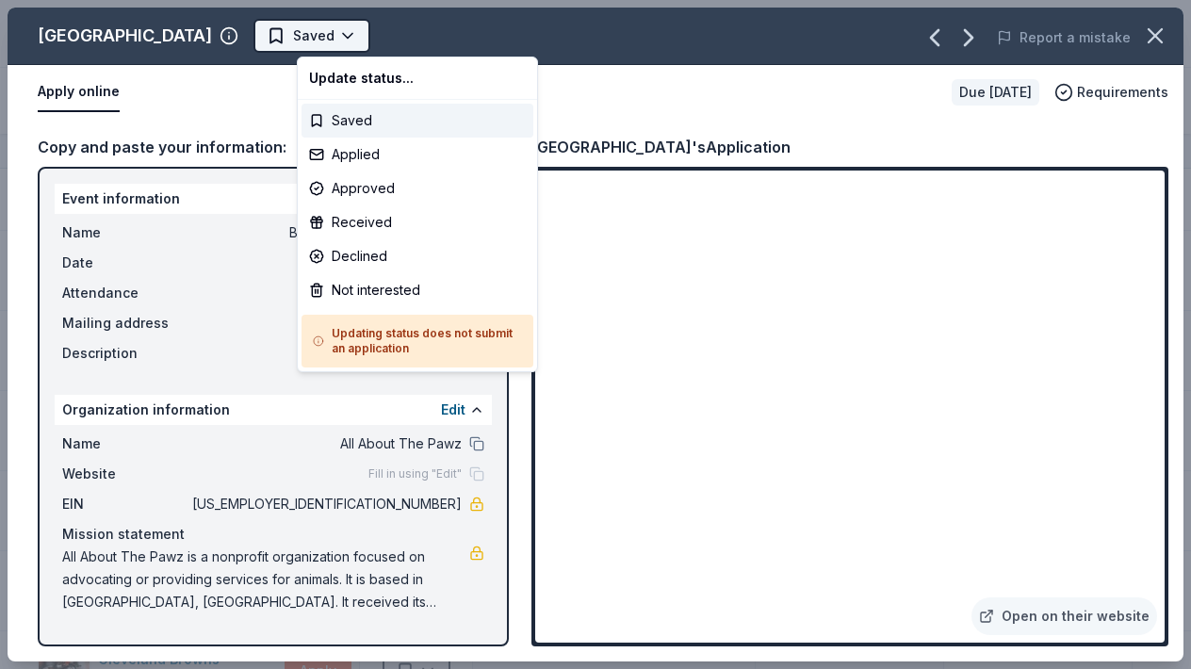
click at [388, 40] on html "Birdfish Brewery Fundraiser Track · 185 Discover Earn Rewards 157 Saved 27 Appl…" at bounding box center [595, 334] width 1191 height 669
click at [319, 149] on div "Applied" at bounding box center [418, 155] width 232 height 34
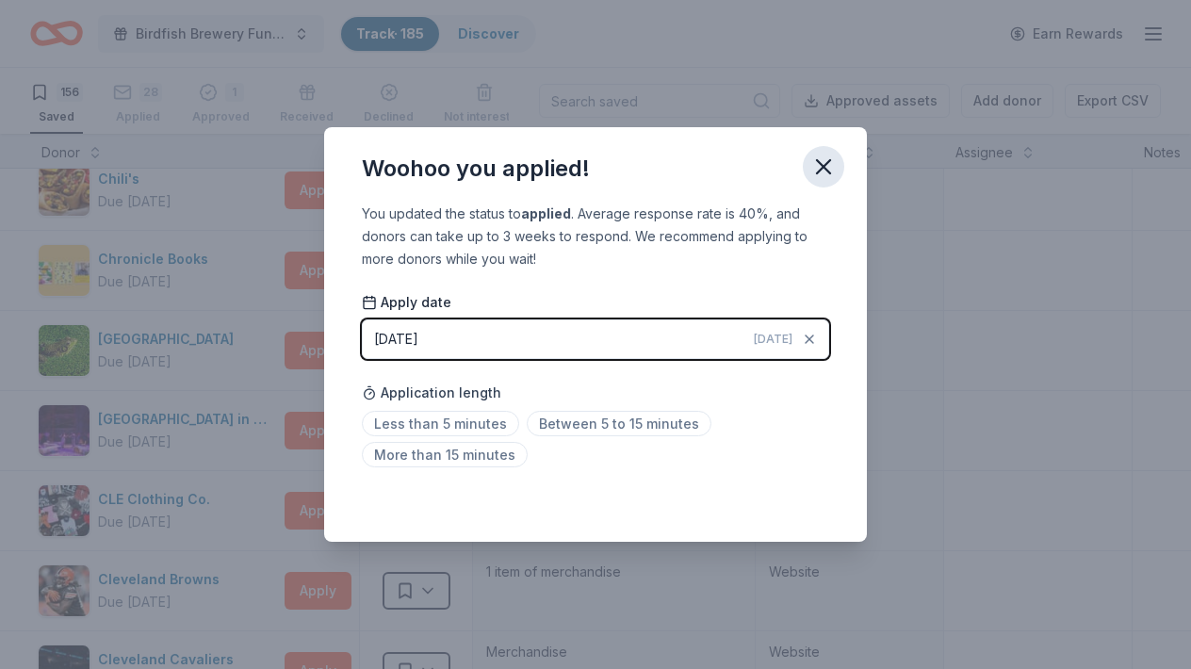
click at [812, 179] on icon "button" at bounding box center [823, 167] width 26 height 26
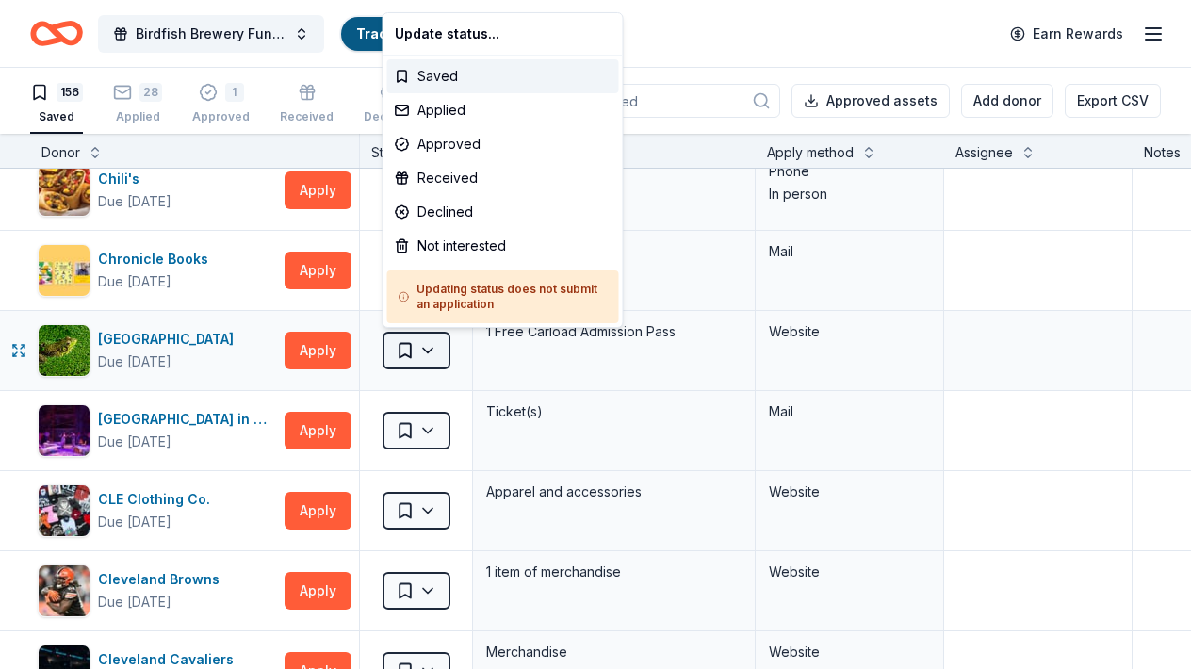
click at [432, 350] on html "Birdfish Brewery Fundraiser Track · 185 Discover Earn Rewards 156 Saved 28 Appl…" at bounding box center [595, 334] width 1191 height 669
click at [433, 112] on div "Applied" at bounding box center [503, 110] width 232 height 34
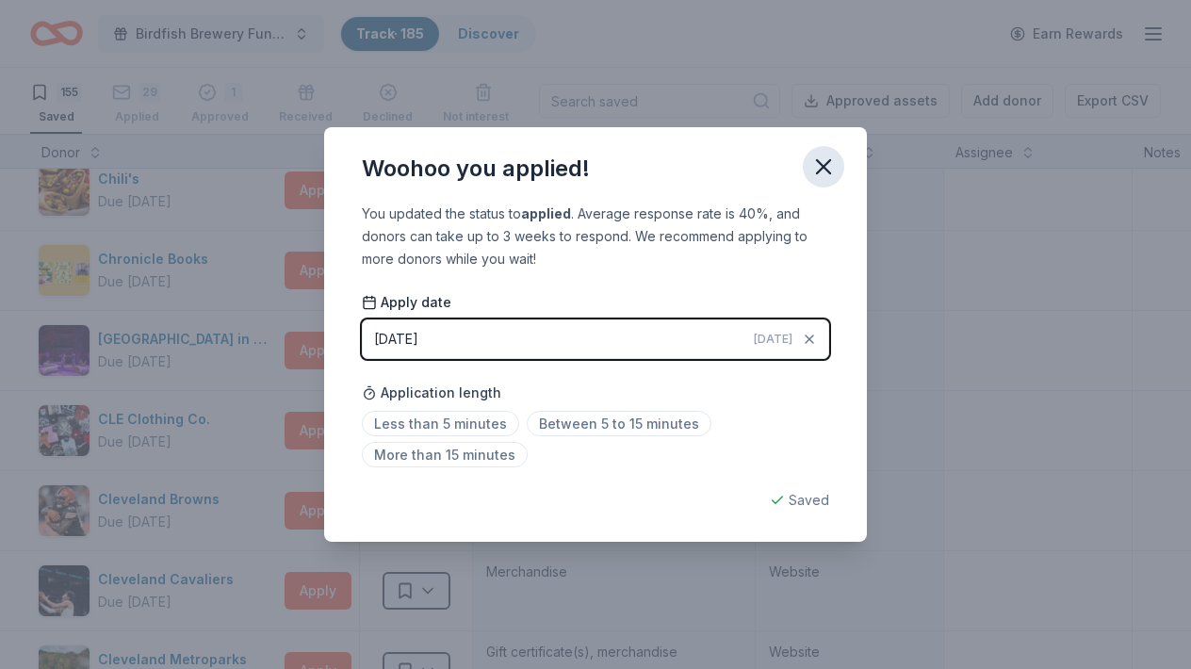
click at [822, 171] on icon "button" at bounding box center [823, 167] width 26 height 26
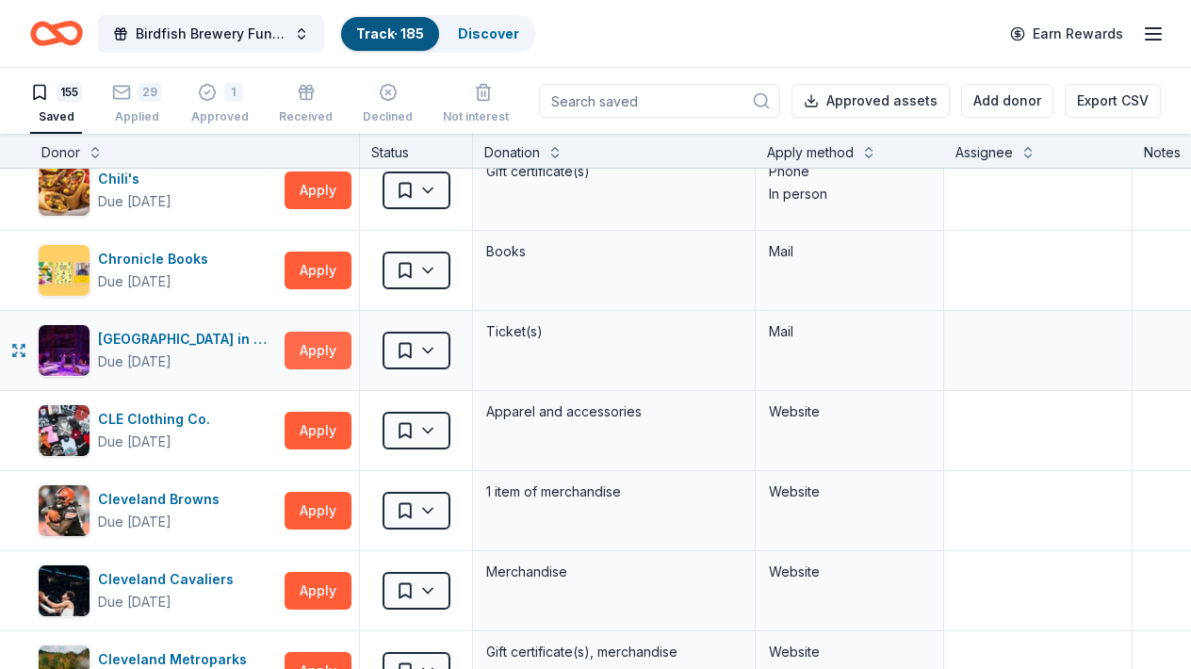
click at [299, 351] on button "Apply" at bounding box center [318, 351] width 67 height 38
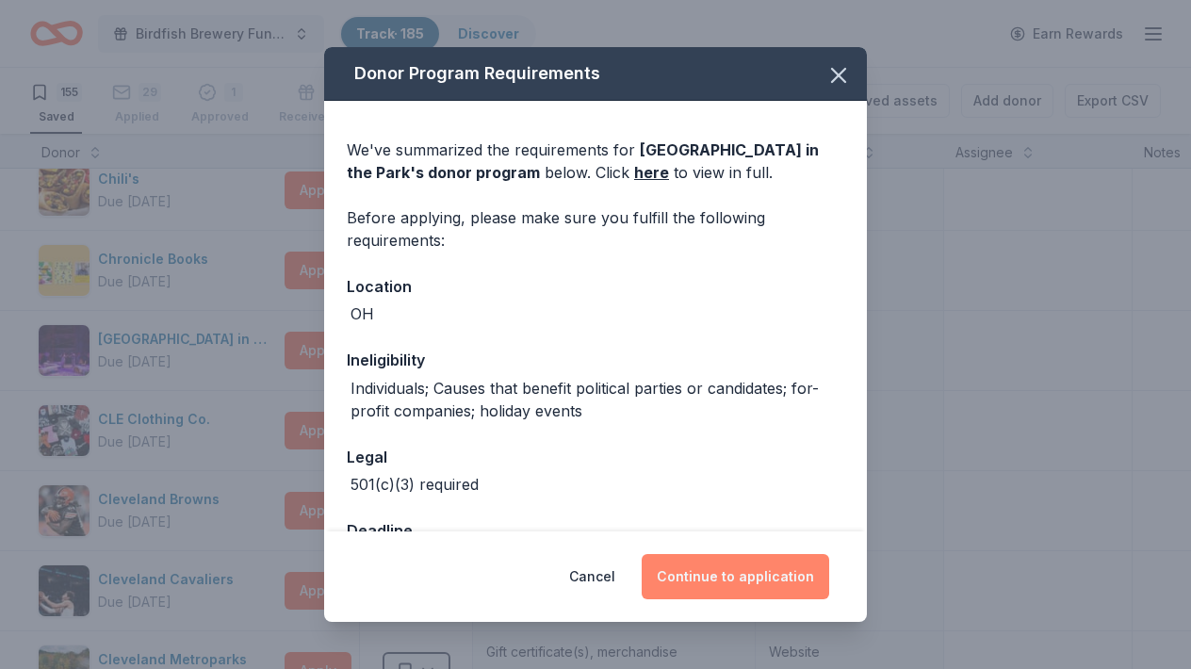
click at [739, 568] on button "Continue to application" at bounding box center [736, 576] width 188 height 45
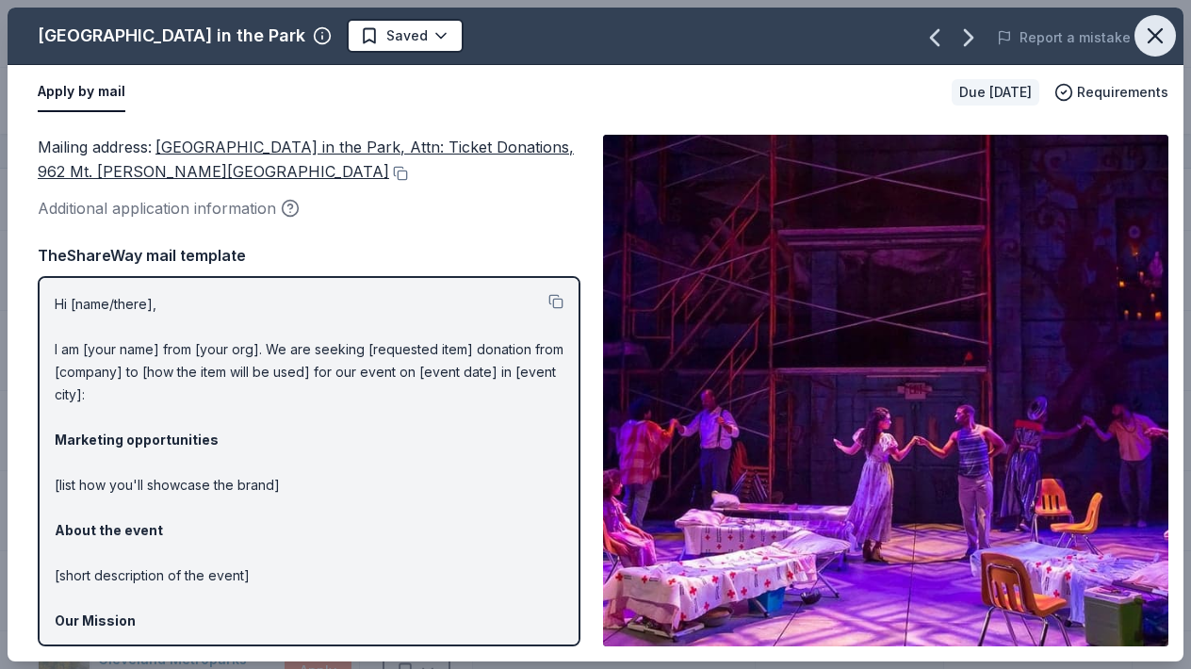
click at [1167, 35] on icon "button" at bounding box center [1155, 36] width 26 height 26
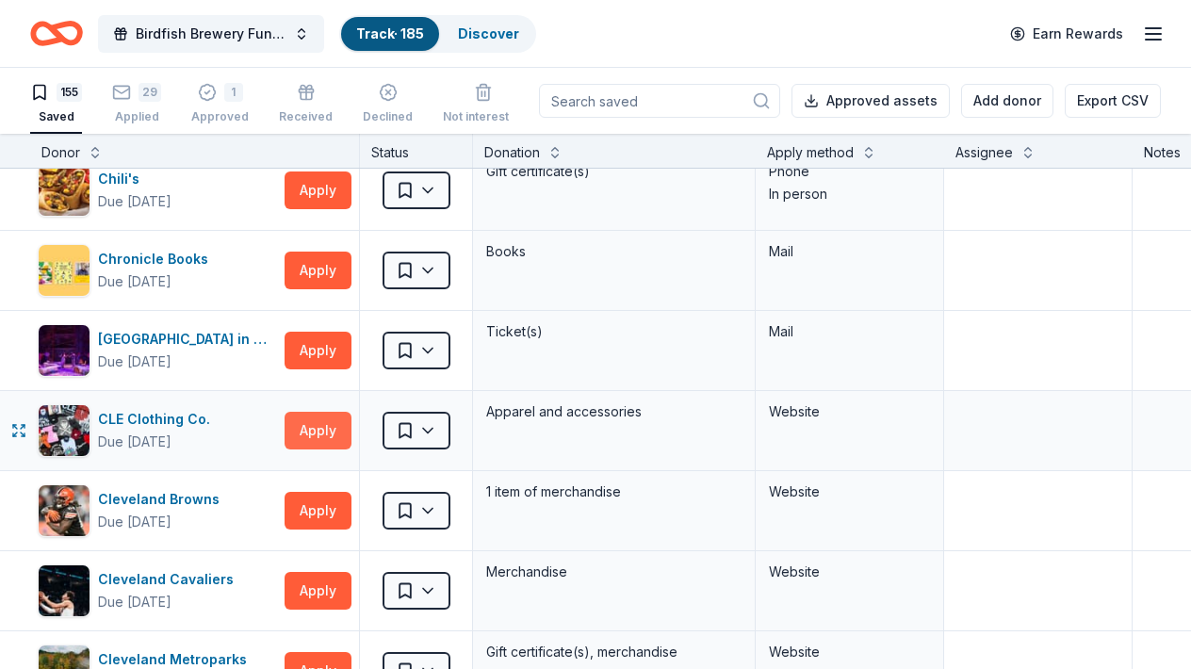
click at [325, 433] on button "Apply" at bounding box center [318, 431] width 67 height 38
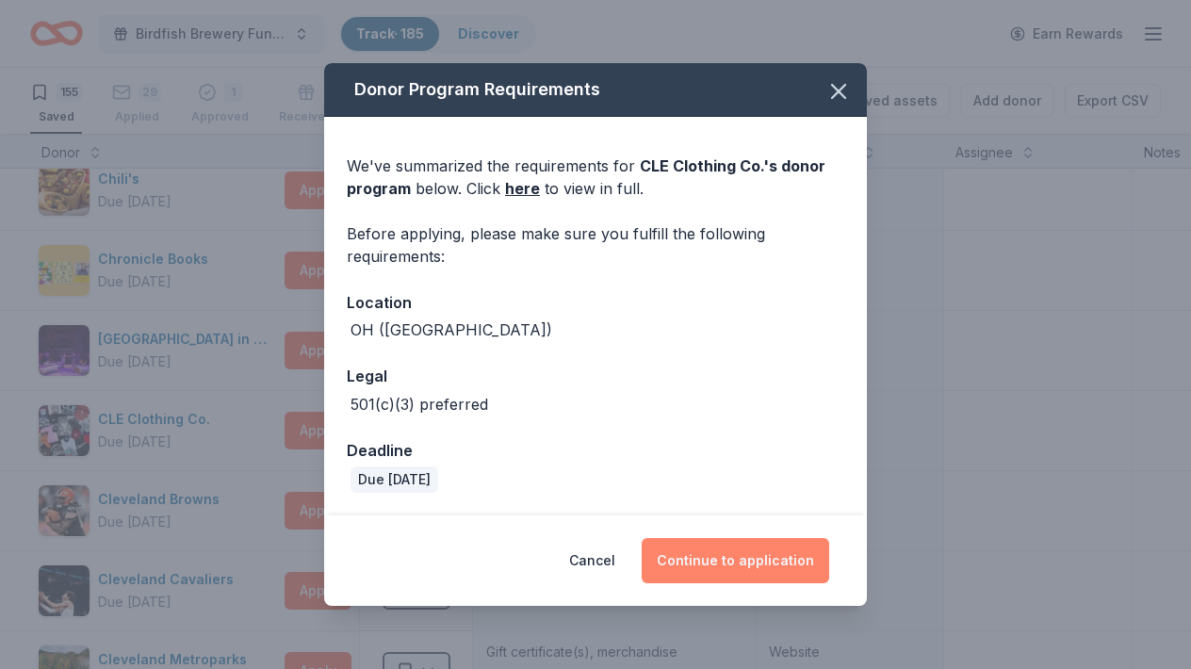
click at [692, 570] on button "Continue to application" at bounding box center [736, 560] width 188 height 45
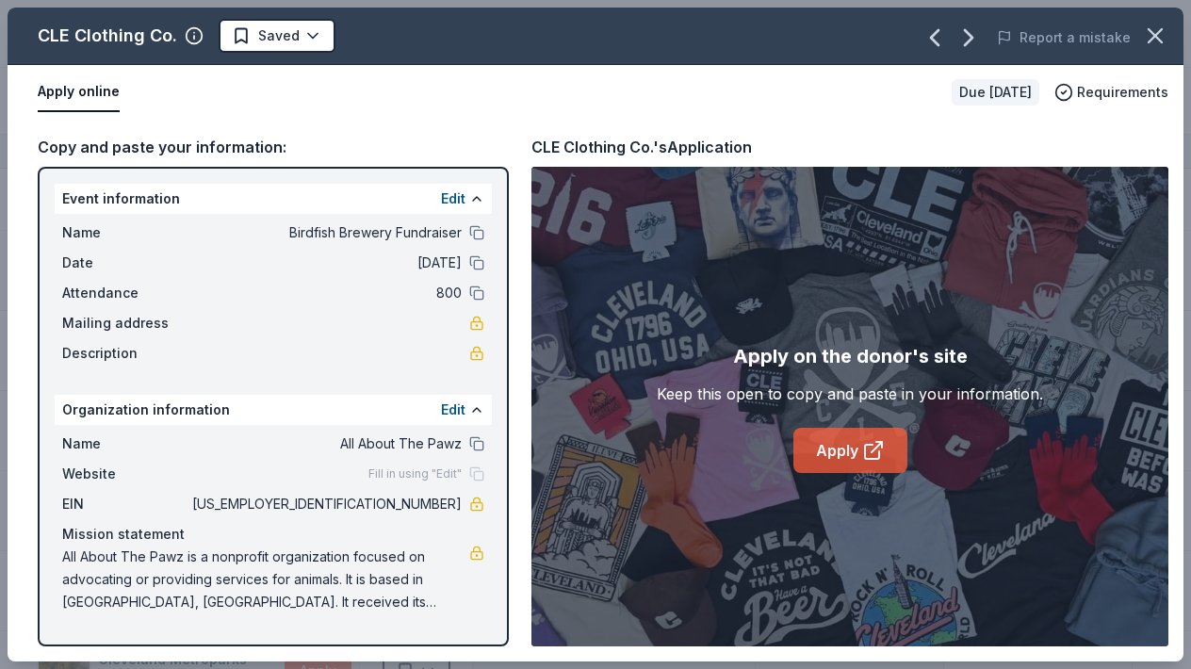
click at [862, 456] on icon at bounding box center [873, 450] width 23 height 23
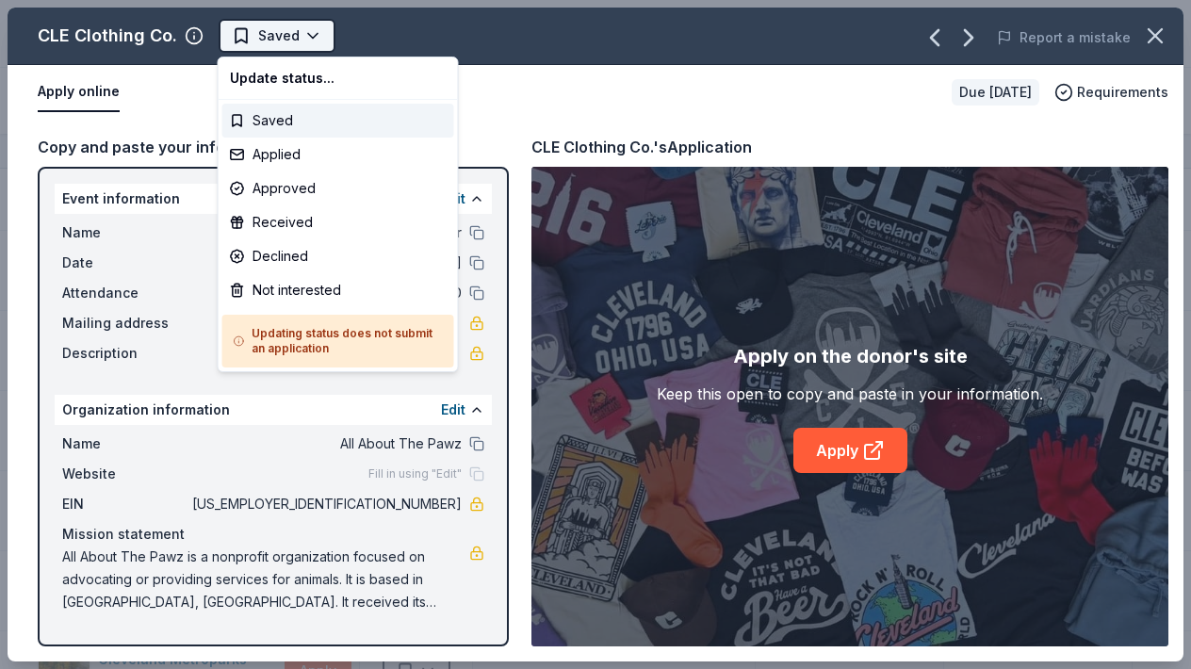
click at [319, 41] on html "Birdfish Brewery Fundraiser Track · 185 Discover Earn Rewards 155 Saved 29 Appl…" at bounding box center [595, 334] width 1191 height 669
click at [244, 154] on div "Applied" at bounding box center [338, 155] width 232 height 34
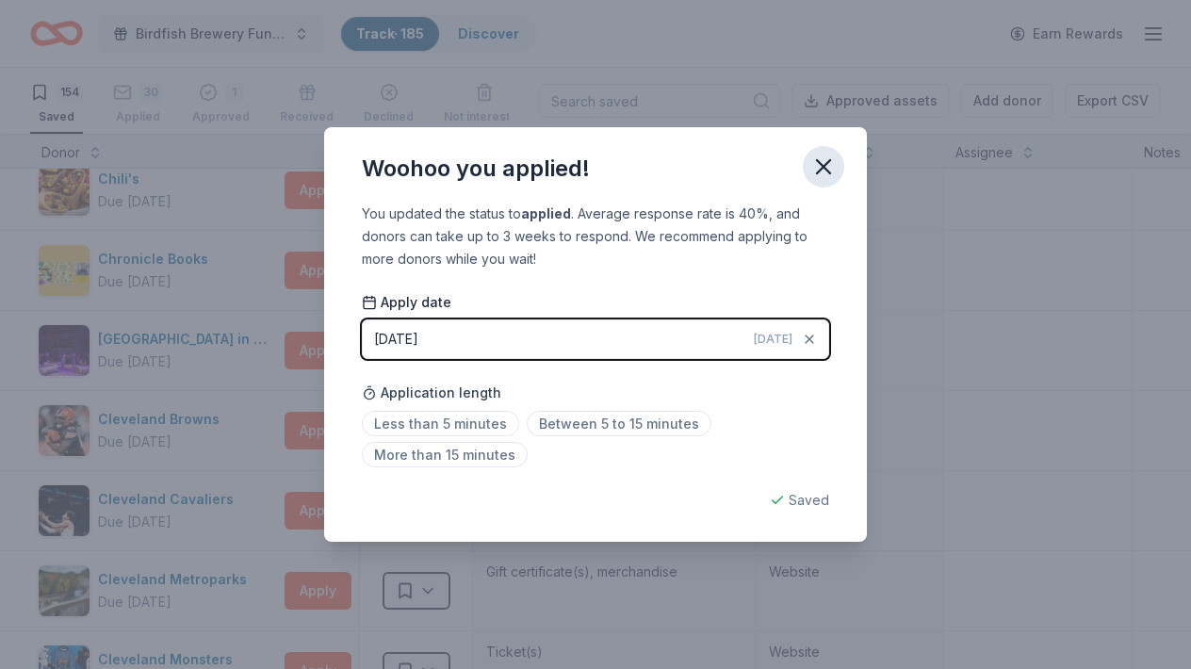
click at [836, 160] on icon "button" at bounding box center [823, 167] width 26 height 26
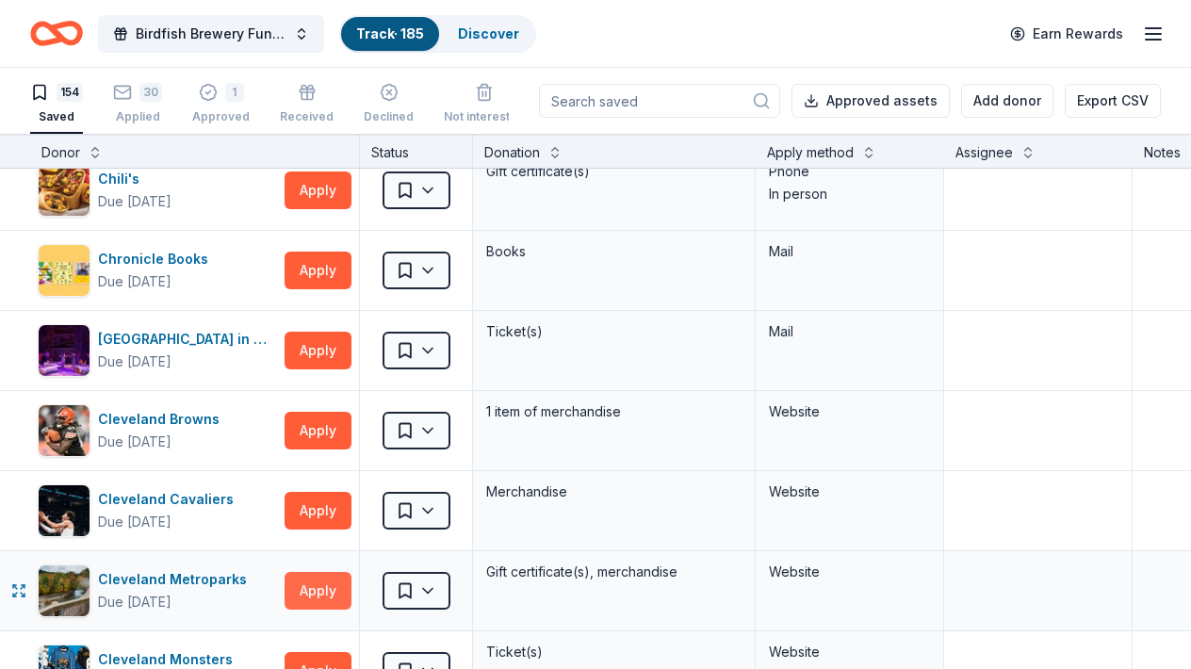
click at [338, 585] on button "Apply" at bounding box center [318, 591] width 67 height 38
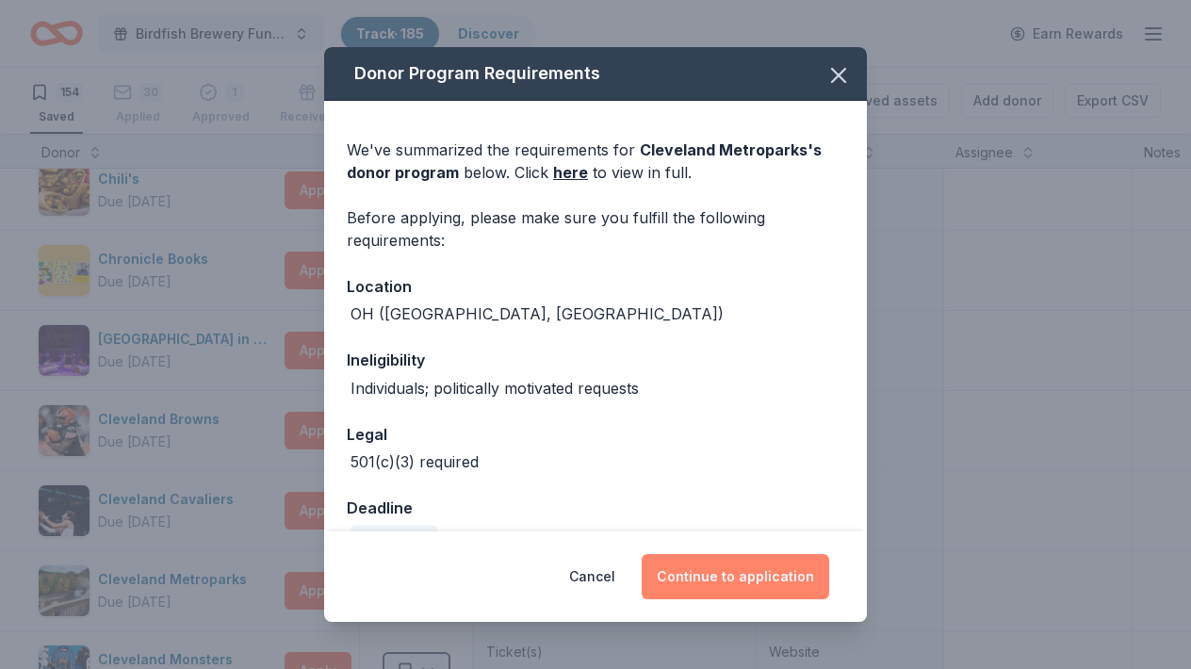
click at [722, 583] on button "Continue to application" at bounding box center [736, 576] width 188 height 45
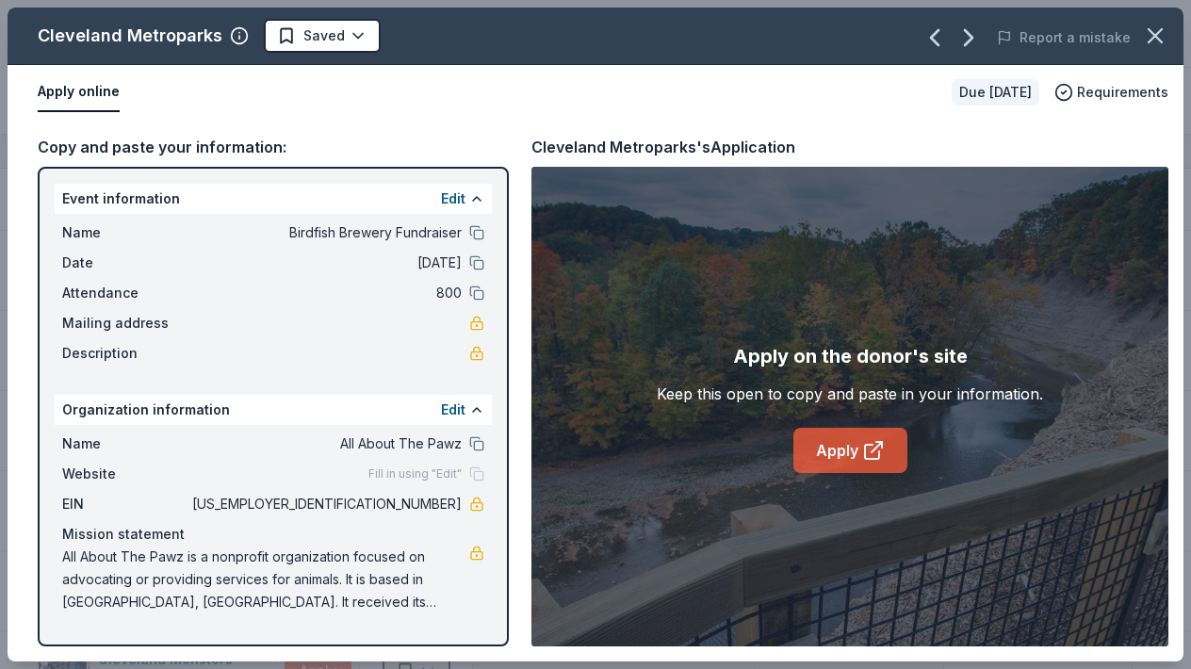
click at [844, 448] on link "Apply" at bounding box center [850, 450] width 114 height 45
click at [1164, 37] on icon "button" at bounding box center [1155, 36] width 26 height 26
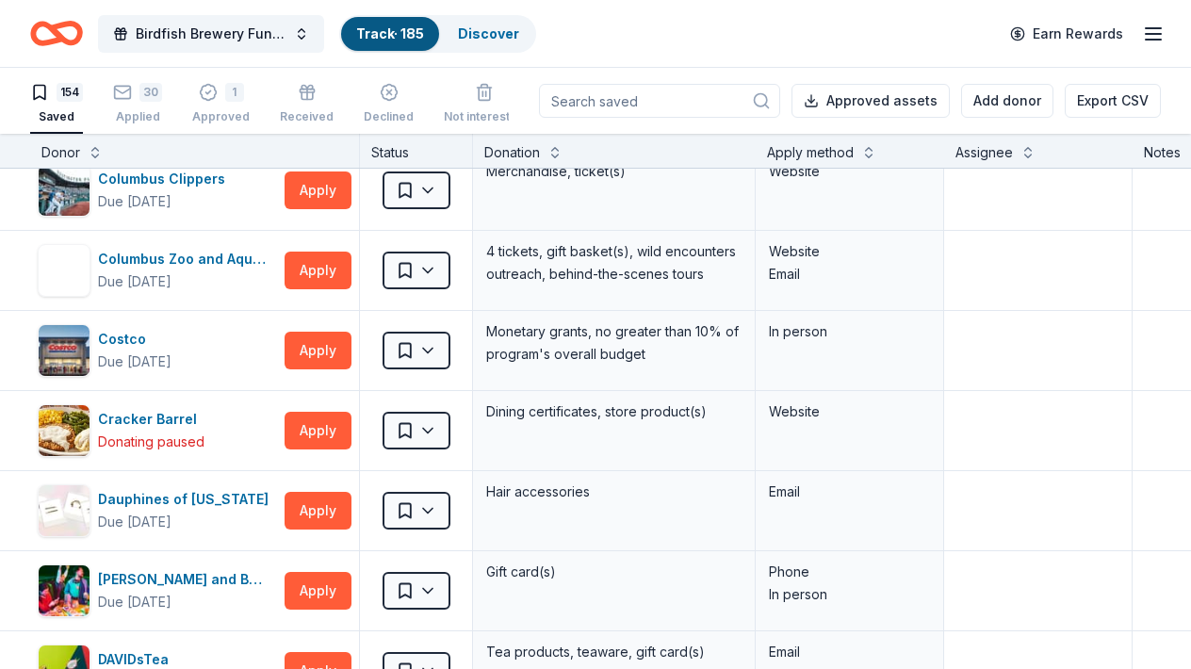
scroll to position [2714, 0]
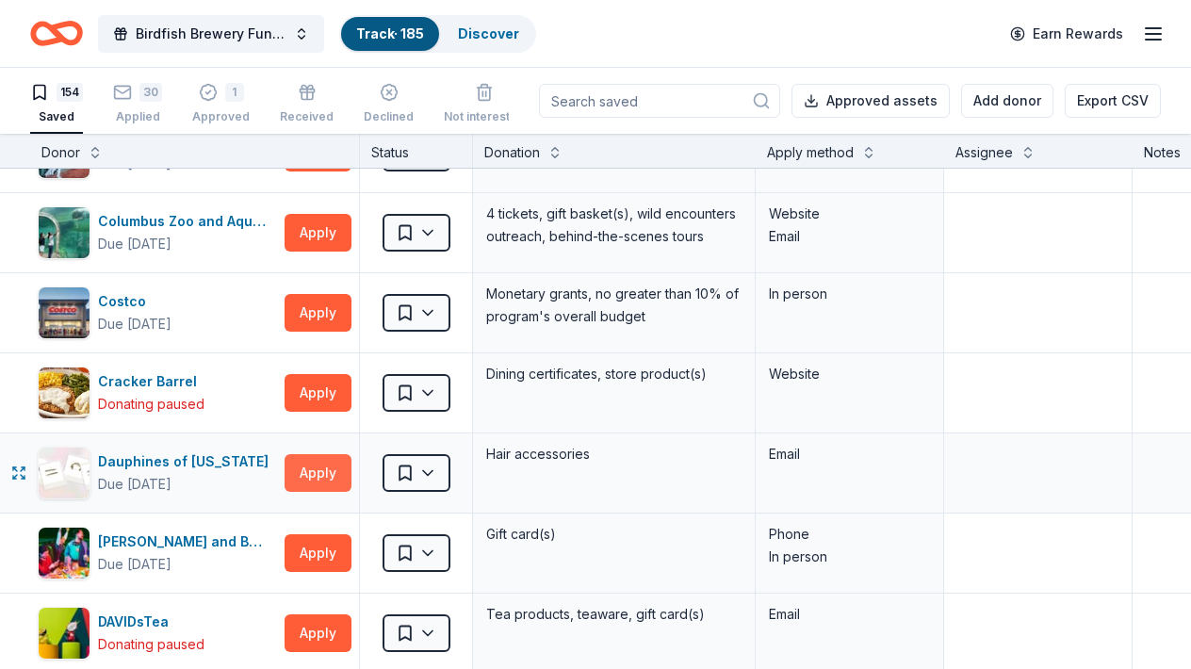
click at [320, 488] on button "Apply" at bounding box center [318, 473] width 67 height 38
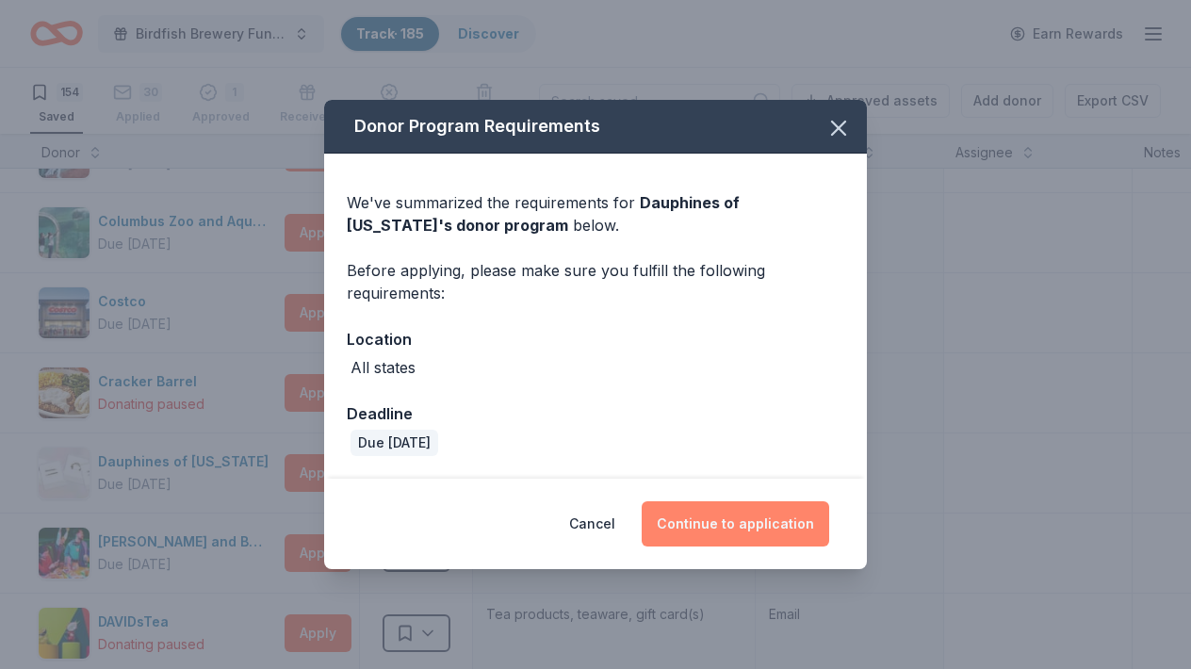
click at [742, 512] on button "Continue to application" at bounding box center [736, 523] width 188 height 45
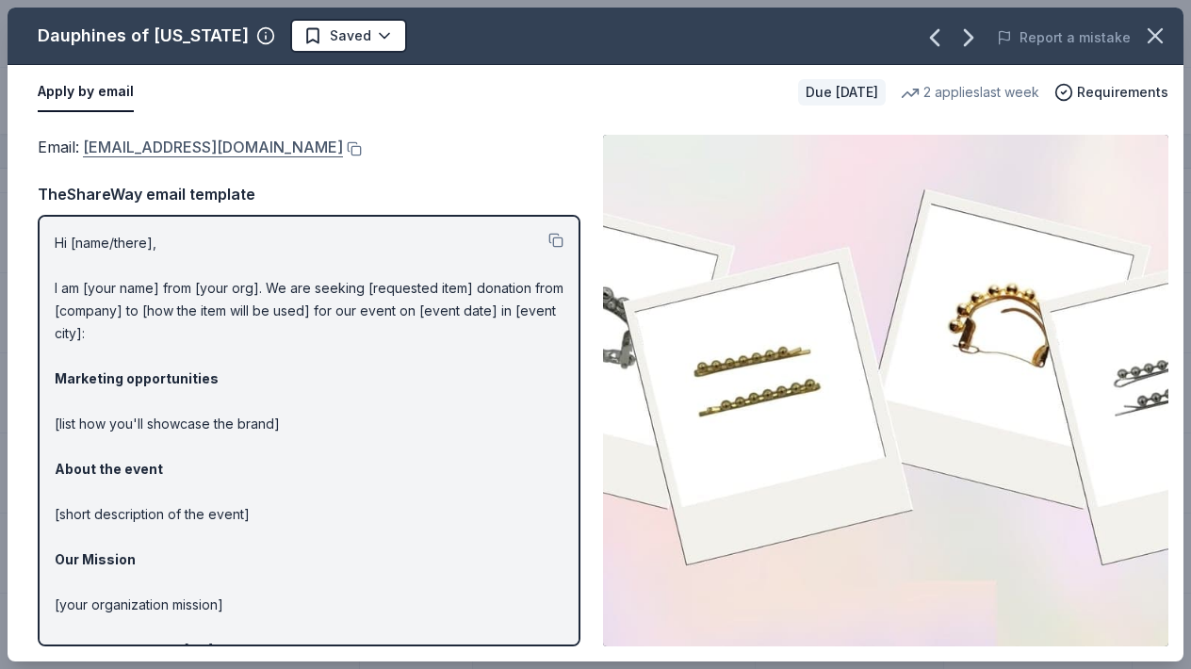
click at [257, 149] on link "donations@dauphinesofnewyork.com" at bounding box center [213, 147] width 260 height 25
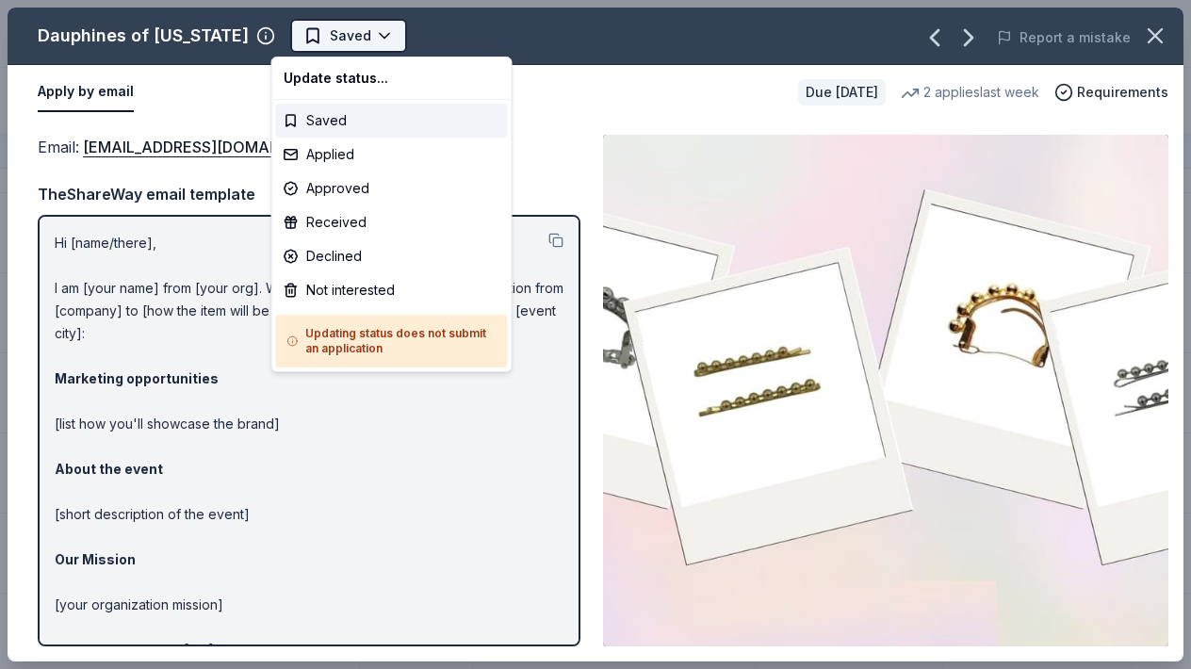
click at [369, 36] on html "Birdfish Brewery Fundraiser Track · 185 Discover Earn Rewards 154 Saved 30 Appl…" at bounding box center [595, 334] width 1191 height 669
click at [298, 163] on div "Applied" at bounding box center [392, 155] width 232 height 34
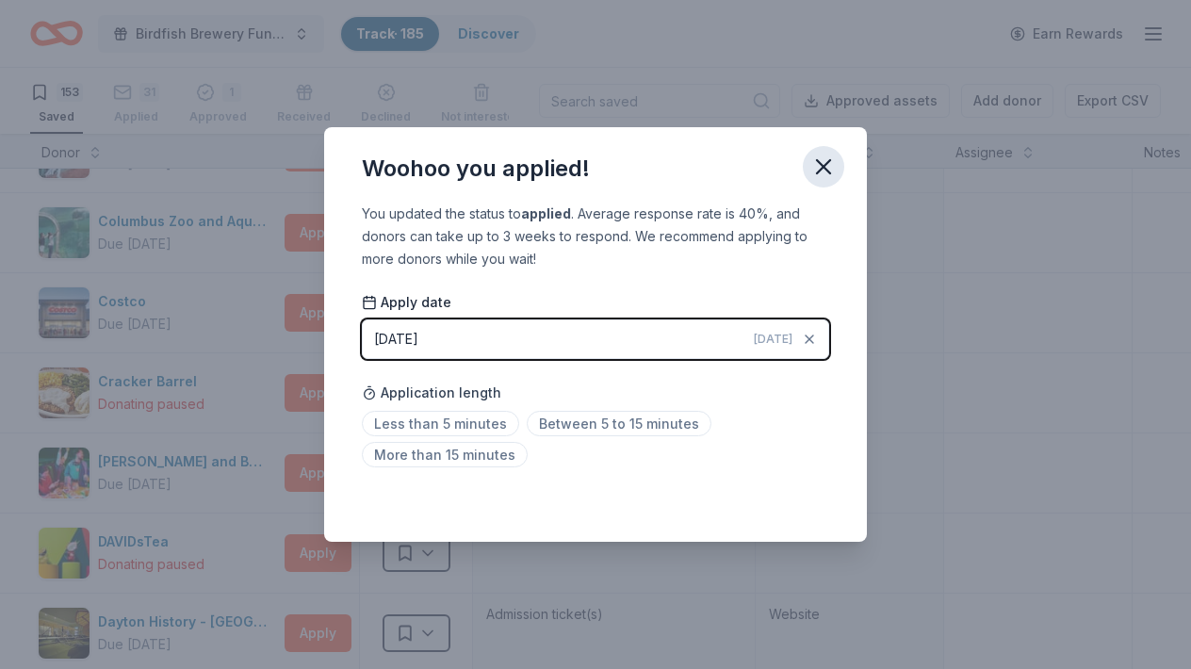
click at [822, 168] on icon "button" at bounding box center [823, 166] width 13 height 13
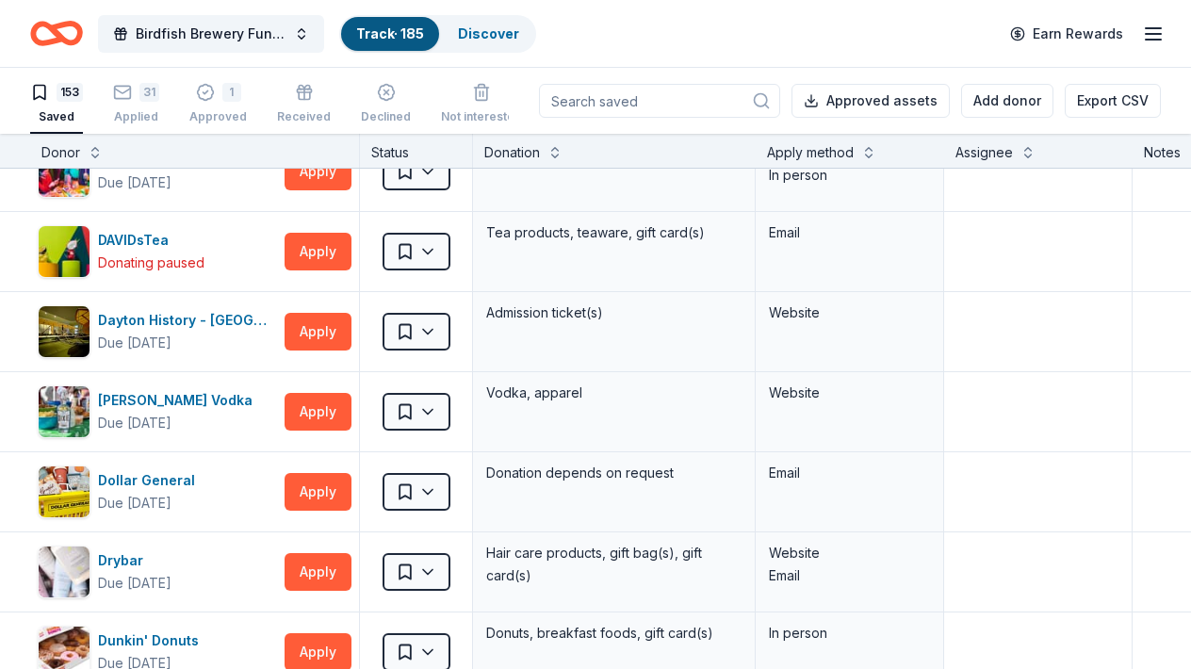
scroll to position [3053, 0]
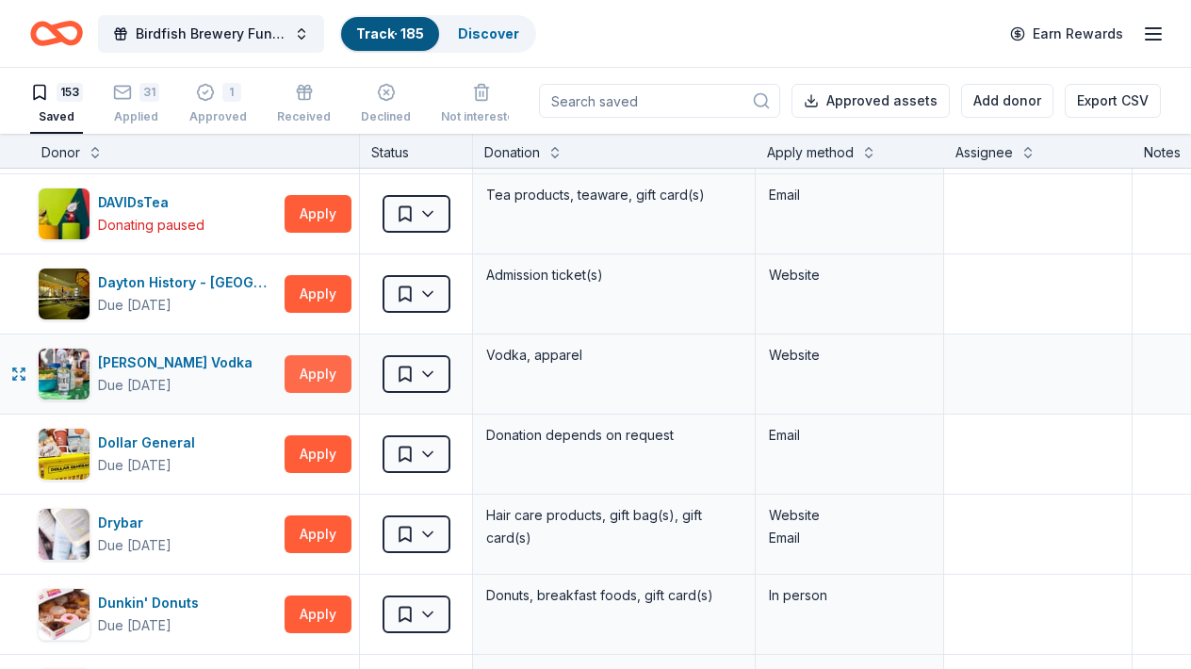
click at [325, 368] on button "Apply" at bounding box center [318, 374] width 67 height 38
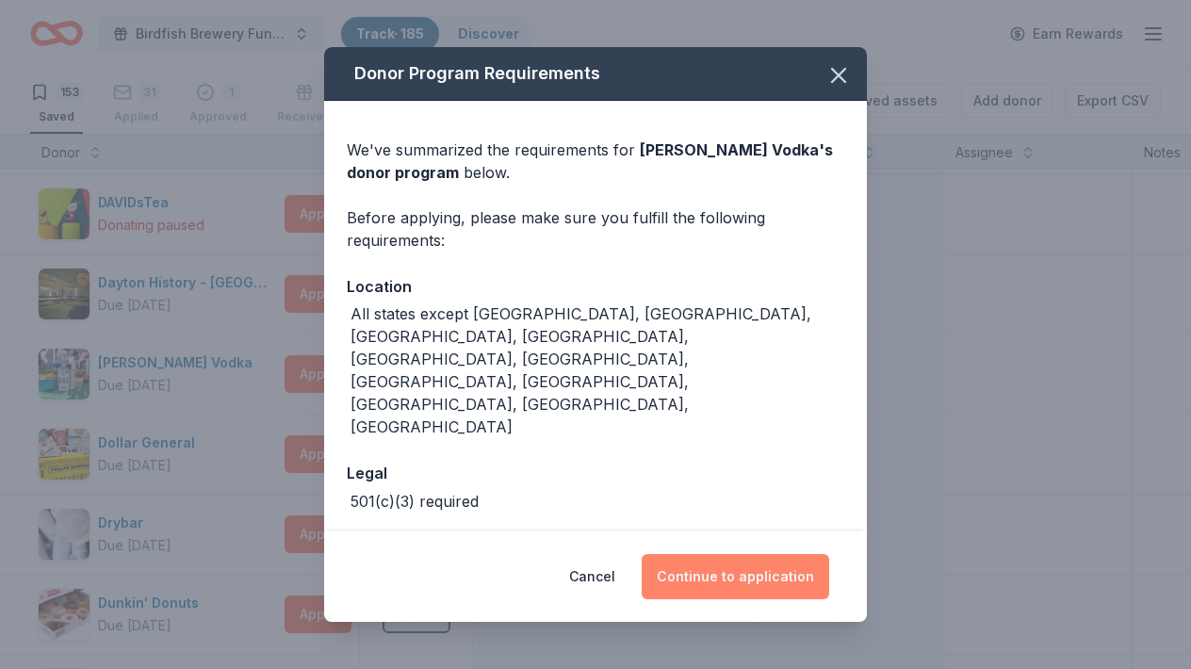
click at [702, 570] on button "Continue to application" at bounding box center [736, 576] width 188 height 45
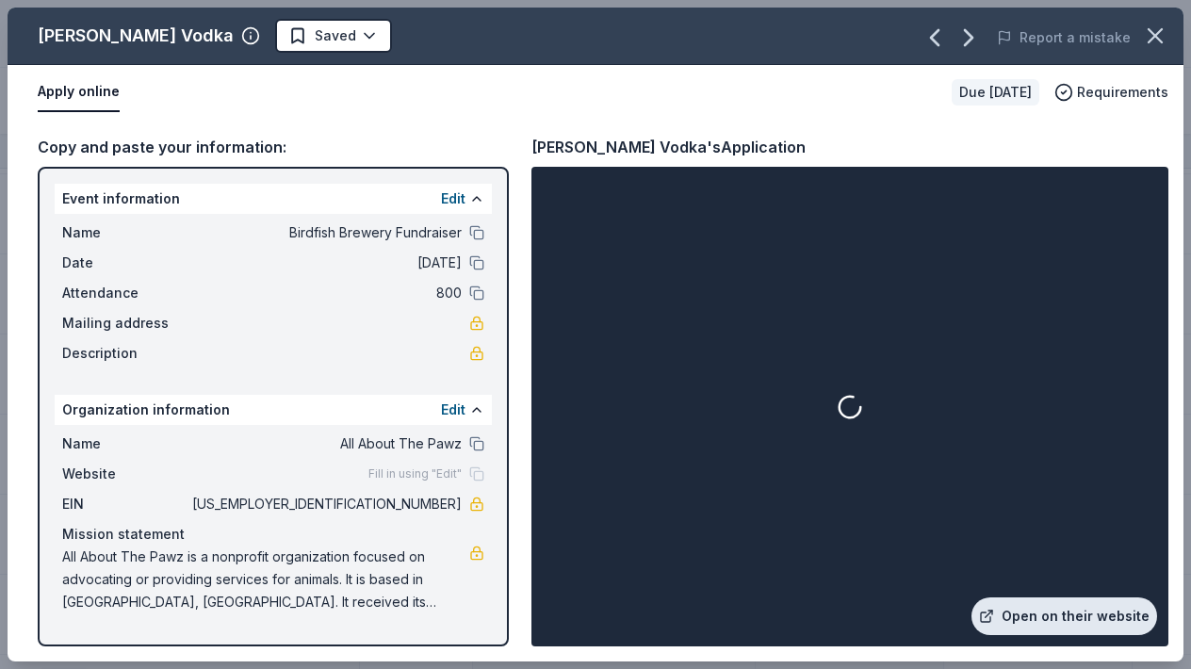
click at [1037, 607] on link "Open on their website" at bounding box center [1065, 616] width 186 height 38
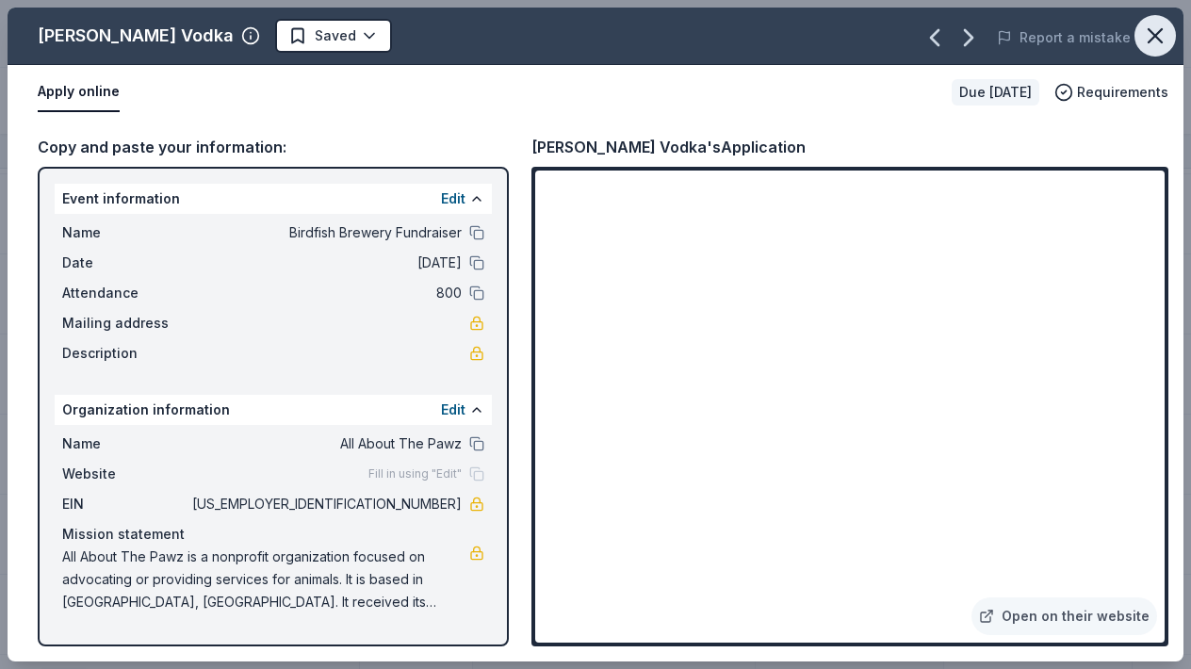
click at [1155, 43] on icon "button" at bounding box center [1155, 36] width 26 height 26
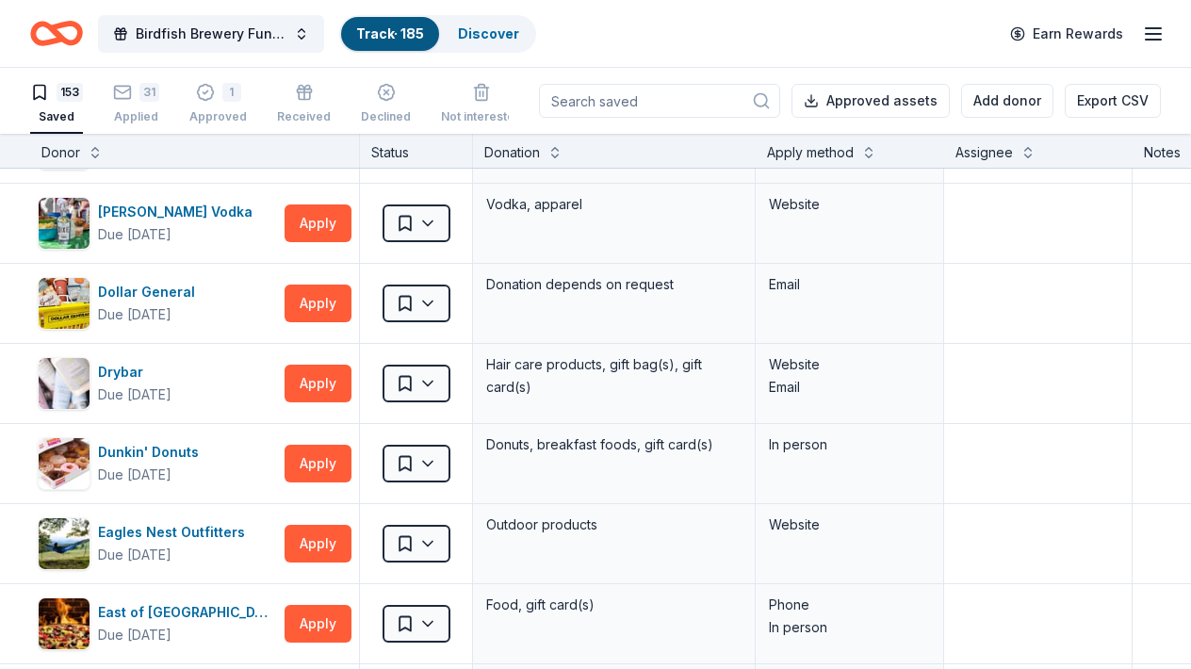
scroll to position [3242, 0]
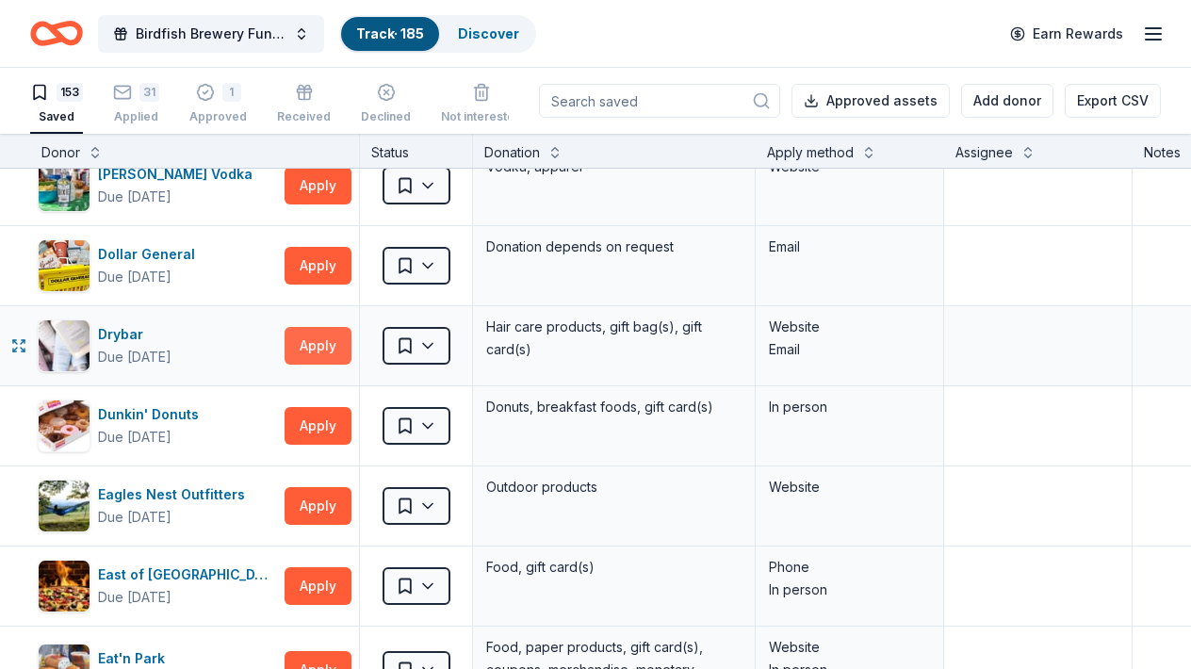
click at [315, 347] on button "Apply" at bounding box center [318, 346] width 67 height 38
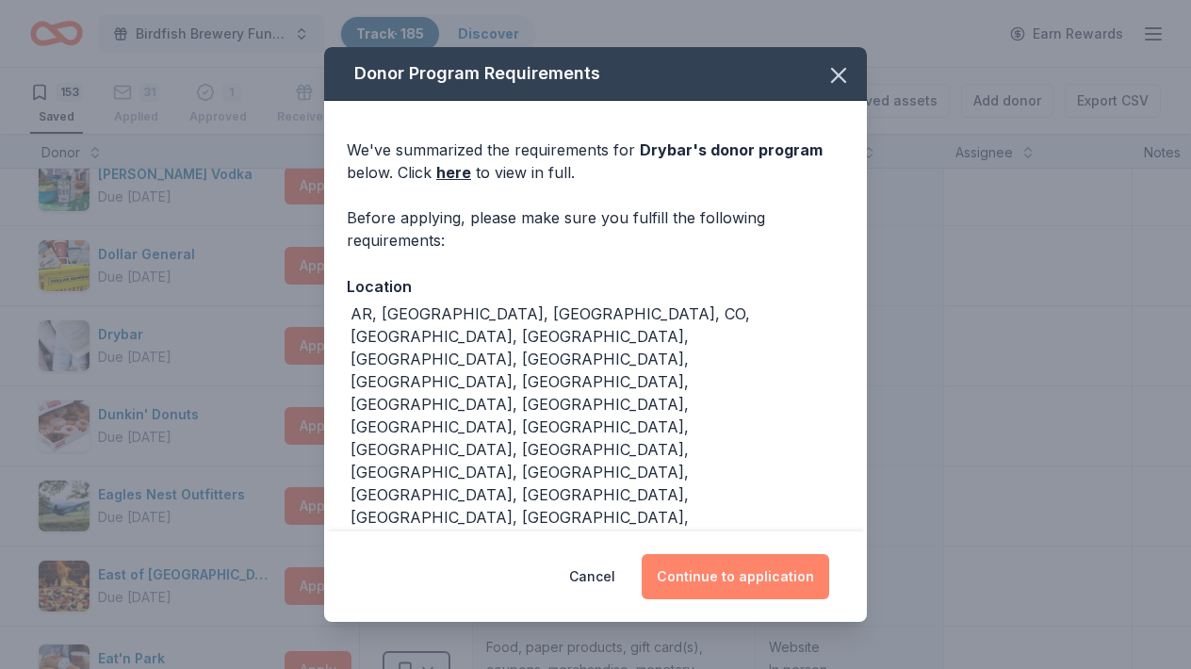
click at [724, 565] on button "Continue to application" at bounding box center [736, 576] width 188 height 45
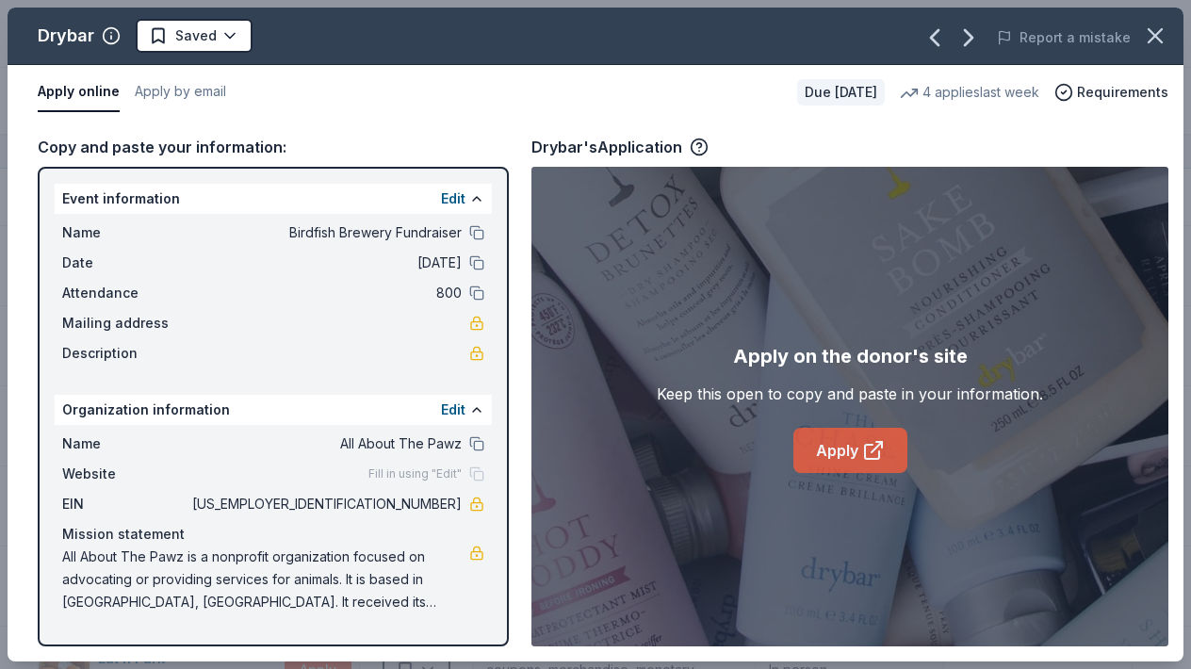
click at [860, 455] on link "Apply" at bounding box center [850, 450] width 114 height 45
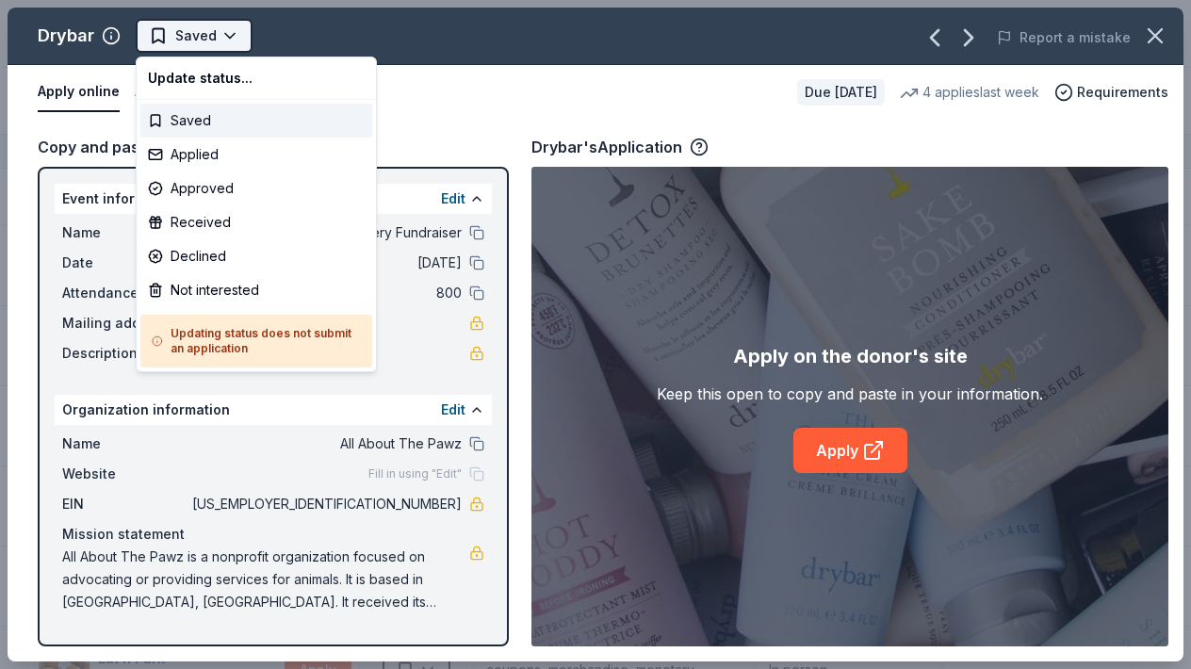
click at [224, 36] on html "Birdfish Brewery Fundraiser Track · 185 Discover Earn Rewards 153 Saved 31 Appl…" at bounding box center [595, 334] width 1191 height 669
click at [229, 36] on html "Birdfish Brewery Fundraiser Track · 185 Discover Earn Rewards 153 Saved 31 Appl…" at bounding box center [595, 334] width 1191 height 669
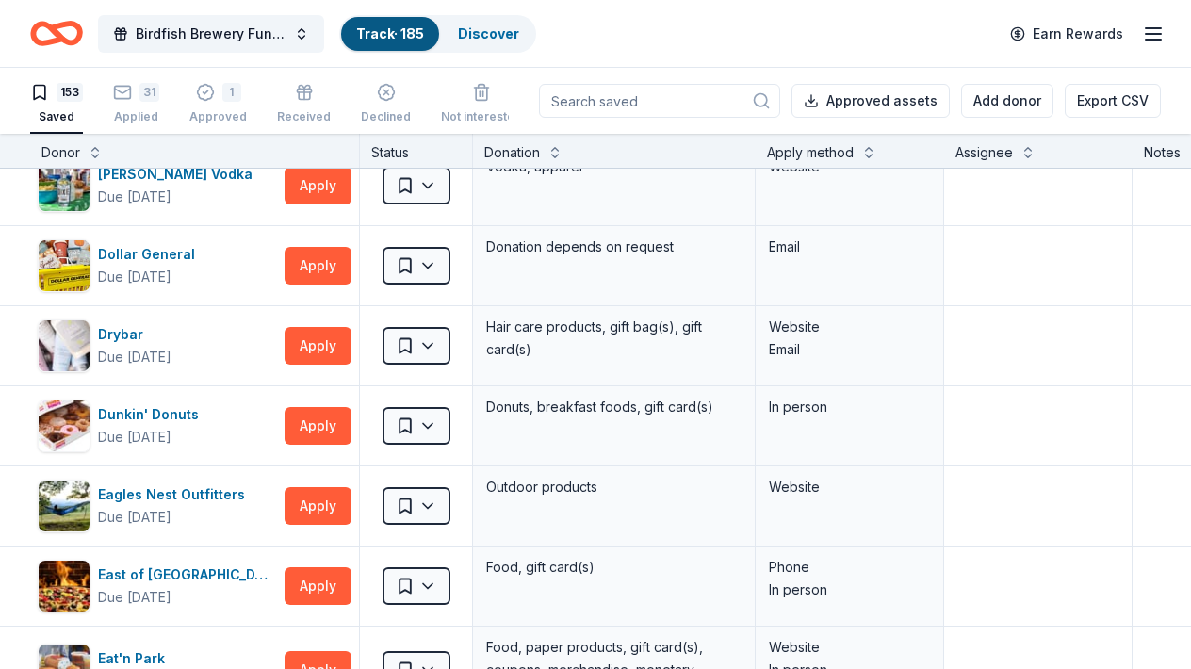
click at [148, 155] on div "Donor" at bounding box center [194, 152] width 306 height 23
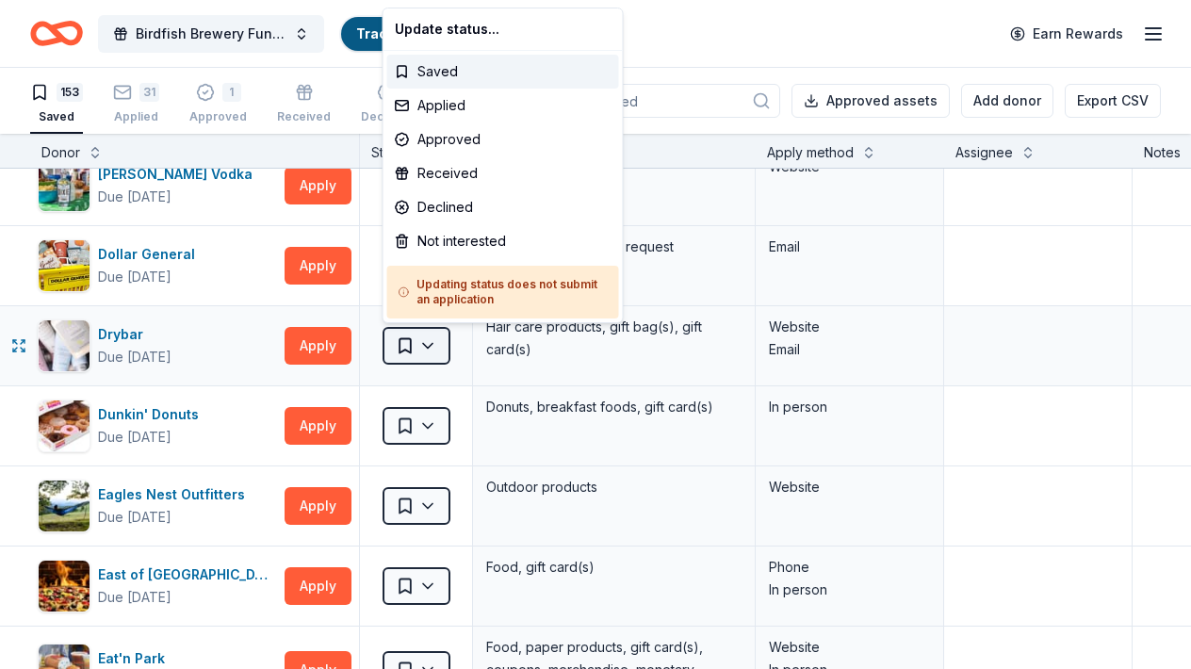
click at [438, 347] on html "Birdfish Brewery Fundraiser Track · 185 Discover Earn Rewards 153 Saved 31 Appl…" at bounding box center [595, 334] width 1191 height 669
click at [394, 106] on div "Applied" at bounding box center [503, 106] width 232 height 34
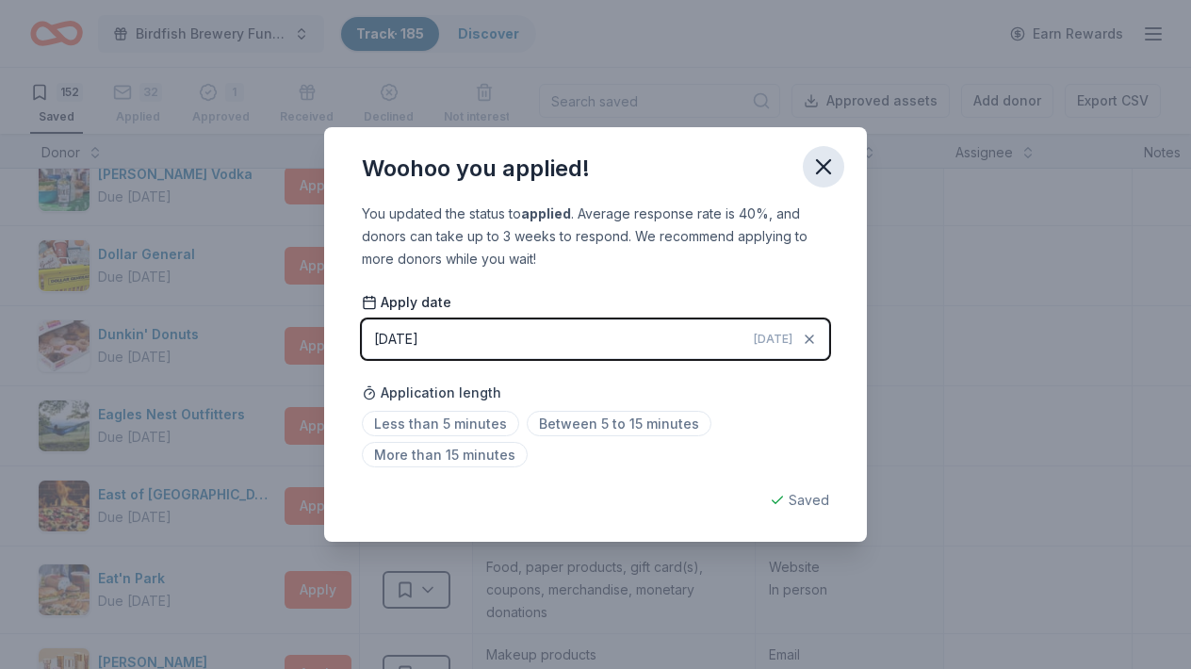
click at [824, 168] on icon "button" at bounding box center [823, 166] width 13 height 13
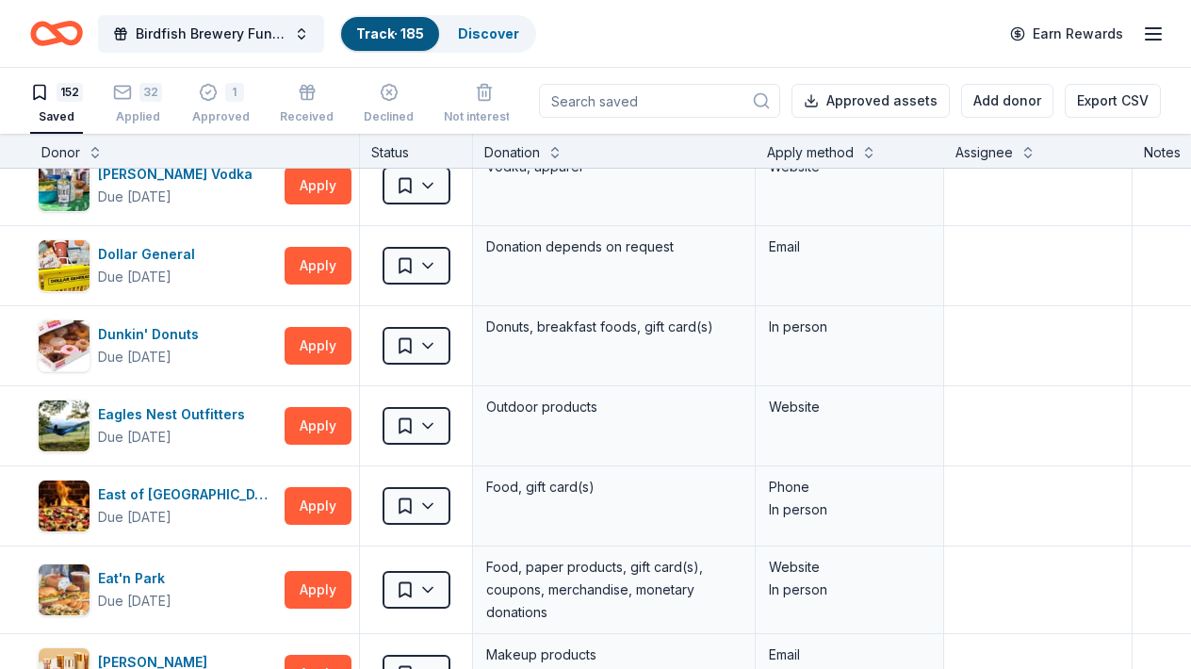
scroll to position [1, 0]
